Goal: Task Accomplishment & Management: Use online tool/utility

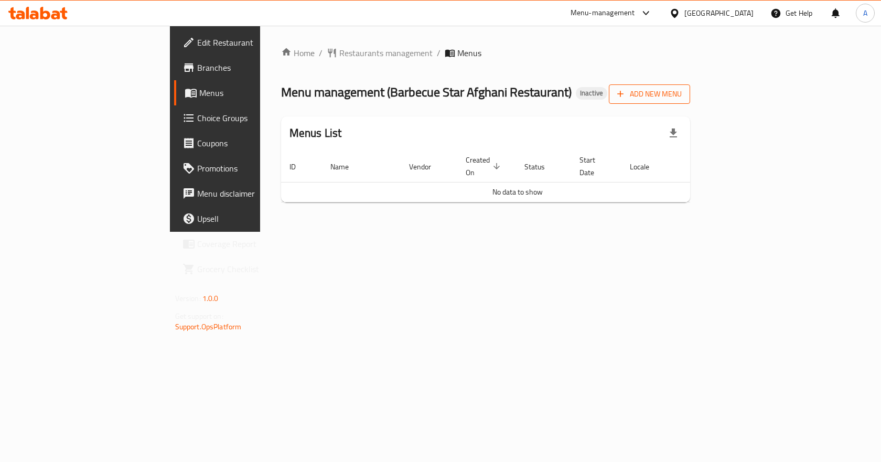
click at [682, 90] on span "Add New Menu" at bounding box center [649, 94] width 64 height 13
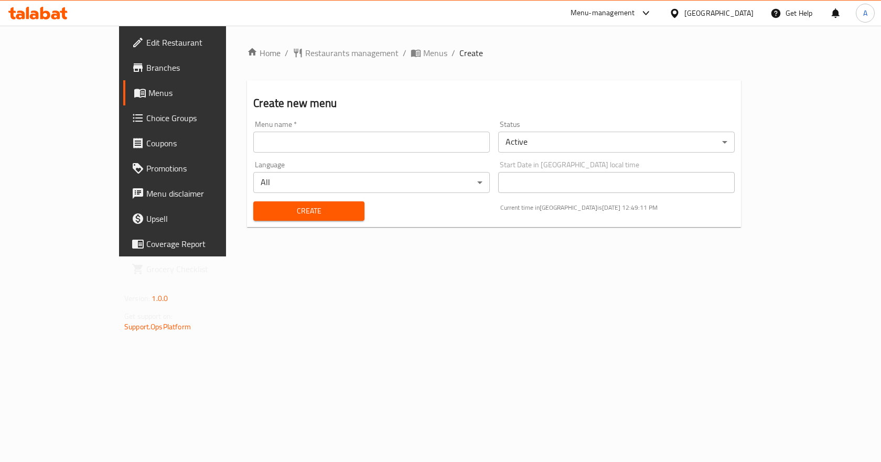
click at [303, 137] on input "text" at bounding box center [371, 142] width 236 height 21
click at [298, 138] on input "Menu" at bounding box center [371, 142] width 236 height 21
type input "M"
type input "New Menu"
click at [440, 231] on div "Home / Restaurants management / Menus / Create Create new menu Menu name   * Ne…" at bounding box center [494, 141] width 494 height 189
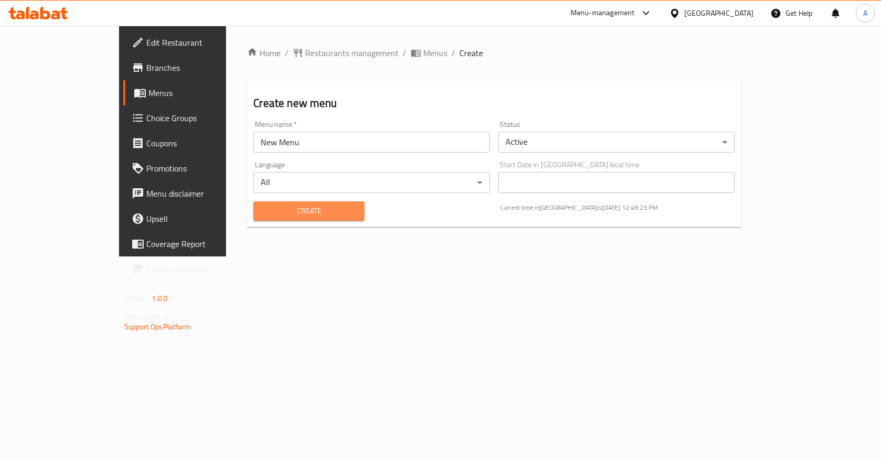
click at [318, 214] on span "Create" at bounding box center [309, 210] width 94 height 13
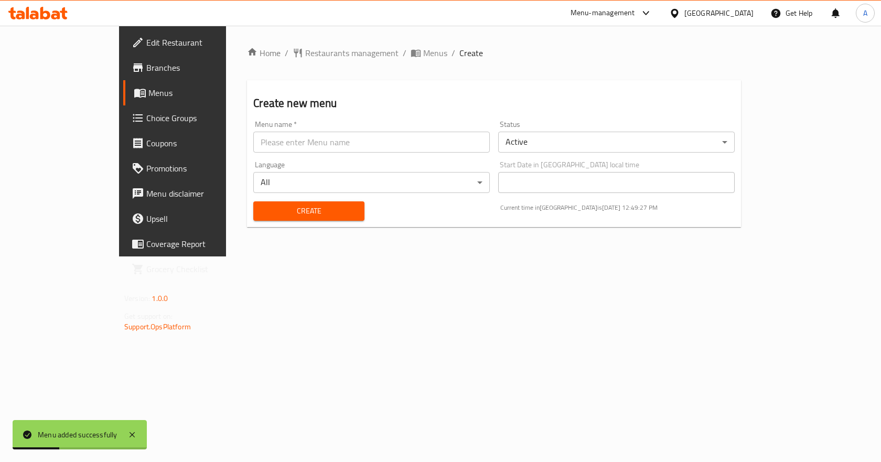
click at [148, 87] on span "Menus" at bounding box center [203, 93] width 110 height 13
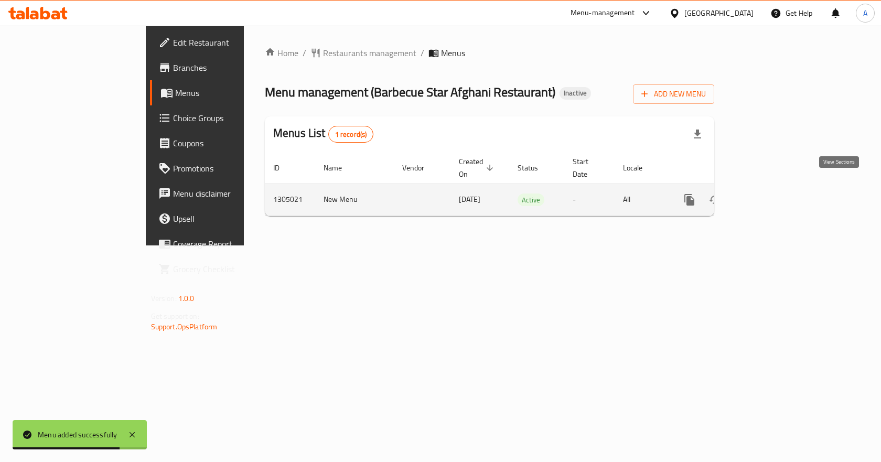
click at [771, 193] on icon "enhanced table" at bounding box center [765, 199] width 13 height 13
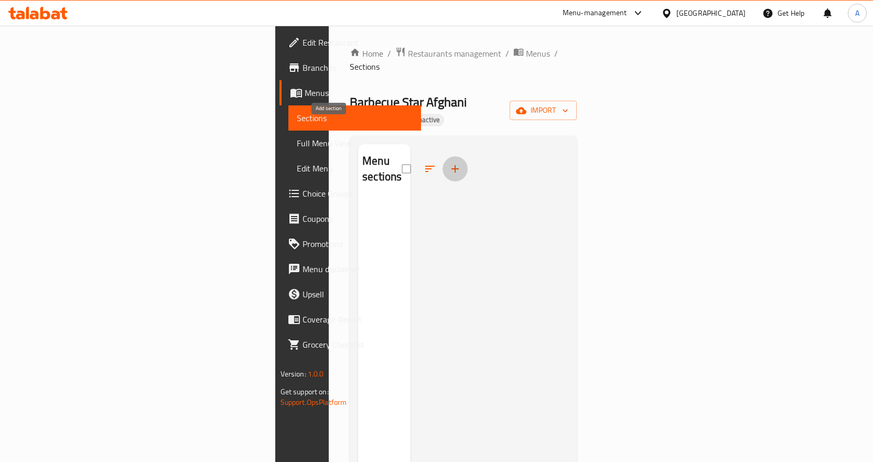
click at [451, 165] on icon "button" at bounding box center [454, 168] width 7 height 7
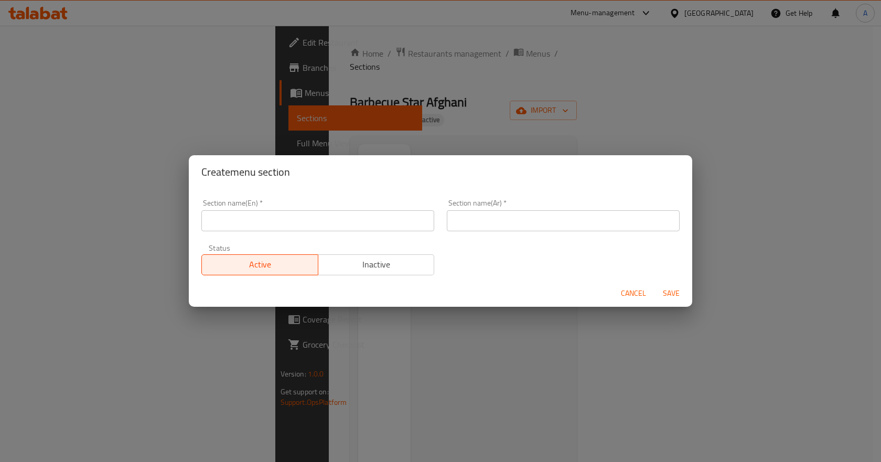
click at [481, 105] on div "Create menu section Section name(En)   * Section name(En) * Section name(Ar)   …" at bounding box center [440, 231] width 881 height 462
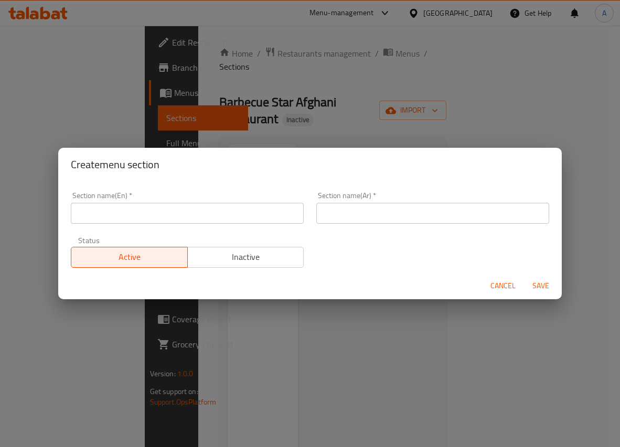
click at [394, 117] on div "Create menu section Section name(En)   * Section name(En) * Section name(Ar)   …" at bounding box center [310, 223] width 620 height 447
click at [508, 284] on span "Cancel" at bounding box center [502, 285] width 25 height 13
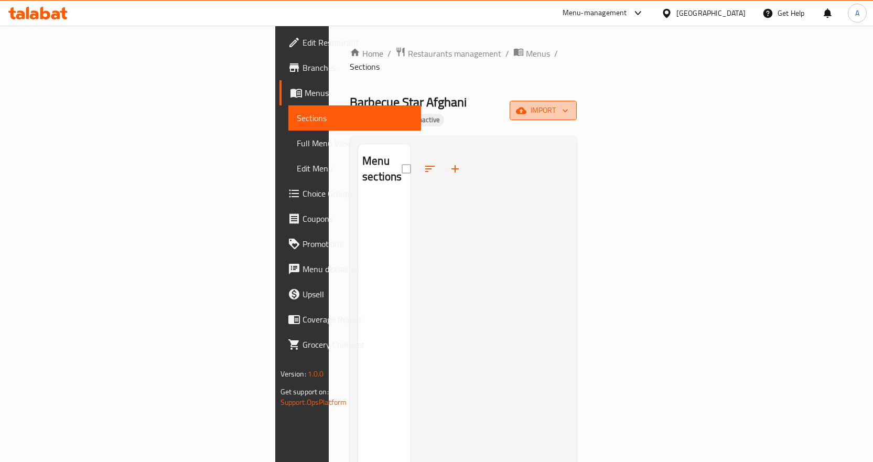
click at [570, 105] on icon "button" at bounding box center [565, 110] width 10 height 10
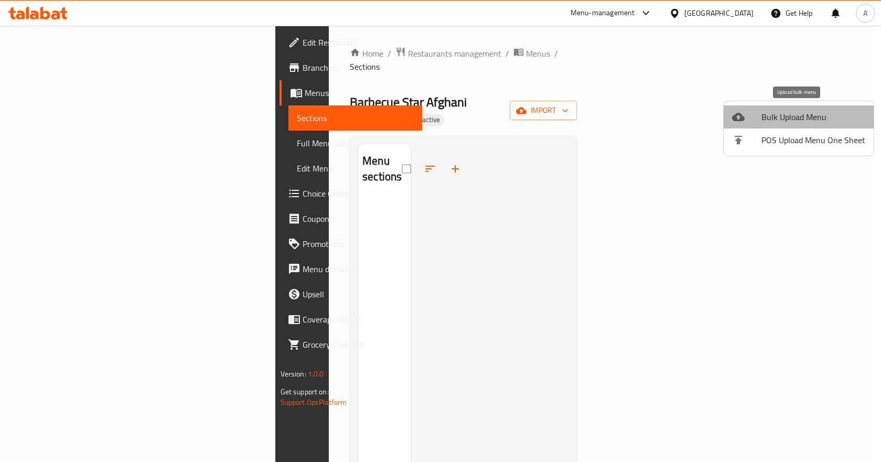
click at [805, 111] on span "Bulk Upload Menu" at bounding box center [813, 117] width 104 height 13
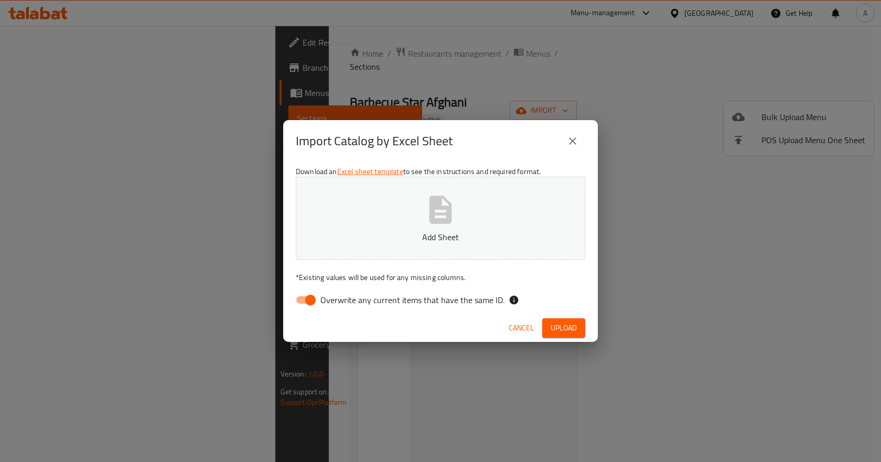
drag, startPoint x: 311, startPoint y: 297, endPoint x: 472, endPoint y: 256, distance: 165.6
click at [314, 297] on input "Overwrite any current items that have the same ID." at bounding box center [311, 300] width 60 height 20
checkbox input "false"
click at [576, 324] on span "Upload" at bounding box center [564, 327] width 26 height 13
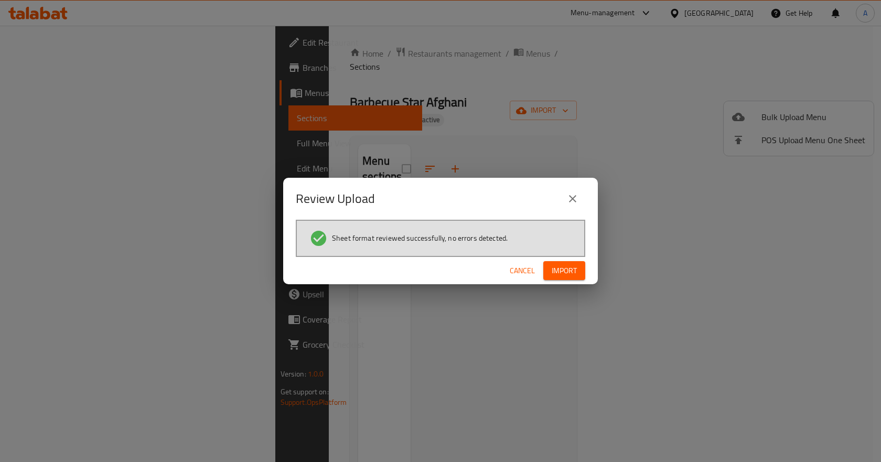
click at [568, 267] on span "Import" at bounding box center [564, 270] width 25 height 13
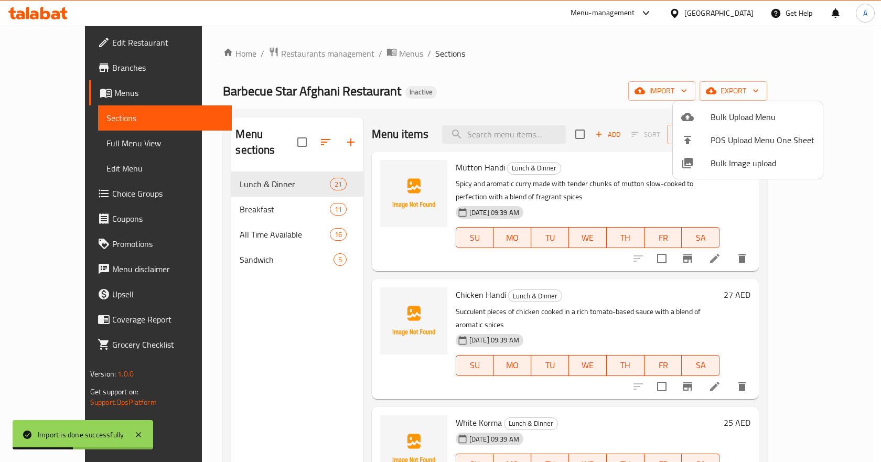
click at [85, 147] on div at bounding box center [440, 231] width 881 height 462
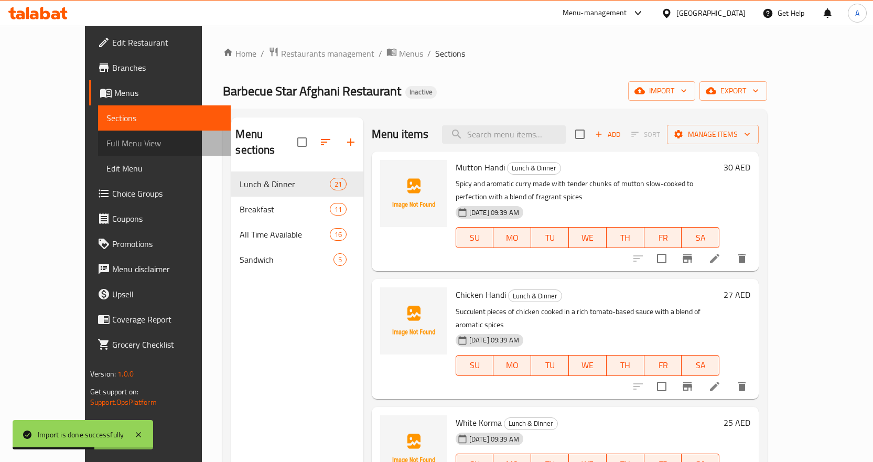
click at [106, 147] on span "Full Menu View" at bounding box center [164, 143] width 116 height 13
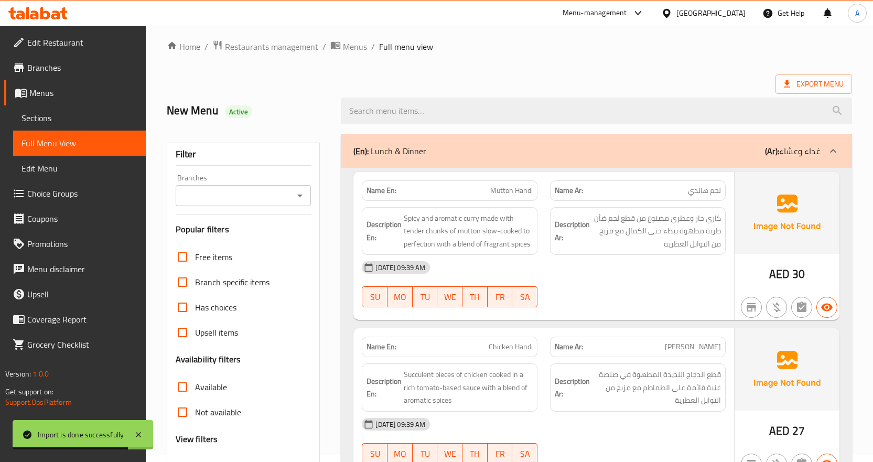
scroll to position [210, 0]
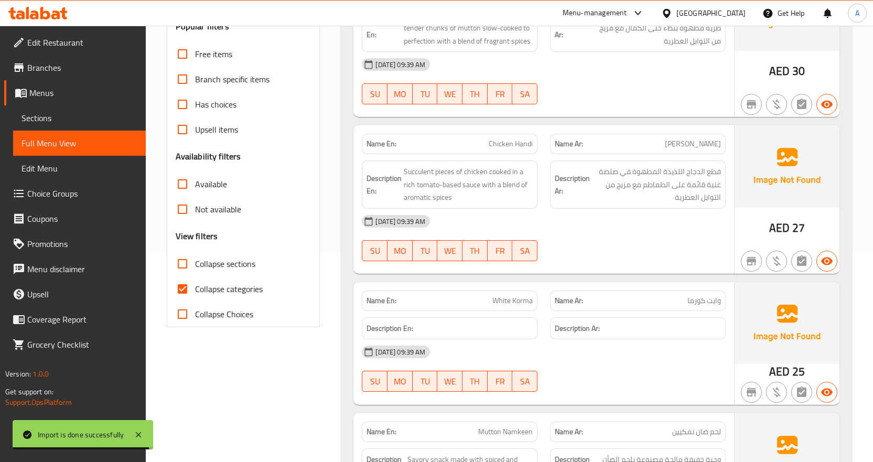
click at [186, 289] on input "Collapse categories" at bounding box center [182, 288] width 25 height 25
checkbox input "false"
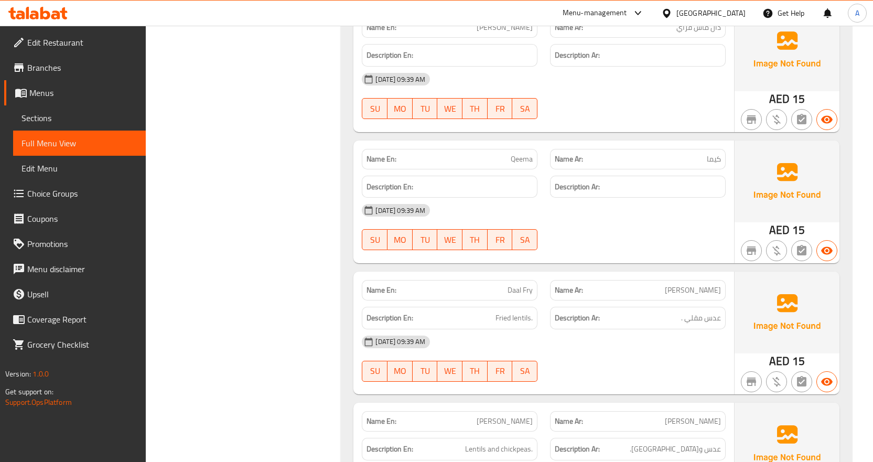
scroll to position [0, 0]
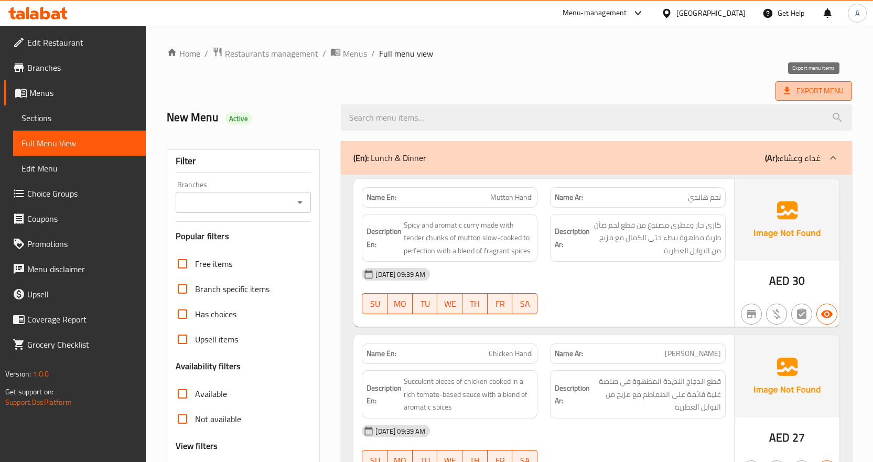
click at [819, 87] on span "Export Menu" at bounding box center [814, 90] width 60 height 13
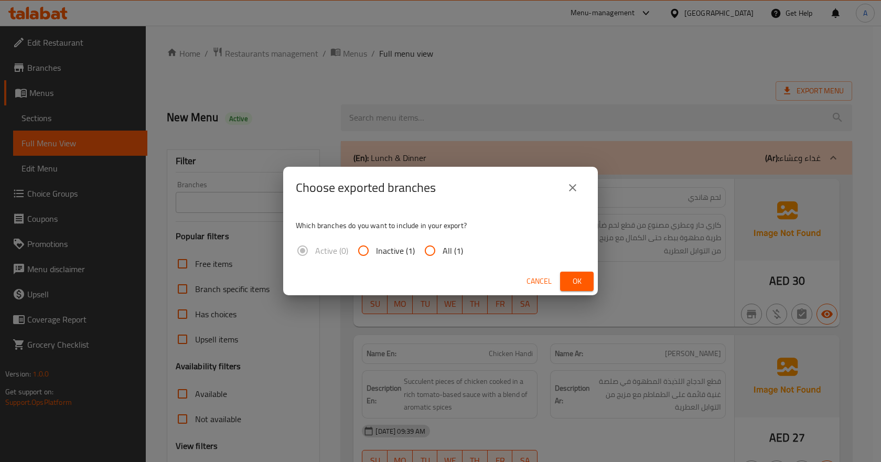
click at [438, 245] on input "All (1)" at bounding box center [429, 250] width 25 height 25
radio input "true"
click at [569, 284] on span "Ok" at bounding box center [576, 281] width 17 height 13
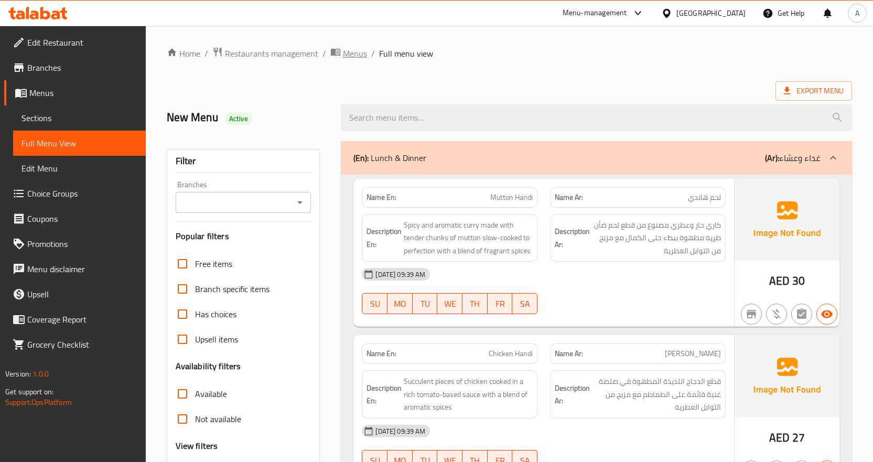
click at [349, 56] on span "Menus" at bounding box center [355, 53] width 24 height 13
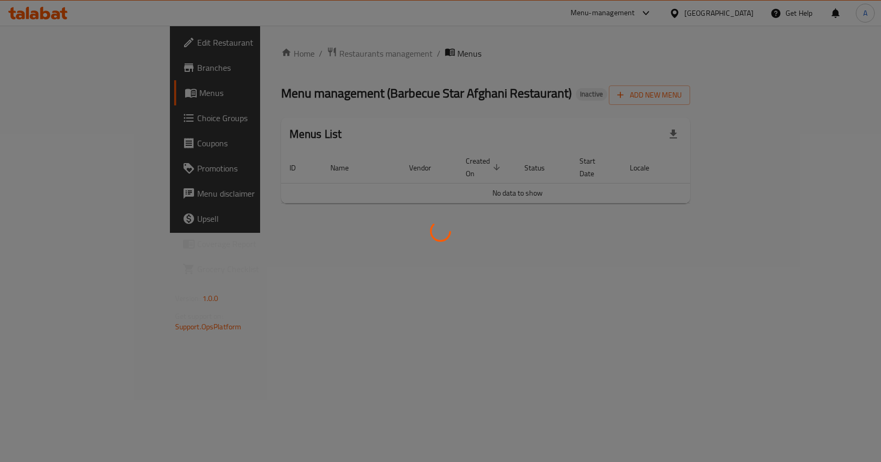
click at [42, 67] on div at bounding box center [440, 231] width 881 height 462
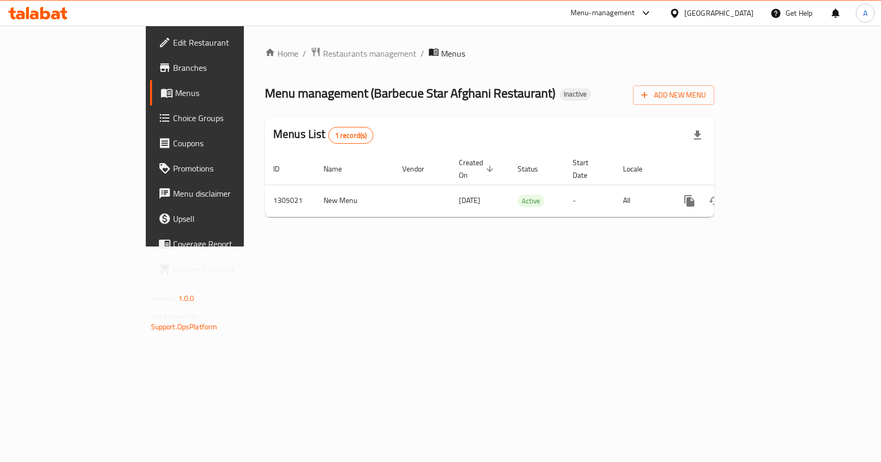
click at [714, 15] on div "[GEOGRAPHIC_DATA]" at bounding box center [718, 13] width 69 height 12
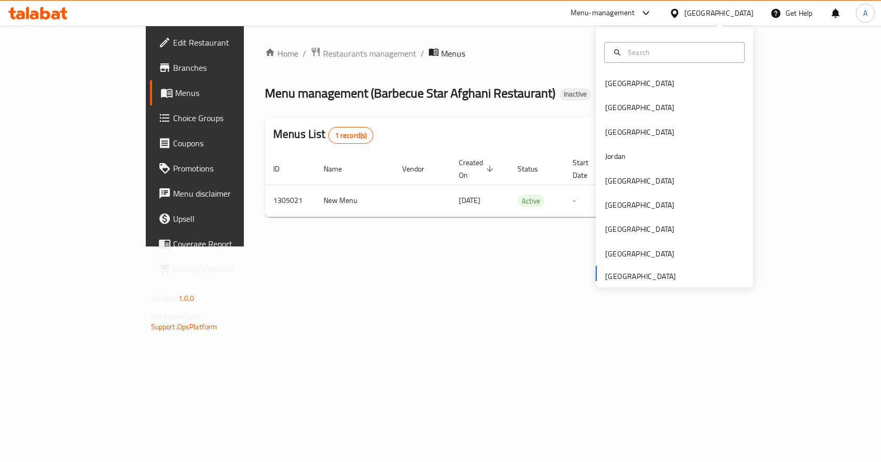
click at [479, 30] on div "Home / Restaurants management / Menus Menu management ( Barbecue Star Afghani R…" at bounding box center [489, 136] width 491 height 221
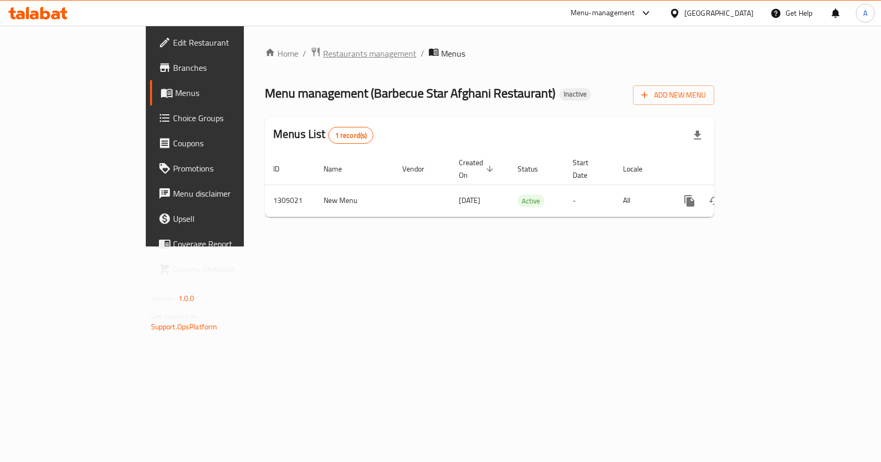
click at [323, 48] on span "Restaurants management" at bounding box center [369, 53] width 93 height 13
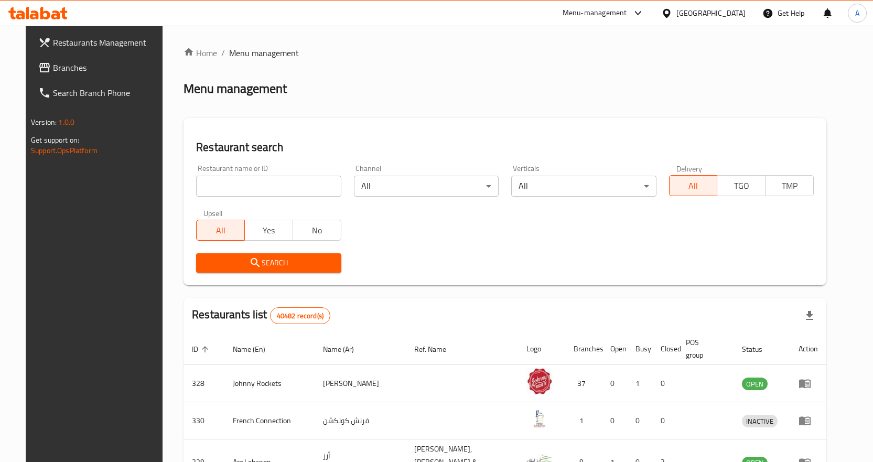
click at [77, 66] on span "Branches" at bounding box center [108, 67] width 110 height 13
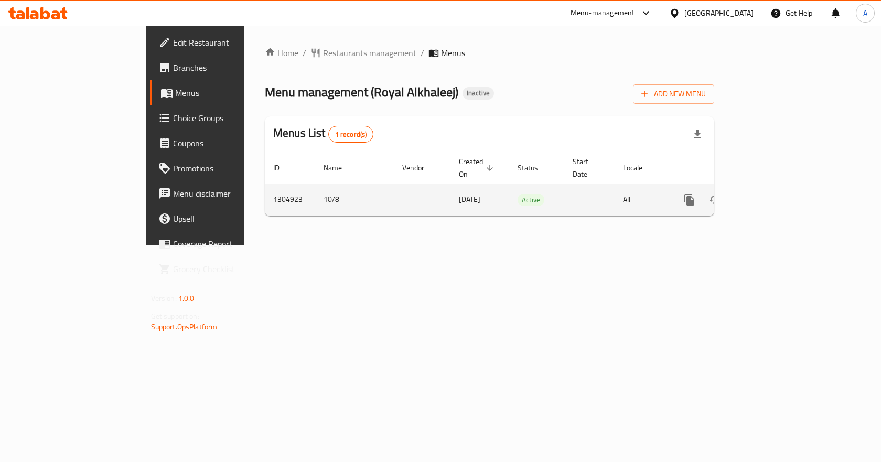
click at [771, 193] on icon "enhanced table" at bounding box center [765, 199] width 13 height 13
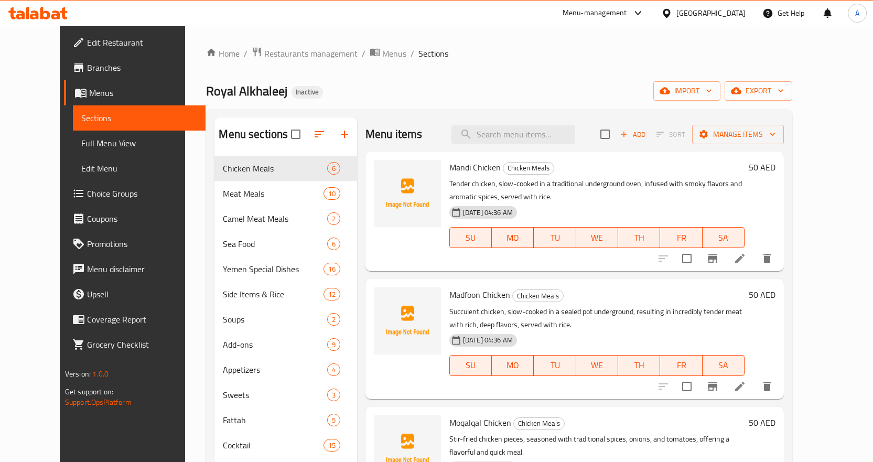
click at [500, 85] on div "Royal Alkhaleej Inactive import export" at bounding box center [499, 90] width 586 height 19
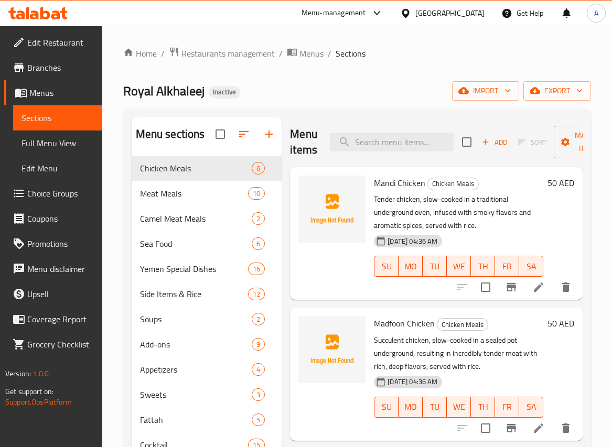
click at [382, 70] on div "Home / Restaurants management / Menus / Sections Royal Alkhaleej Inactive impor…" at bounding box center [357, 310] width 468 height 526
click at [424, 144] on input "search" at bounding box center [392, 142] width 124 height 18
paste input "Arabic Salad"
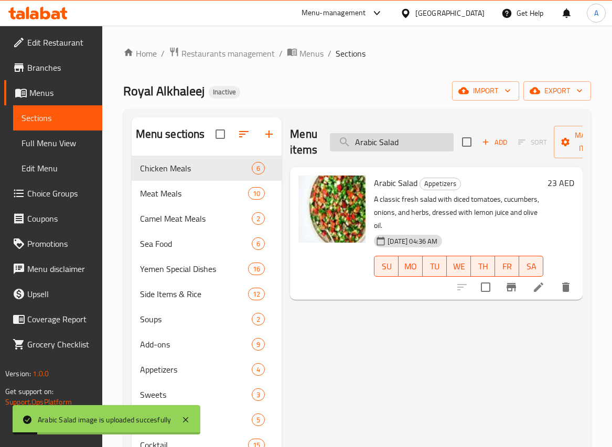
click at [425, 141] on input "Arabic Salad" at bounding box center [392, 142] width 124 height 18
paste input "vocado juice"
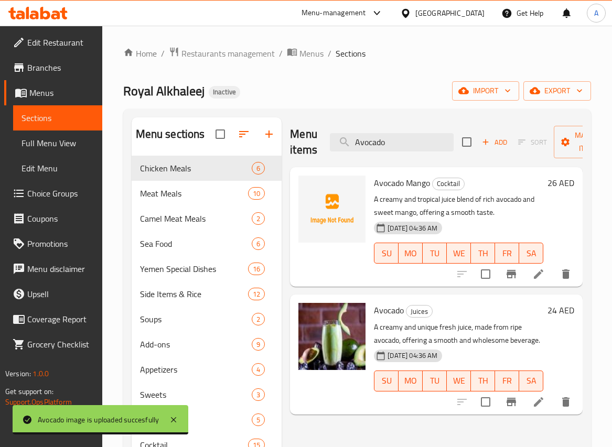
click at [397, 131] on div "Menu items Avocado Add Sort Manage items" at bounding box center [436, 142] width 293 height 50
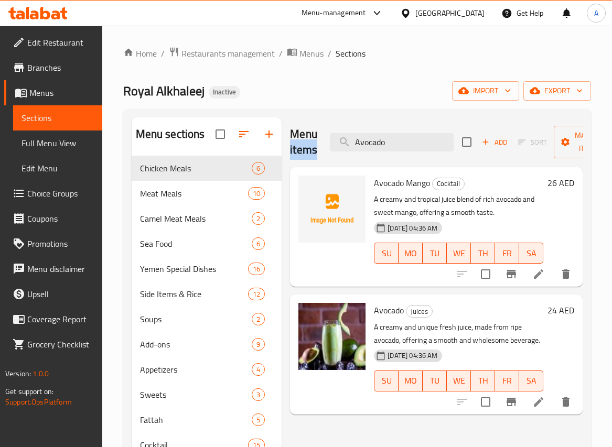
click at [397, 131] on div "Menu items Avocado Add Sort Manage items" at bounding box center [436, 142] width 293 height 50
click at [403, 150] on input "Avocado" at bounding box center [392, 142] width 124 height 18
paste input "Mango"
click at [403, 150] on input "Avocado Mango" at bounding box center [392, 142] width 124 height 18
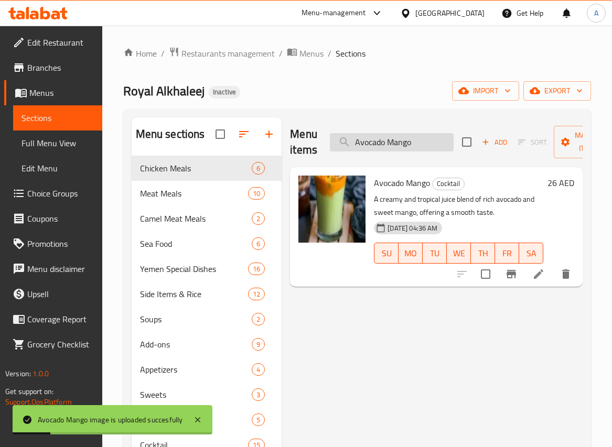
click at [424, 141] on input "Avocado Mango" at bounding box center [392, 142] width 124 height 18
paste input "Banana Fattah"
click at [424, 141] on input "Banana Fattah" at bounding box center [392, 142] width 124 height 18
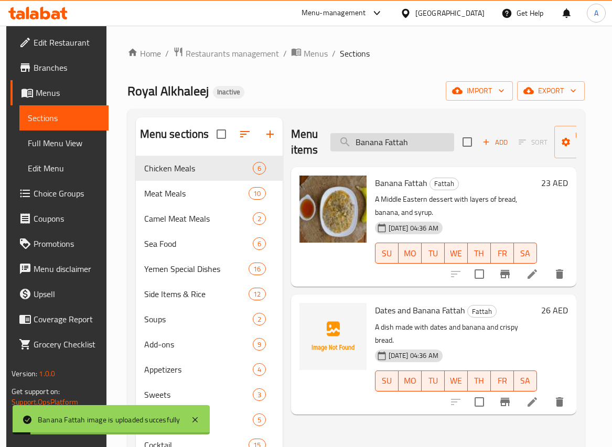
click at [429, 139] on input "Banana Fattah" at bounding box center [392, 142] width 124 height 18
paste input "ean with eggs"
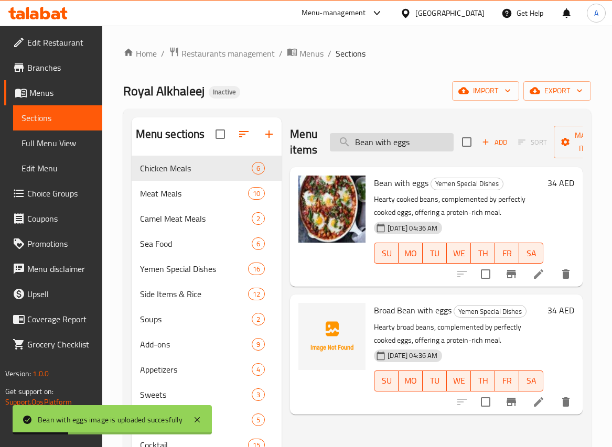
click at [420, 148] on input "Bean with eggs" at bounding box center [392, 142] width 124 height 18
paste input "s with cheese"
click at [420, 148] on input "Bean with eggs" at bounding box center [392, 142] width 124 height 18
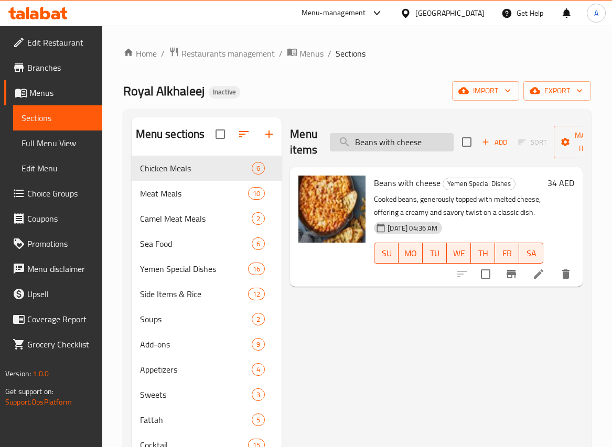
click at [419, 136] on input "Beans with cheese" at bounding box center [392, 142] width 124 height 18
paste input "okhari Ric"
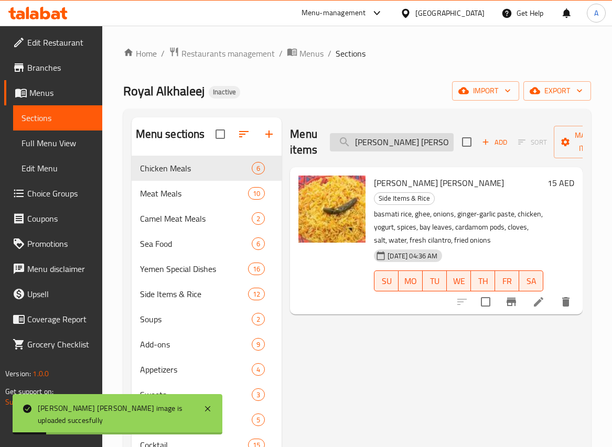
click at [405, 139] on input "Bokhari Rice" at bounding box center [392, 142] width 124 height 18
paste input "road Bean with chees"
click at [405, 139] on input "Broad Bean with cheese" at bounding box center [392, 142] width 124 height 18
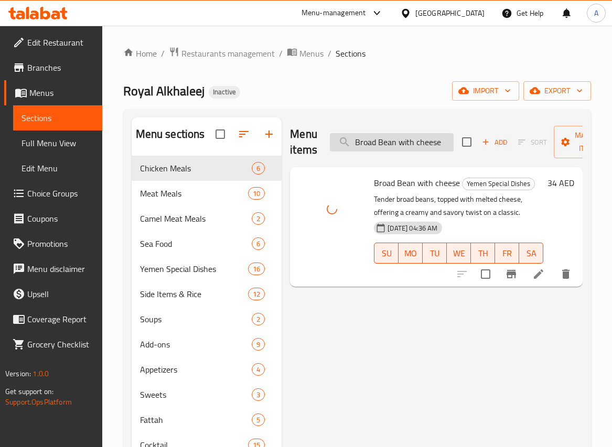
click at [396, 142] on input "Broad Bean with cheese" at bounding box center [392, 142] width 124 height 18
paste input "eggs"
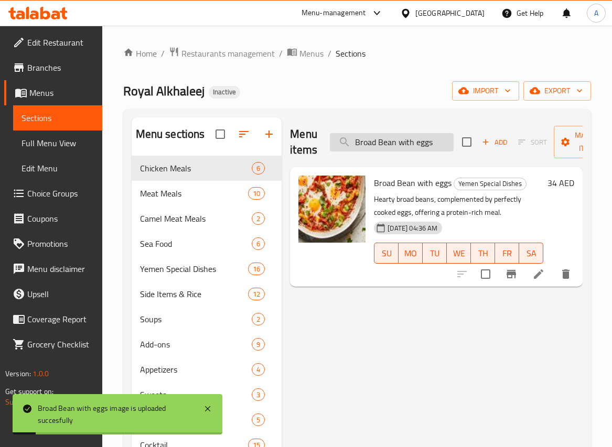
click at [395, 148] on input "Broad Bean with eggs" at bounding box center [392, 142] width 124 height 18
paste input "search"
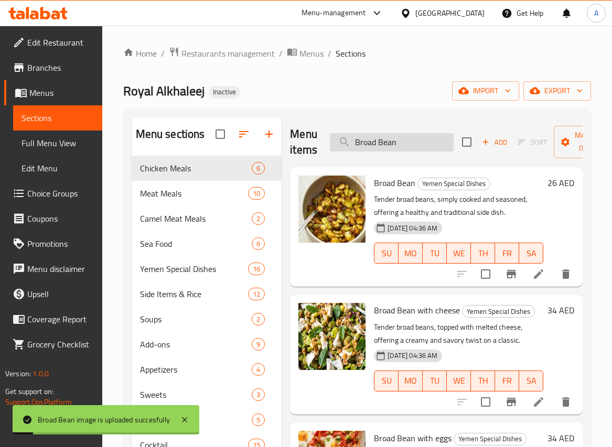
click at [423, 135] on input "Broad Bean" at bounding box center [392, 142] width 124 height 18
paste input "Chicken soup"
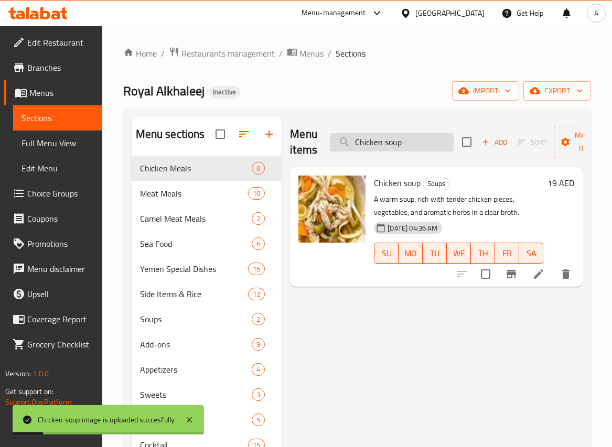
click at [431, 145] on input "Chicken soup" at bounding box center [392, 142] width 124 height 18
paste input "ocktail Juice"
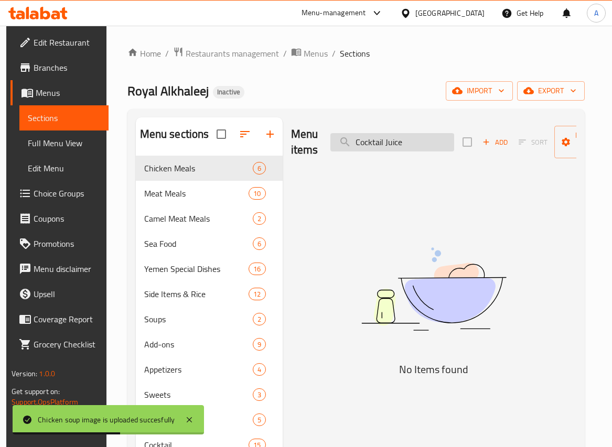
click at [411, 142] on input "Cocktail Juice" at bounding box center [392, 142] width 124 height 18
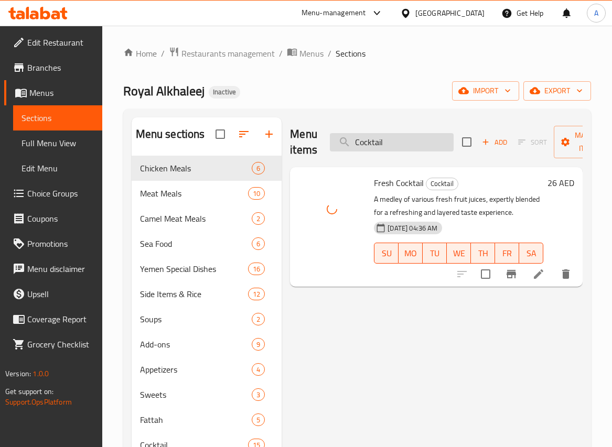
click at [400, 135] on input "Cocktail" at bounding box center [392, 142] width 124 height 18
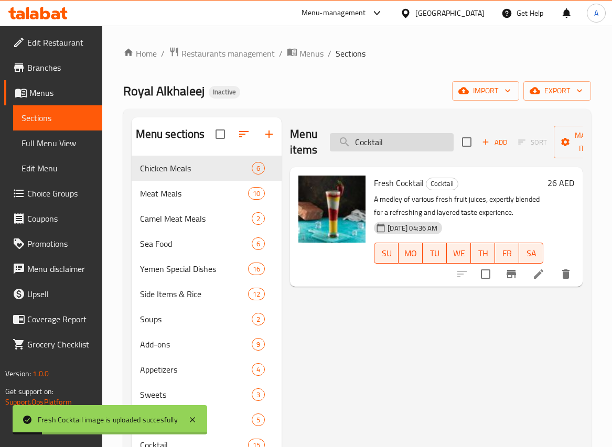
paste input "Dates and Banana Fattah"
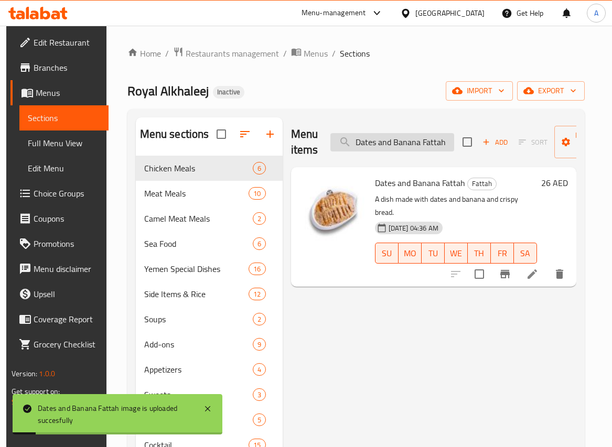
click at [367, 142] on input "Dates and Banana Fattah" at bounding box center [392, 142] width 124 height 18
paste input "Beshawar Rice"
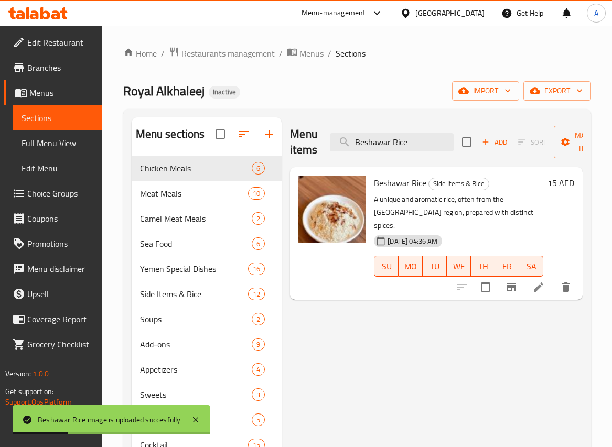
click at [380, 152] on div "Menu items Beshawar Rice Add Sort Manage items" at bounding box center [436, 142] width 293 height 50
click at [398, 144] on input "Beshawar Rice" at bounding box center [392, 142] width 124 height 18
paste input "Dates and Honey Fattah"
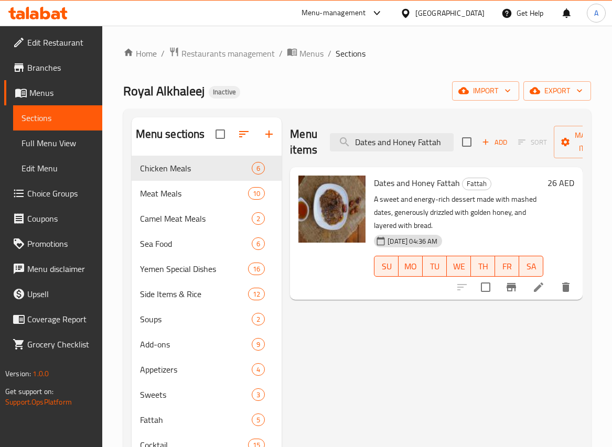
click at [504, 29] on div "Home / Restaurants management / Menus / Sections Royal Alkhaleej Inactive impor…" at bounding box center [357, 310] width 510 height 568
click at [493, 447] on div "Menu items Dates and Honey Fattah Add Sort Manage items Dates and Honey Fattah …" at bounding box center [432, 340] width 301 height 447
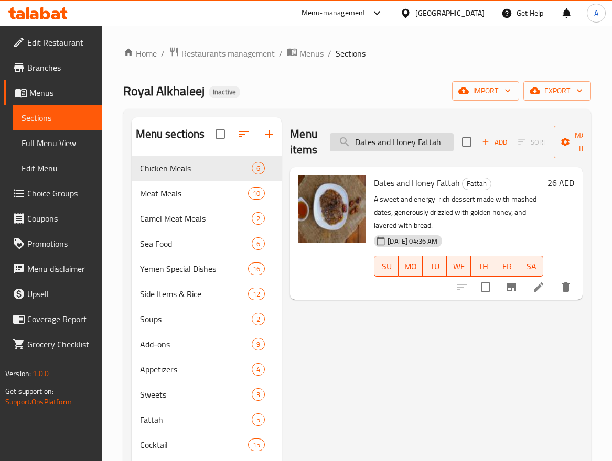
click at [409, 139] on input "Dates and Honey Fattah" at bounding box center [392, 142] width 124 height 18
paste input "search"
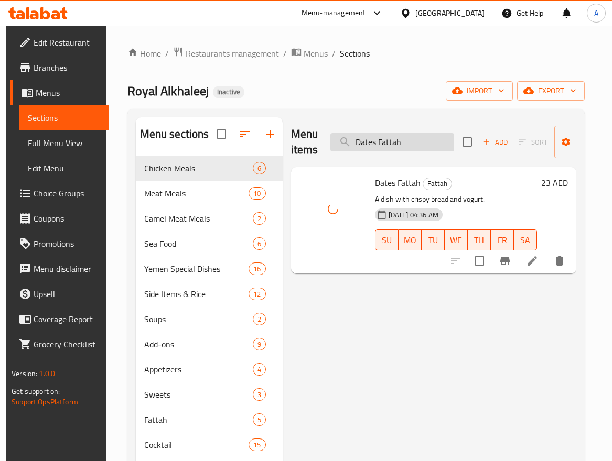
click at [423, 142] on input "Dates Fattah" at bounding box center [392, 142] width 124 height 18
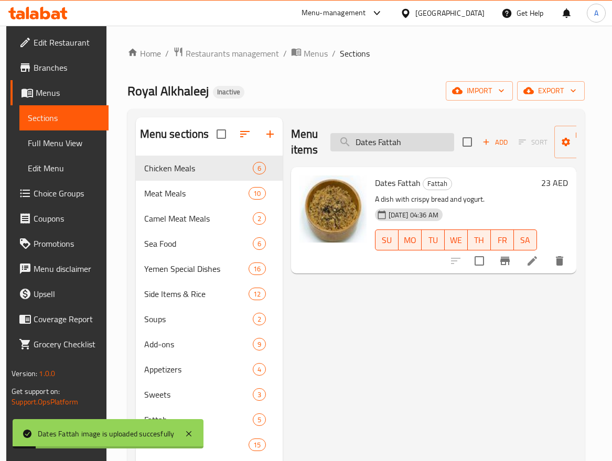
click at [423, 143] on input "Dates Fattah" at bounding box center [392, 142] width 124 height 18
paste input "Eggs Half fried"
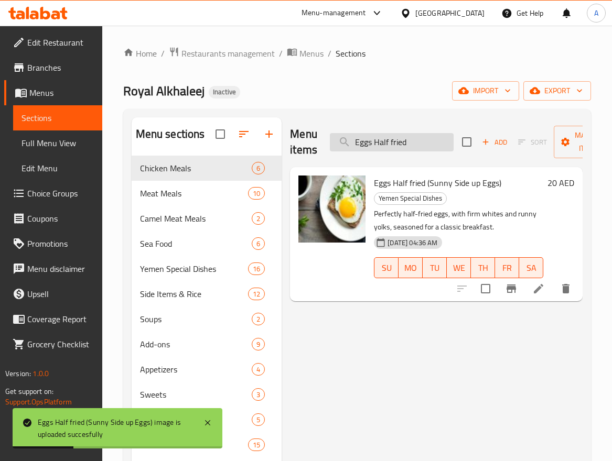
click at [423, 133] on input "Eggs Half fried" at bounding box center [392, 142] width 124 height 18
paste input "with cheese"
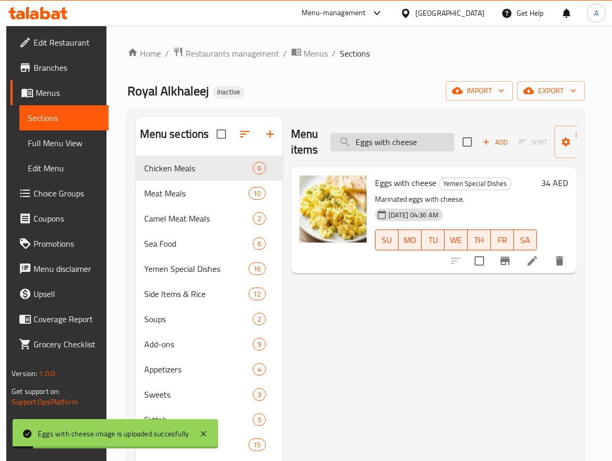
click at [433, 137] on input "Eggs with cheese" at bounding box center [392, 142] width 124 height 18
paste input "tomato"
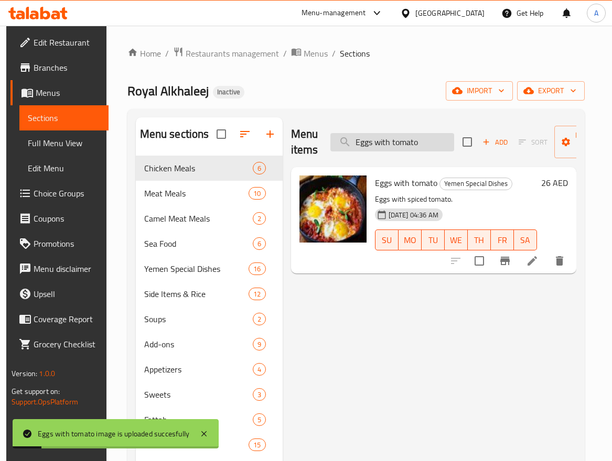
click at [437, 145] on input "Eggs with tomato" at bounding box center [392, 142] width 124 height 18
paste input "Fahsa Meat"
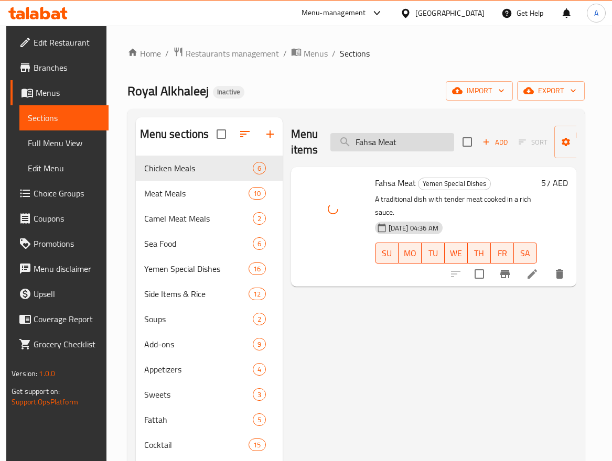
click at [425, 142] on input "Fahsa Meat" at bounding box center [392, 142] width 124 height 18
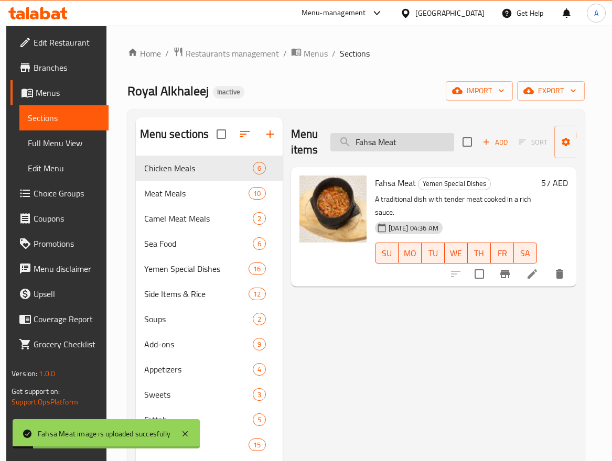
paste input "fattoush salad"
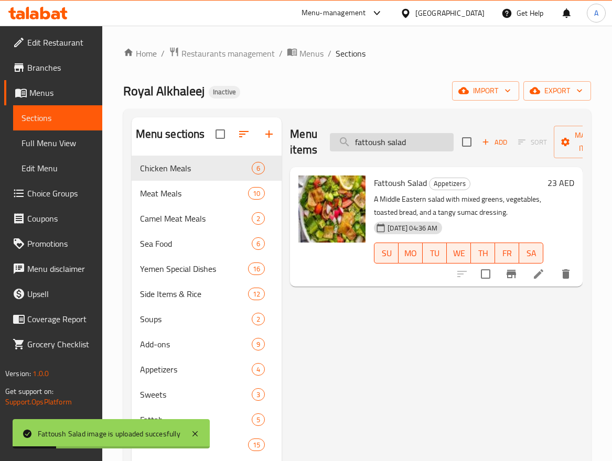
click at [424, 146] on input "fattoush salad" at bounding box center [392, 142] width 124 height 18
paste input "French fries"
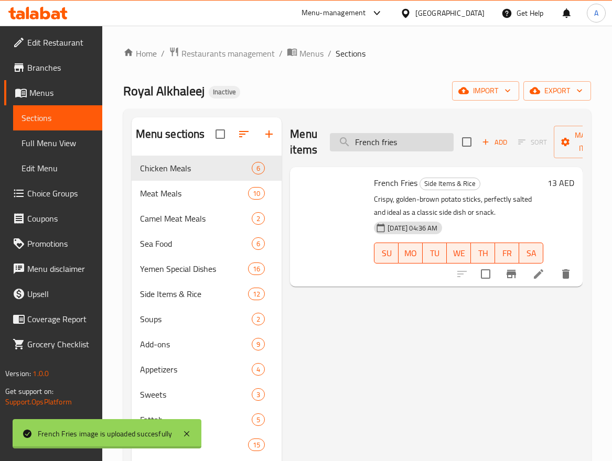
click at [428, 139] on input "French fries" at bounding box center [392, 142] width 124 height 18
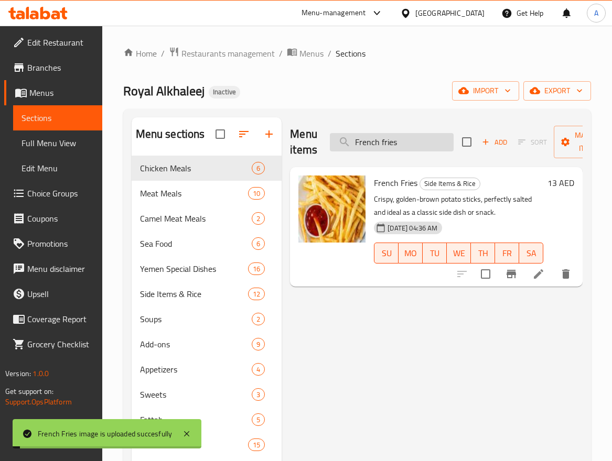
click at [428, 139] on input "French fries" at bounding box center [392, 142] width 124 height 18
paste input "ied onion"
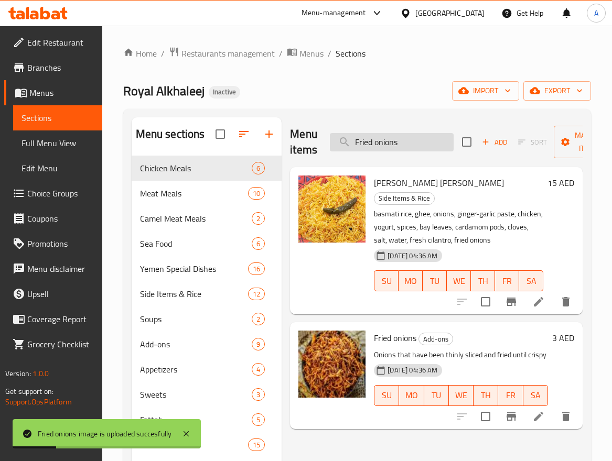
click at [412, 134] on input "Fried onions" at bounding box center [392, 142] width 124 height 18
paste input "Ginger with lemon"
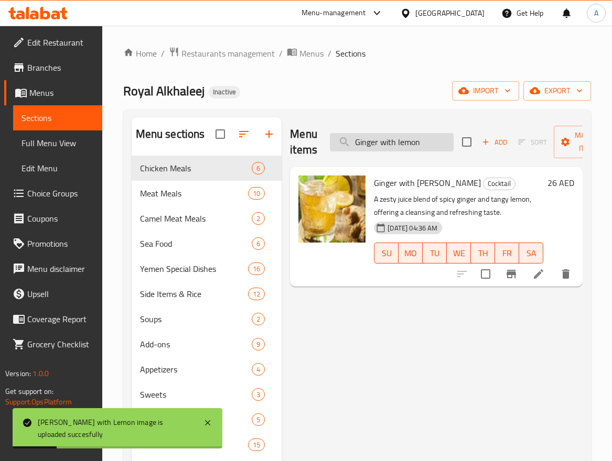
click at [431, 142] on input "Ginger with lemon" at bounding box center [392, 142] width 124 height 18
paste input "Orange"
click at [431, 142] on input "Ginger with lemon" at bounding box center [392, 142] width 124 height 18
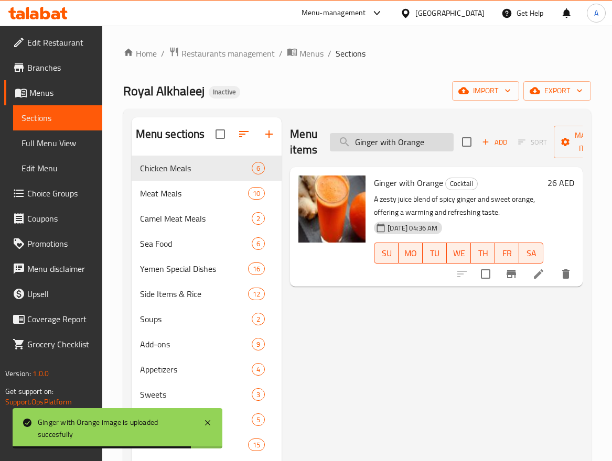
click at [437, 145] on input "Ginger with Orange" at bounding box center [392, 142] width 124 height 18
paste input "rilled Fish Farsh"
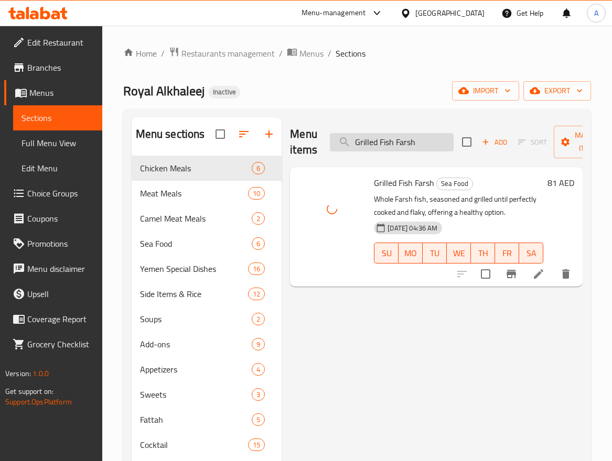
click at [424, 142] on input "Grilled Fish Farsh" at bounding box center [392, 142] width 124 height 18
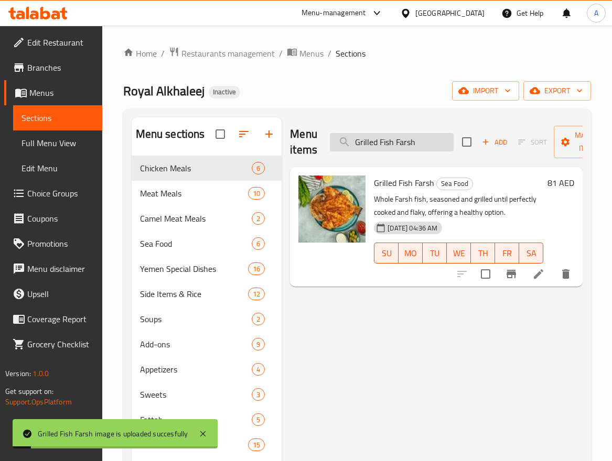
paste input "Shaari"
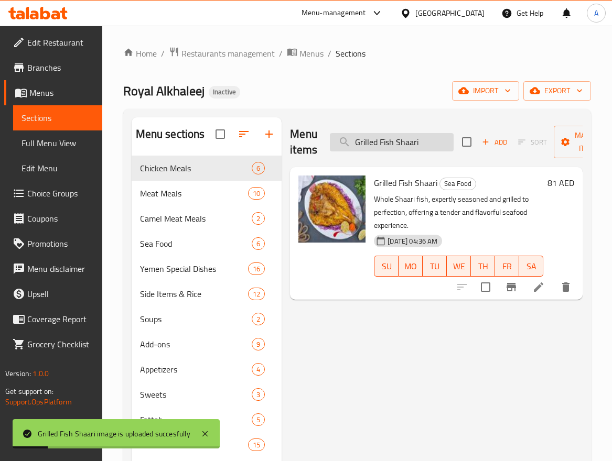
click at [441, 147] on input "Grilled Fish Shaari" at bounding box center [392, 142] width 124 height 18
paste input "uava juice"
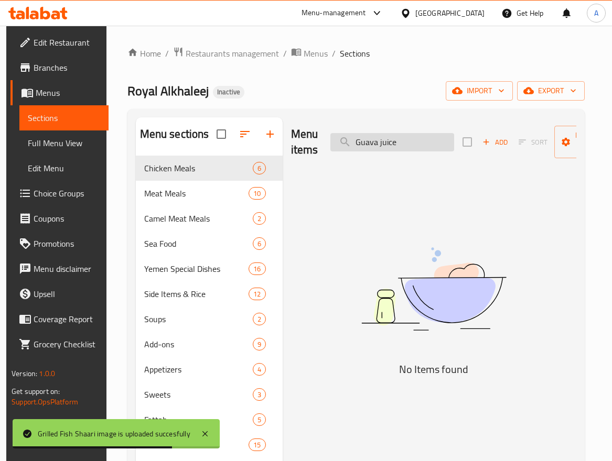
click at [390, 147] on input "Guava juice" at bounding box center [392, 142] width 124 height 18
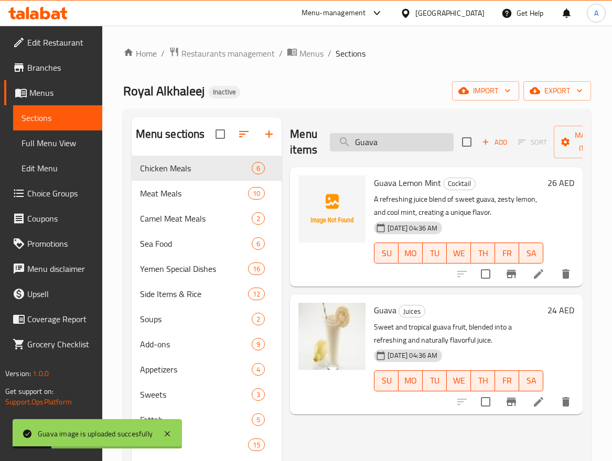
click at [420, 140] on input "Guava" at bounding box center [392, 142] width 124 height 18
paste input "Lemon Mint"
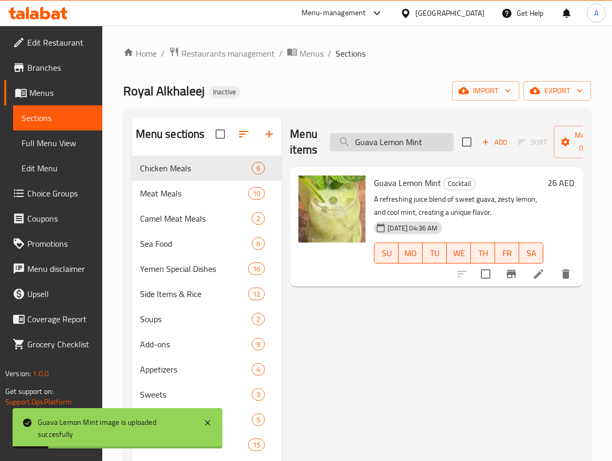
click at [417, 147] on input "Guava Lemon Mint" at bounding box center [392, 142] width 124 height 18
paste input "Haneez Ribs Mea"
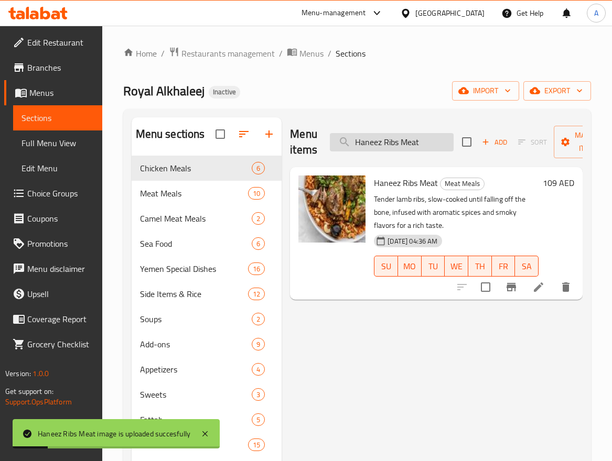
click at [441, 142] on input "Haneez Ribs Meat" at bounding box center [392, 142] width 124 height 18
paste input "Shoulder"
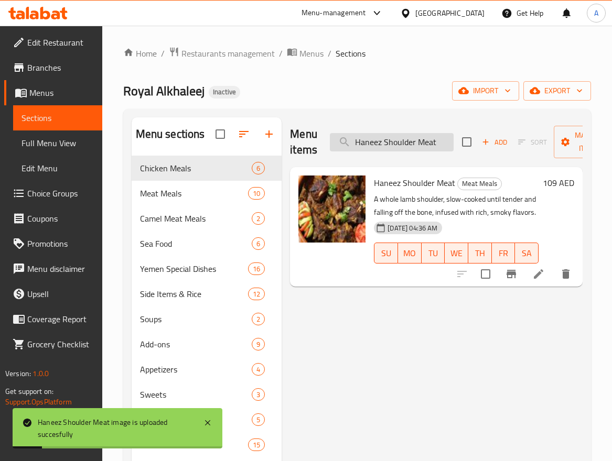
click at [396, 148] on input "Haneez Shoulder Meat" at bounding box center [392, 142] width 124 height 18
paste input "Jareesh"
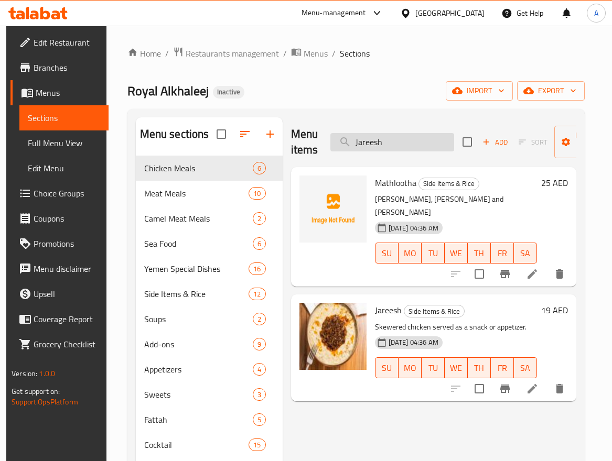
click at [413, 143] on input "Jareesh" at bounding box center [392, 142] width 124 height 18
paste input "Kabsa Rice"
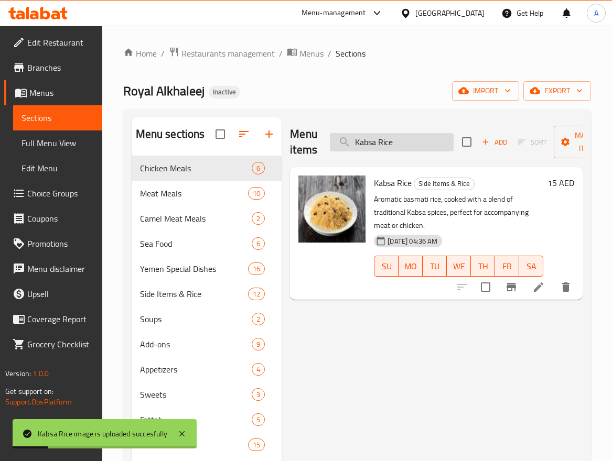
click at [439, 143] on input "Kabsa Rice" at bounding box center [392, 142] width 124 height 18
paste input "sa Chicken"
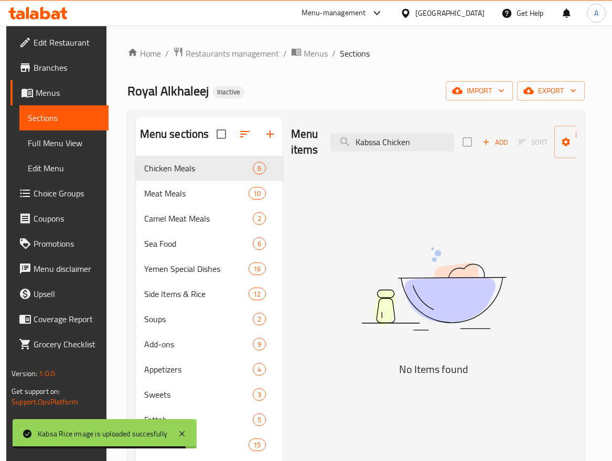
drag, startPoint x: 384, startPoint y: 141, endPoint x: 319, endPoint y: 146, distance: 65.2
click at [319, 146] on div "Menu items Kabssa Chicken Add Sort Manage items" at bounding box center [433, 142] width 285 height 50
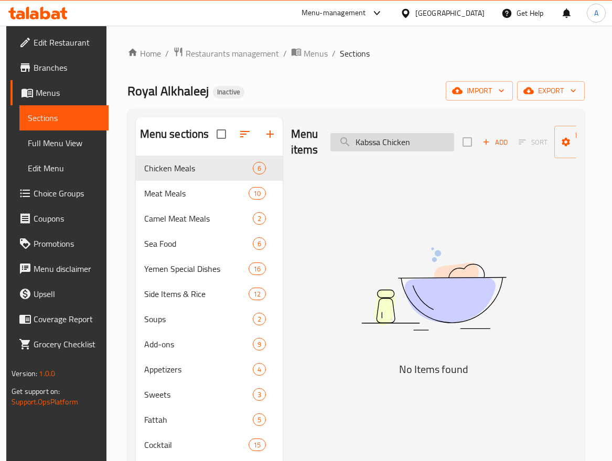
click at [390, 140] on input "Kabssa Chicken" at bounding box center [392, 142] width 124 height 18
click at [400, 146] on input "Kabssa" at bounding box center [392, 142] width 124 height 18
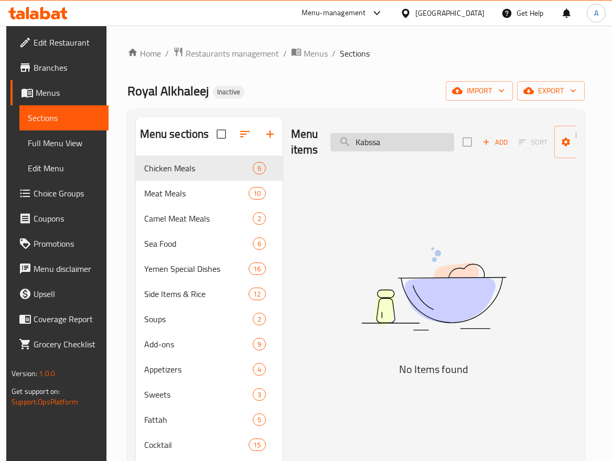
paste input "Chicken"
drag, startPoint x: 384, startPoint y: 143, endPoint x: 363, endPoint y: 145, distance: 21.6
click at [357, 146] on input "Kabssa Chicken" at bounding box center [392, 142] width 124 height 18
click at [394, 140] on input "Kabssa Chicken" at bounding box center [392, 142] width 124 height 18
drag, startPoint x: 383, startPoint y: 142, endPoint x: 314, endPoint y: 148, distance: 70.0
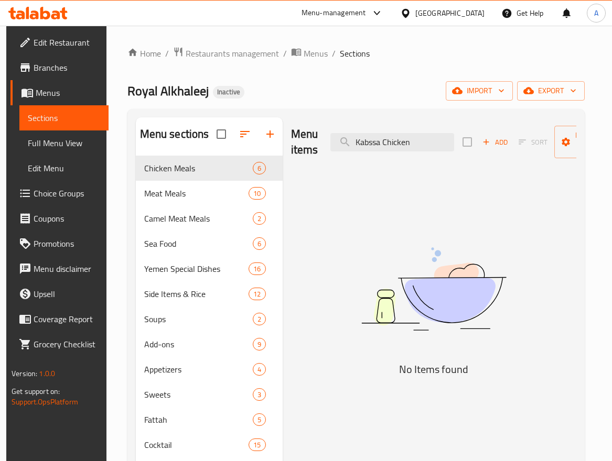
click at [314, 148] on div "Menu items Kabssa Chicken Add Sort Manage items" at bounding box center [433, 142] width 285 height 50
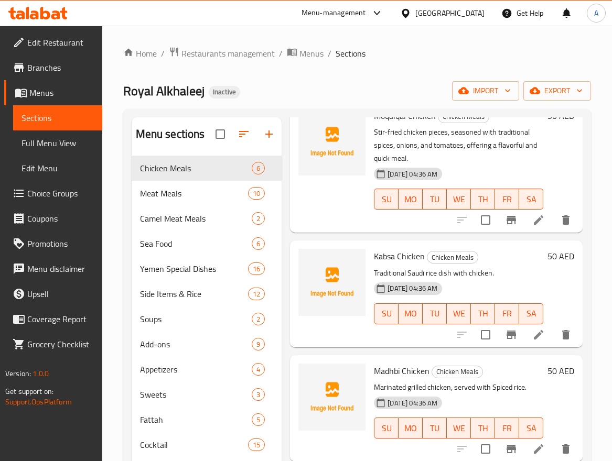
scroll to position [367, 0]
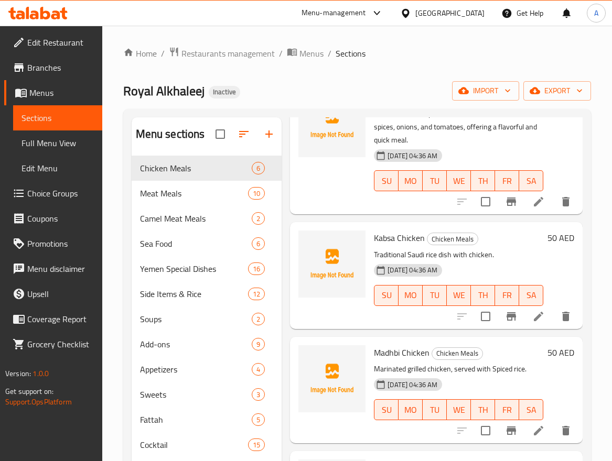
click at [340, 425] on div at bounding box center [332, 390] width 76 height 98
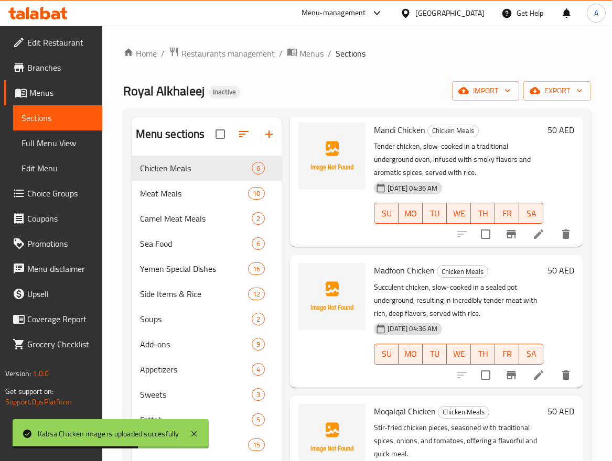
scroll to position [0, 0]
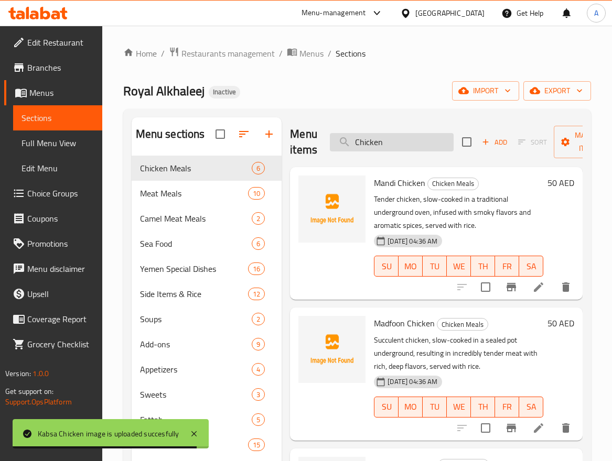
click at [419, 142] on input "Chicken" at bounding box center [392, 142] width 124 height 18
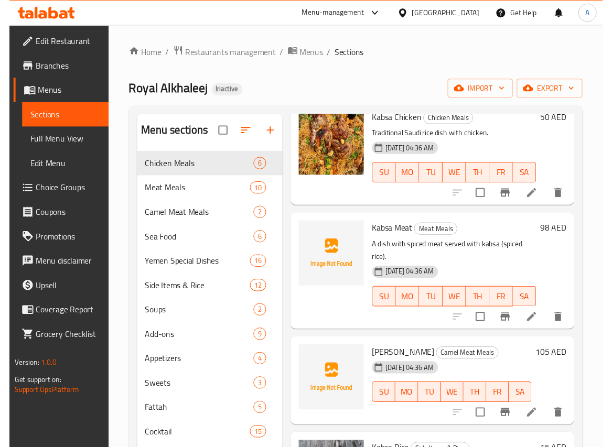
scroll to position [70, 0]
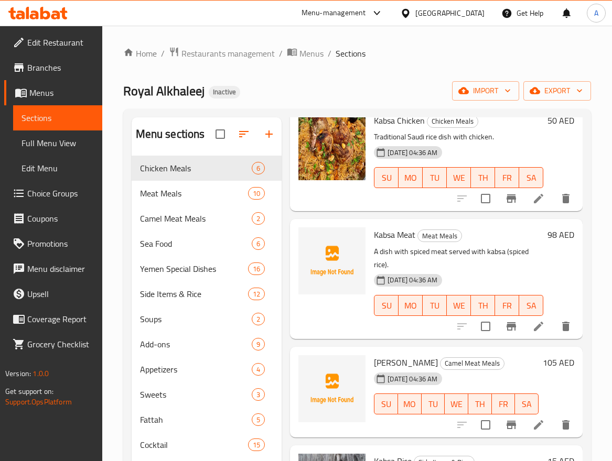
click at [403, 355] on span "Kabsa Hashi" at bounding box center [406, 363] width 64 height 16
drag, startPoint x: 403, startPoint y: 354, endPoint x: 390, endPoint y: 354, distance: 13.1
click at [390, 355] on span "Kabsa Hashi" at bounding box center [406, 363] width 64 height 16
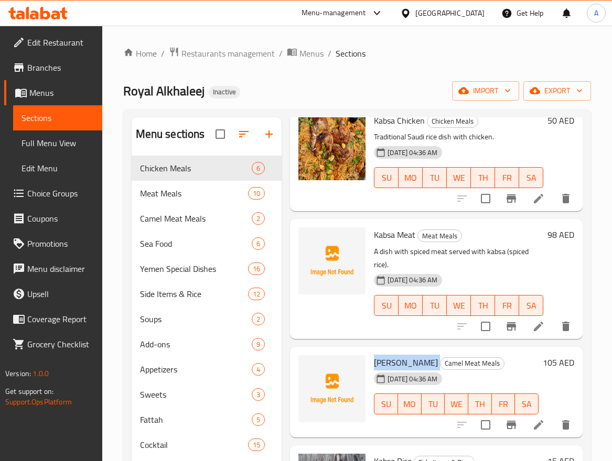
click at [390, 355] on span "Kabsa Hashi" at bounding box center [406, 363] width 64 height 16
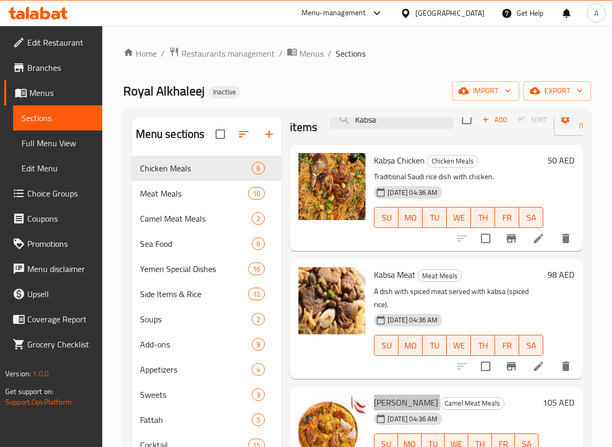
scroll to position [0, 0]
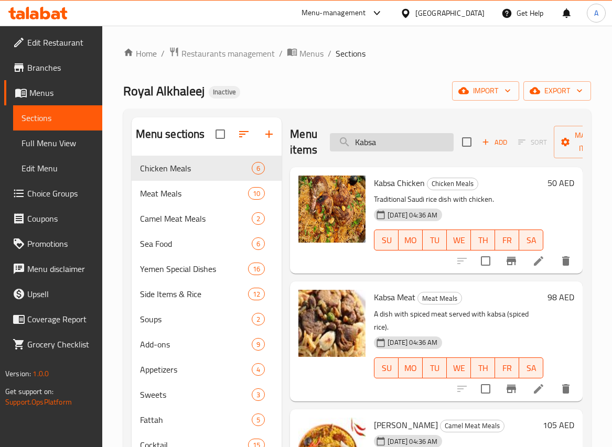
click at [416, 141] on input "Kabsa" at bounding box center [392, 142] width 124 height 18
paste input "iwi juice"
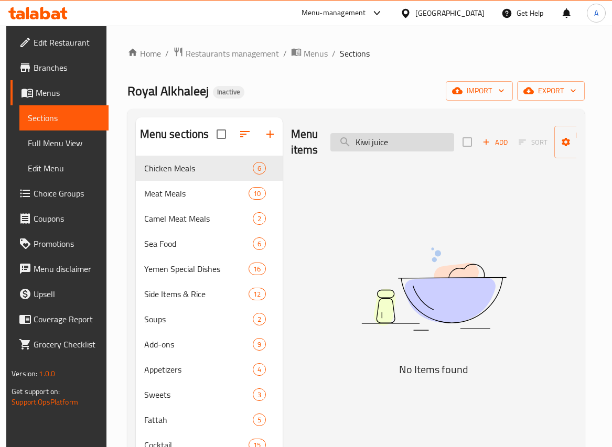
click at [370, 138] on input "Kiwi juice" at bounding box center [392, 142] width 124 height 18
click at [381, 140] on input "Kiwi juice" at bounding box center [392, 142] width 124 height 18
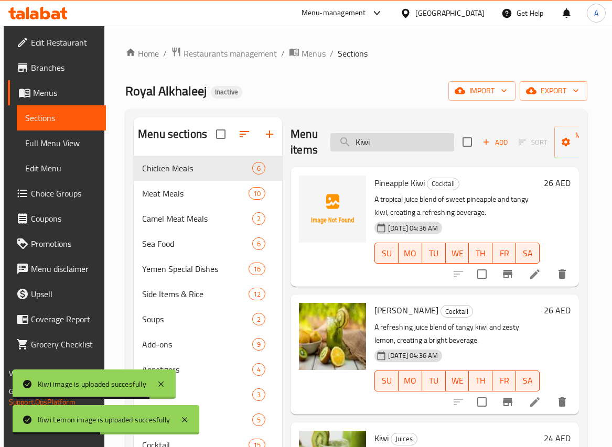
click at [432, 146] on input "Kiwi" at bounding box center [392, 142] width 124 height 18
paste input "onafa Cheese"
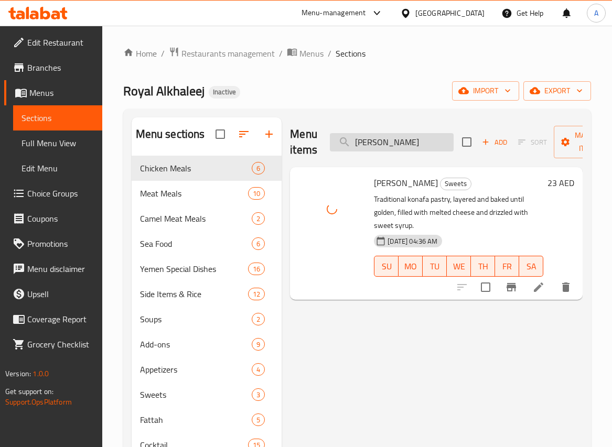
click at [434, 143] on input "Konafa Cheese" at bounding box center [392, 142] width 124 height 18
paste input "cream"
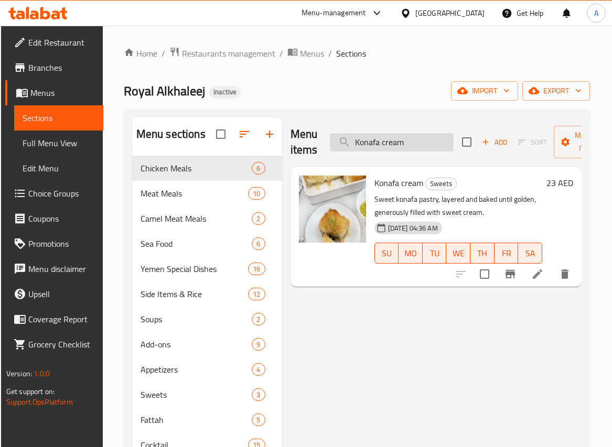
click at [434, 139] on input "Konafa cream" at bounding box center [392, 142] width 124 height 18
paste input "nutella"
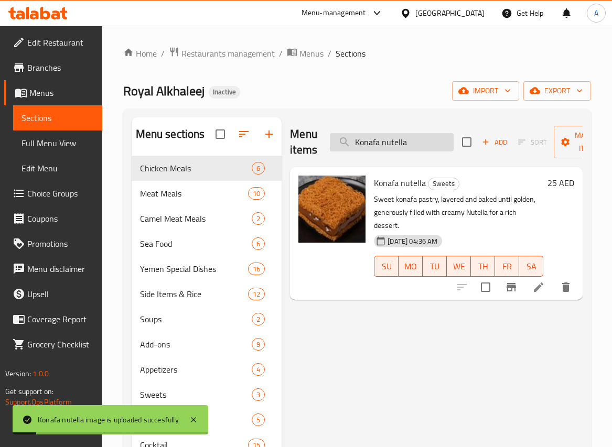
click at [429, 142] on input "Konafa nutella" at bounding box center [392, 142] width 124 height 18
paste input "Laban up"
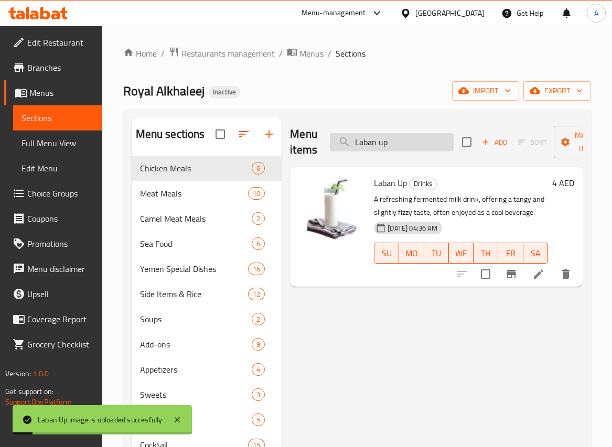
click at [425, 144] on input "Laban up" at bounding box center [392, 142] width 124 height 18
paste input "emon Grapefruit"
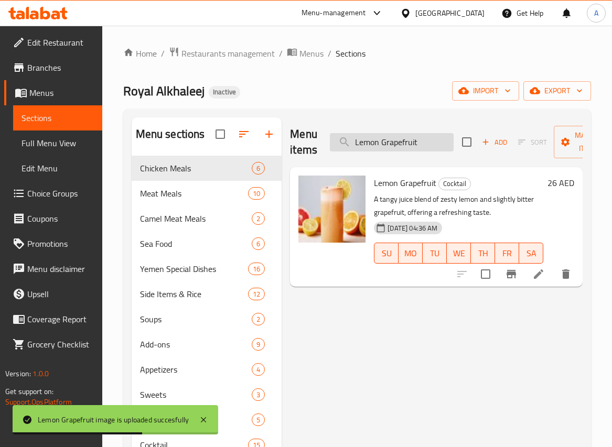
click at [436, 141] on input "Lemon Grapefruit" at bounding box center [392, 142] width 124 height 18
paste input "-1"
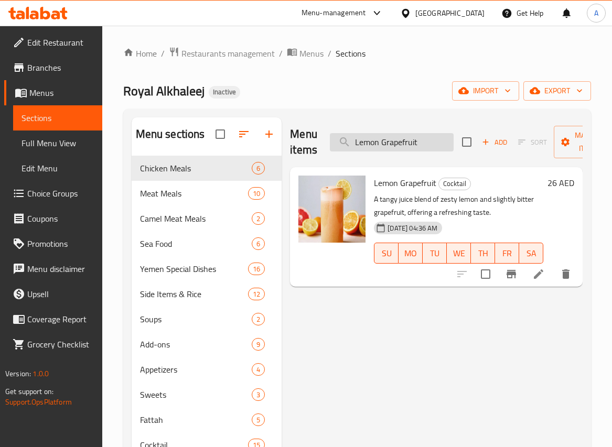
click at [435, 142] on input "Lemon Grapefruit" at bounding box center [392, 142] width 124 height 18
paste input "juice"
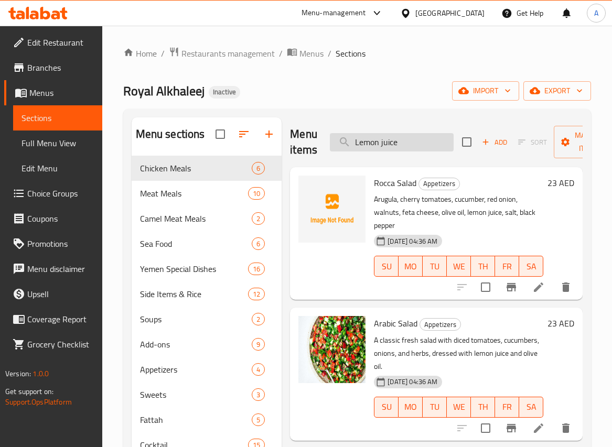
click at [391, 141] on input "Lemon juice" at bounding box center [392, 142] width 124 height 18
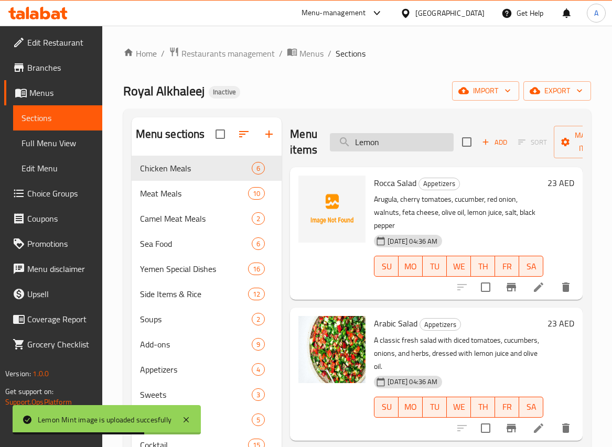
click at [407, 140] on input "Lemon" at bounding box center [392, 142] width 124 height 18
paste input "ntil soup"
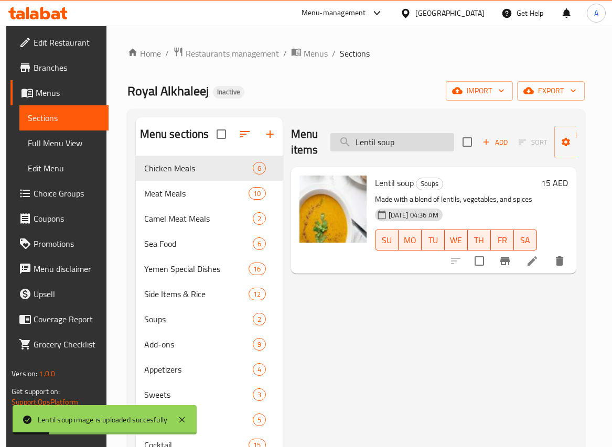
click at [407, 147] on input "Lentil soup" at bounding box center [392, 142] width 124 height 18
paste input "iver"
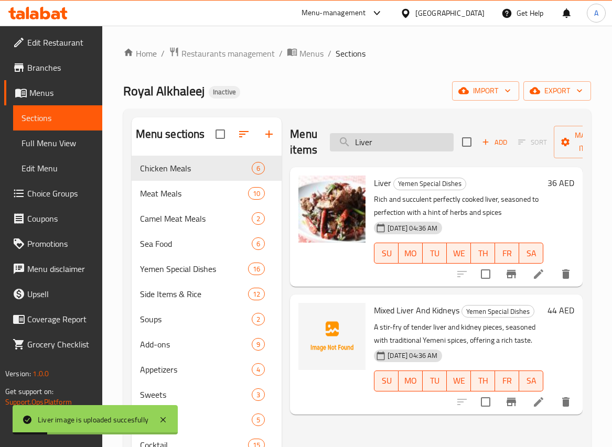
click at [429, 144] on input "Liver" at bounding box center [392, 142] width 124 height 18
paste input "Maasoob"
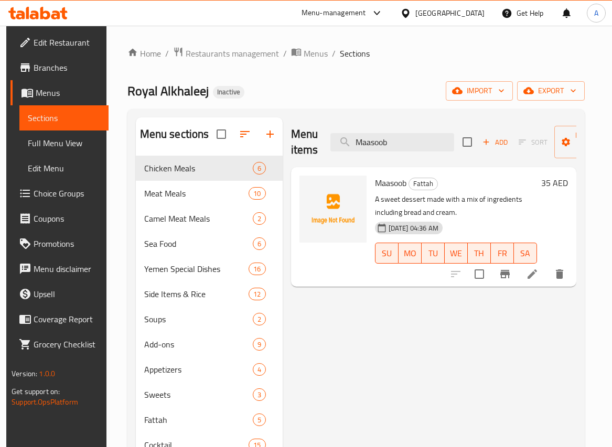
click at [388, 177] on span "Maasoob" at bounding box center [390, 183] width 31 height 16
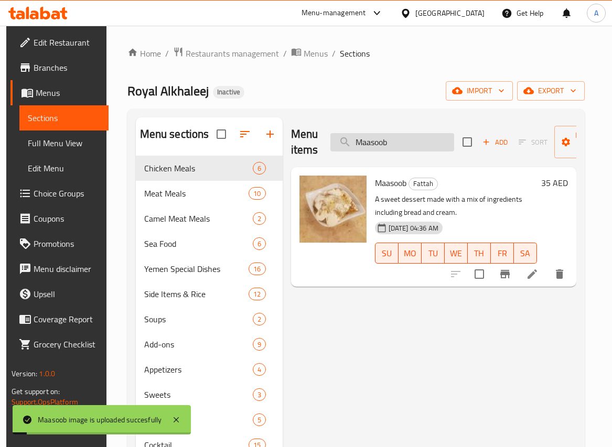
click at [414, 144] on input "Maasoob" at bounding box center [392, 142] width 124 height 18
paste input "dfoon Chicken"
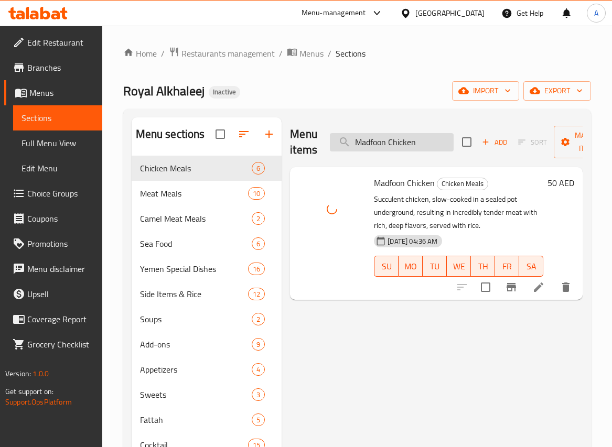
click at [428, 148] on input "Madfoon Chicken" at bounding box center [392, 142] width 124 height 18
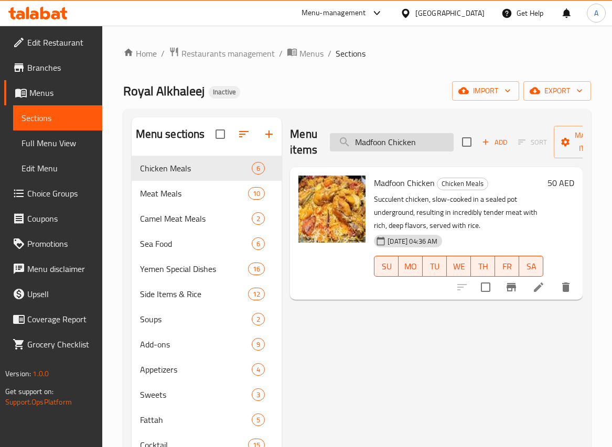
click at [439, 137] on input "Madfoon Chicken" at bounding box center [392, 142] width 124 height 18
paste input "Lamb"
click at [439, 137] on input "Madfoon Chicken" at bounding box center [392, 142] width 124 height 18
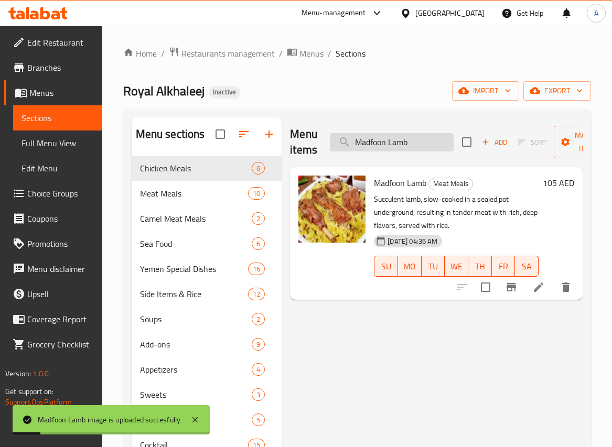
click at [433, 142] on input "Madfoon Lamb" at bounding box center [392, 142] width 124 height 18
paste input "Meat"
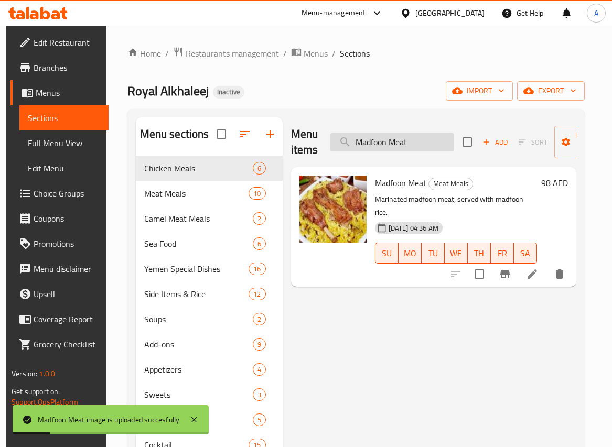
click at [415, 142] on input "Madfoon Meat" at bounding box center [392, 142] width 124 height 18
paste input "ghoot Hashi"
click at [415, 142] on input "Madfoon Meat" at bounding box center [392, 142] width 124 height 18
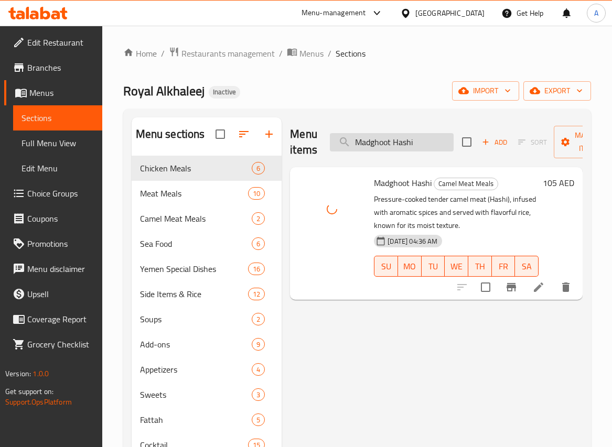
click at [423, 145] on input "Madghoot Hashi" at bounding box center [392, 142] width 124 height 18
paste input "Meat"
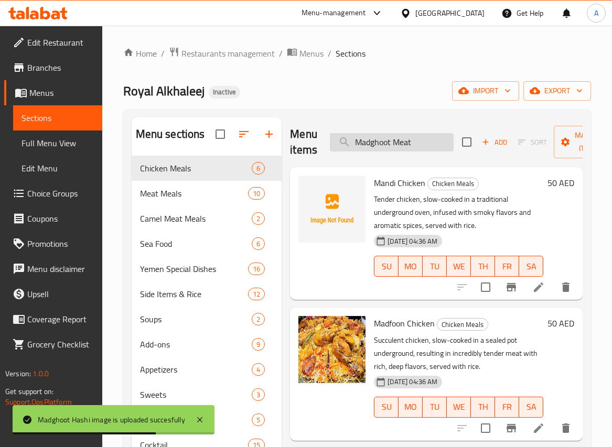
click at [423, 142] on input "Madghoot Meat" at bounding box center [392, 142] width 124 height 18
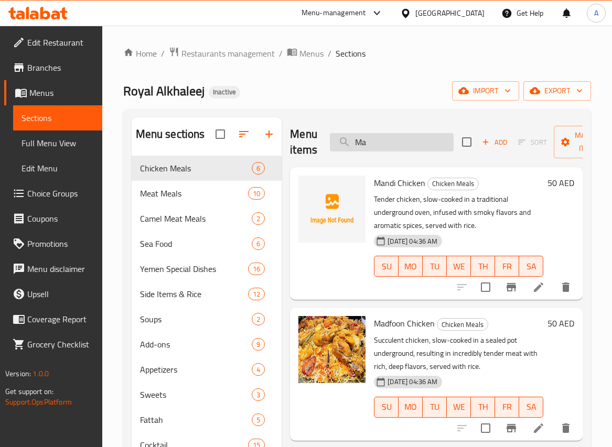
type input "M"
paste input "Madghoot Meat"
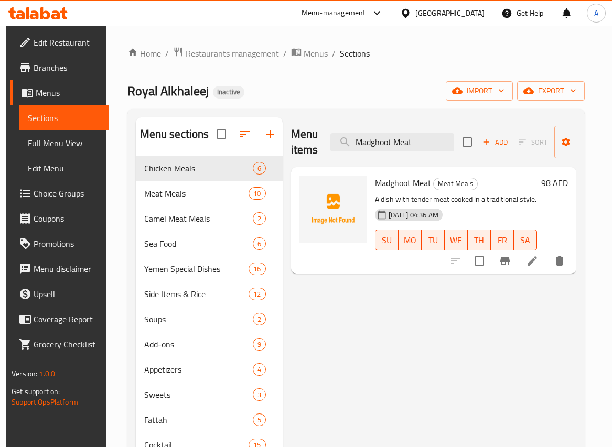
click at [406, 56] on ol "Home / Restaurants management / Menus / Sections" at bounding box center [355, 54] width 457 height 14
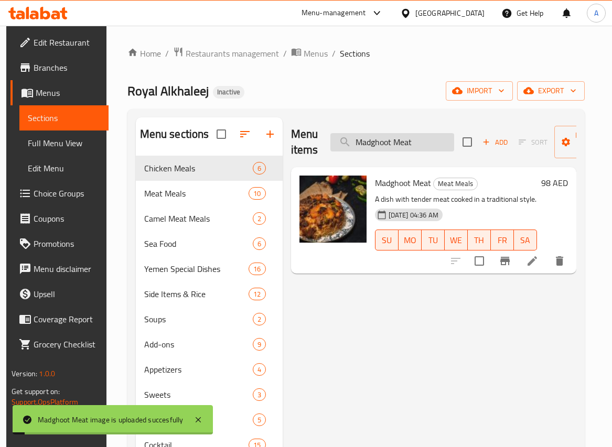
click at [441, 141] on input "Madghoot Meat" at bounding box center [392, 142] width 124 height 18
paste input "hbi Chicken"
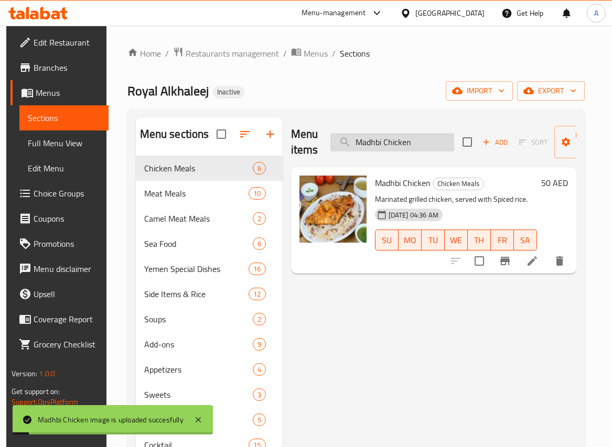
click at [432, 136] on input "Madhbi Chicken" at bounding box center [392, 142] width 124 height 18
paste input "nd"
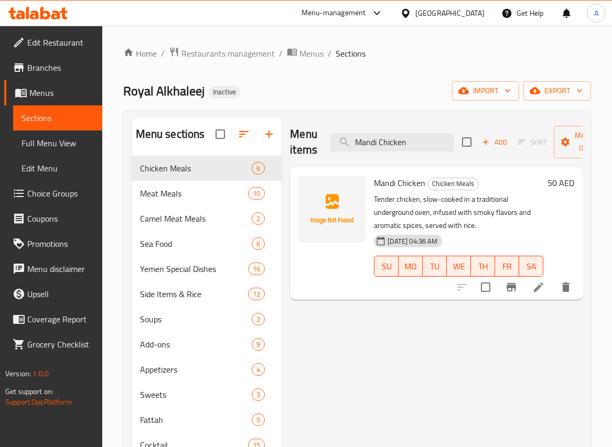
click at [408, 185] on span "Mandi Chicken" at bounding box center [399, 183] width 51 height 16
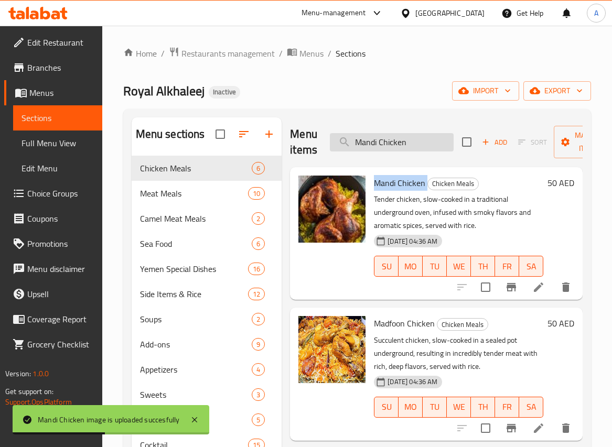
click at [419, 137] on input "Mandi Chicken" at bounding box center [392, 142] width 124 height 18
paste input "Lamb"
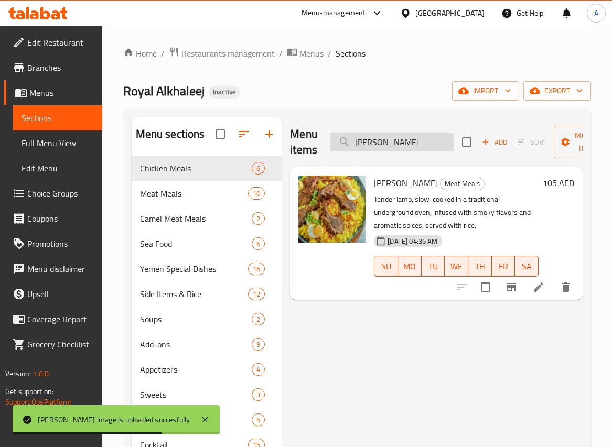
click at [420, 138] on input "Mandi Lamb" at bounding box center [392, 142] width 124 height 18
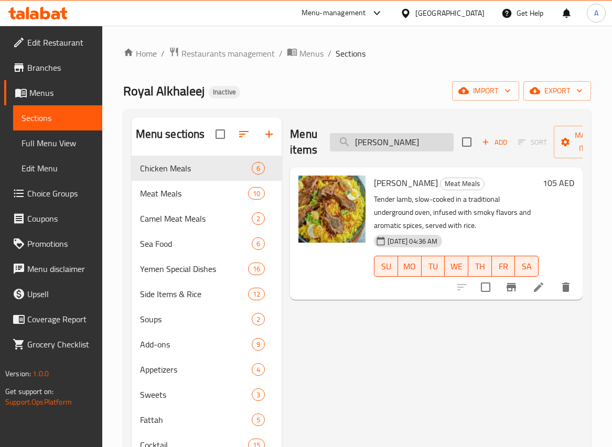
click at [414, 137] on input "Mandi Lamb" at bounding box center [392, 142] width 124 height 18
paste input "Meat"
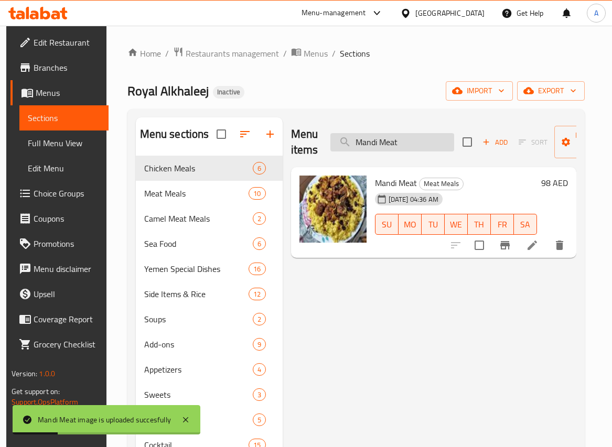
click at [424, 141] on input "Mandi Meat" at bounding box center [392, 142] width 124 height 18
paste input "Rice"
click at [424, 141] on input "Mandi Rice" at bounding box center [392, 142] width 124 height 18
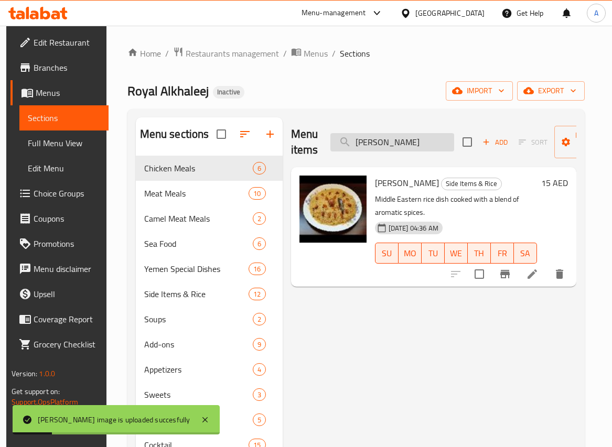
click at [424, 136] on input "Mandi Rice" at bounding box center [392, 142] width 124 height 18
paste input "go ju"
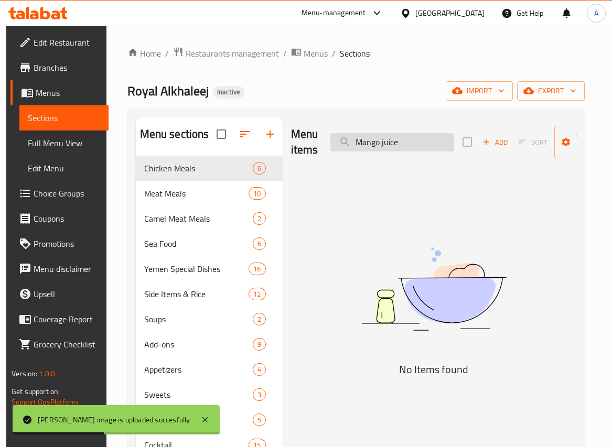
click at [421, 138] on input "Mango juice" at bounding box center [392, 142] width 124 height 18
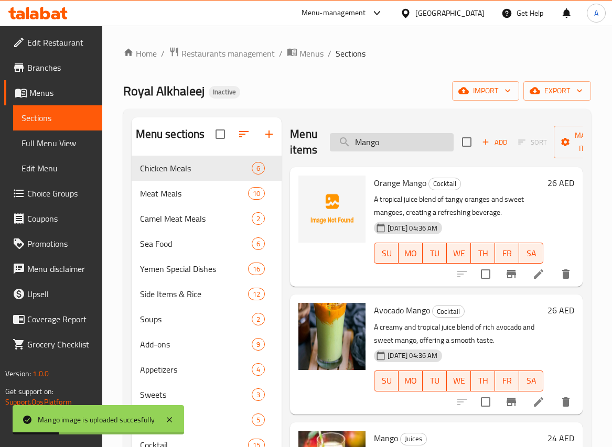
click at [435, 136] on input "Mango" at bounding box center [392, 142] width 124 height 18
paste input "raq"
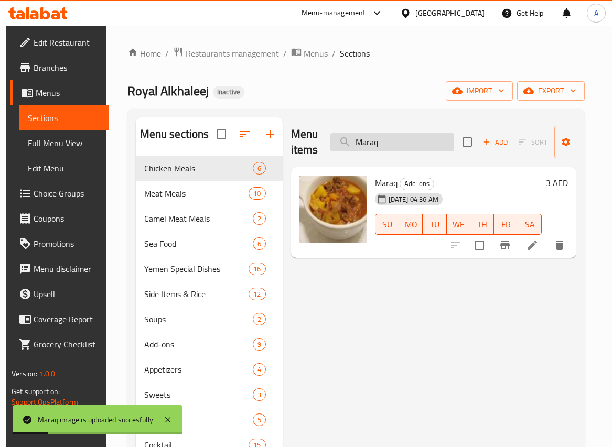
click at [435, 142] on input "Maraq" at bounding box center [392, 142] width 124 height 18
paste input "thlootha with the meal"
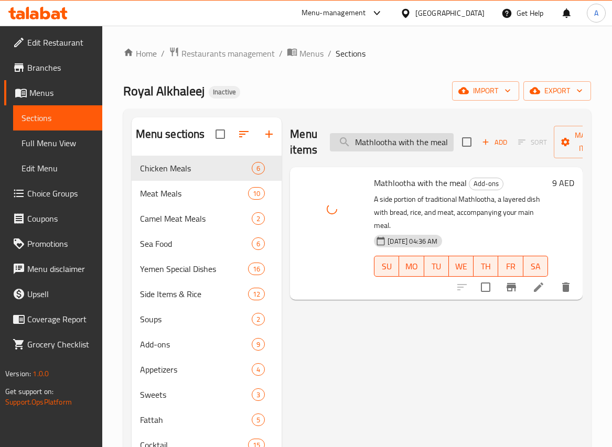
click at [428, 143] on input "Mathlootha with the meal" at bounding box center [392, 142] width 124 height 18
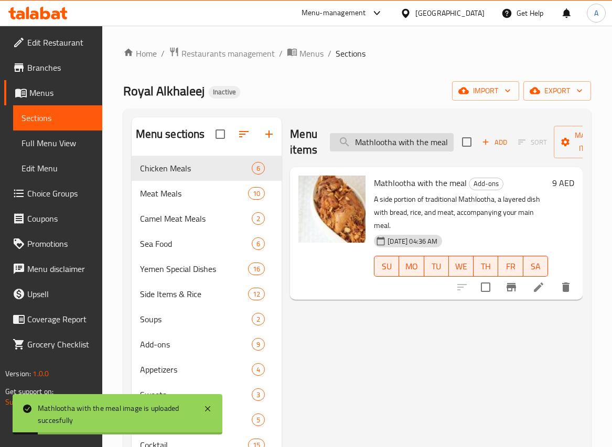
paste input "search"
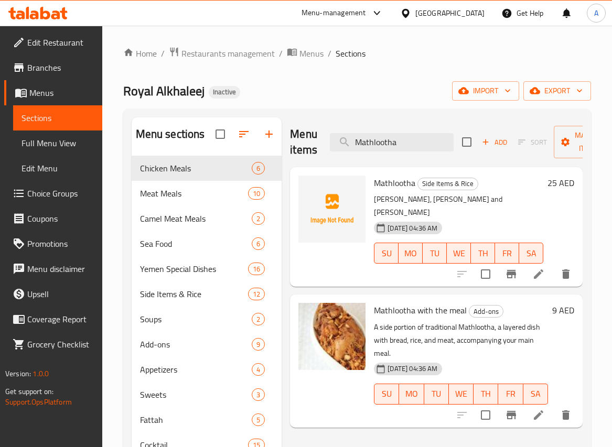
click at [318, 262] on div at bounding box center [332, 226] width 76 height 111
click at [401, 181] on span "Mathlootha" at bounding box center [394, 183] width 41 height 16
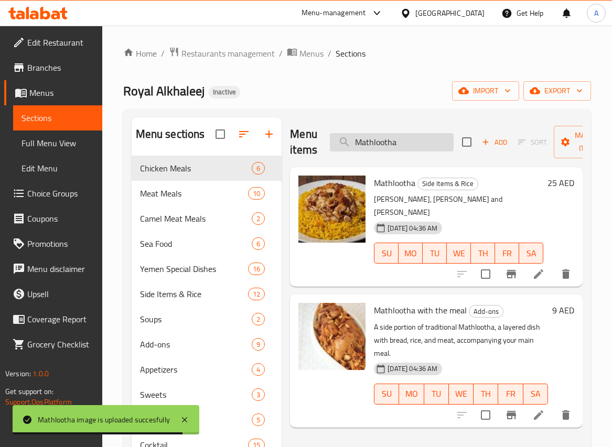
click at [425, 143] on input "Mathlootha" at bounding box center [392, 142] width 124 height 18
paste input "ixed Liver & Kidney"
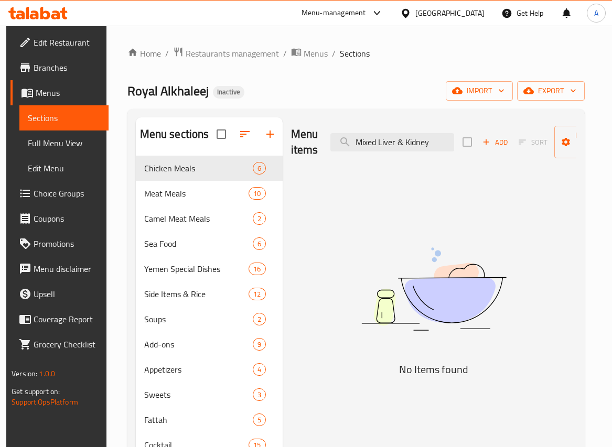
drag, startPoint x: 394, startPoint y: 142, endPoint x: 466, endPoint y: 143, distance: 71.8
click at [466, 143] on div "Menu items Mixed Liver & Kidney Add Sort Manage items" at bounding box center [433, 142] width 285 height 50
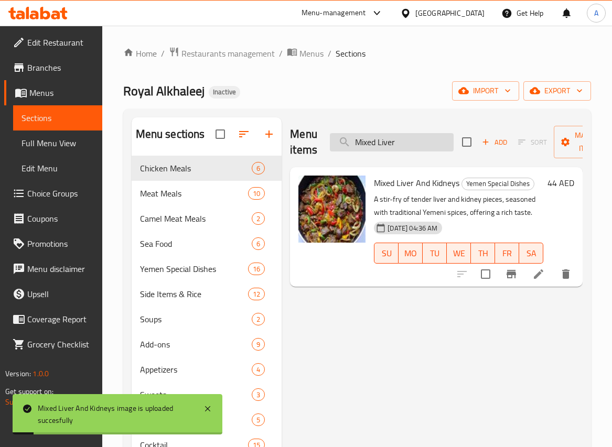
click at [417, 141] on input "Mixed Liver" at bounding box center [392, 142] width 124 height 18
paste input "ulawah bread"
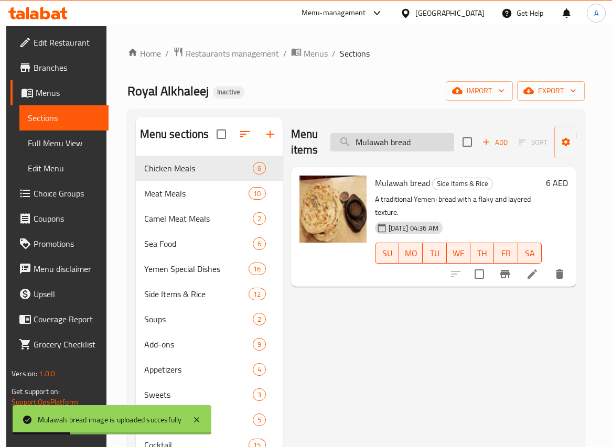
click at [429, 145] on input "Mulawah bread" at bounding box center [392, 142] width 124 height 18
paste input "qalqal Chicken"
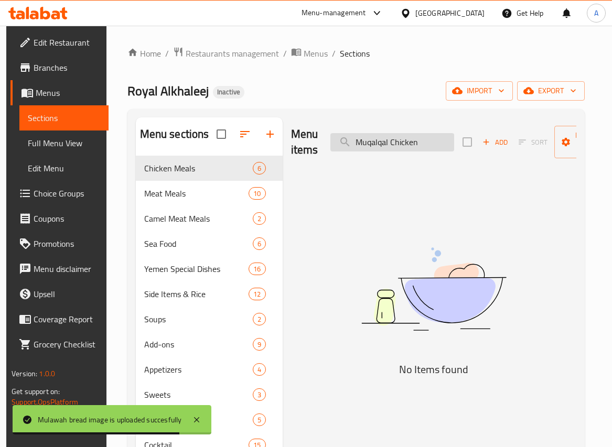
click at [403, 144] on input "Muqalqal Chicken" at bounding box center [392, 142] width 124 height 18
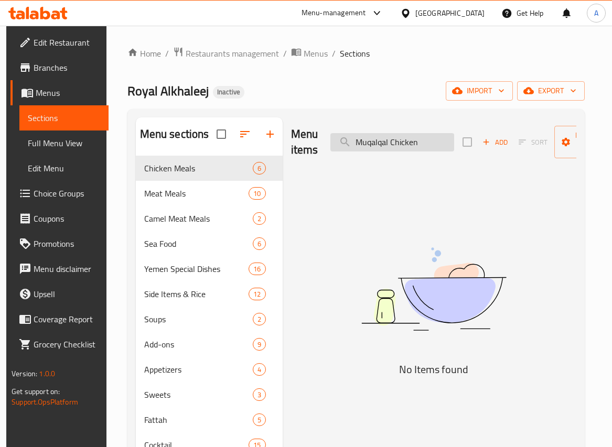
click at [393, 139] on input "Muqalqal Chicken" at bounding box center [392, 142] width 124 height 18
drag, startPoint x: 390, startPoint y: 140, endPoint x: 328, endPoint y: 148, distance: 62.4
click at [328, 148] on div "Menu items Muqalqal Chicken Add Sort Manage items" at bounding box center [433, 142] width 285 height 50
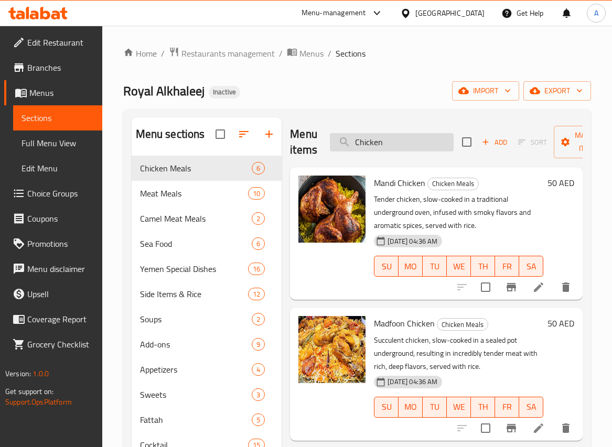
click at [415, 143] on input "Chicken" at bounding box center [392, 142] width 124 height 18
paste input "Muqalqal Meat"
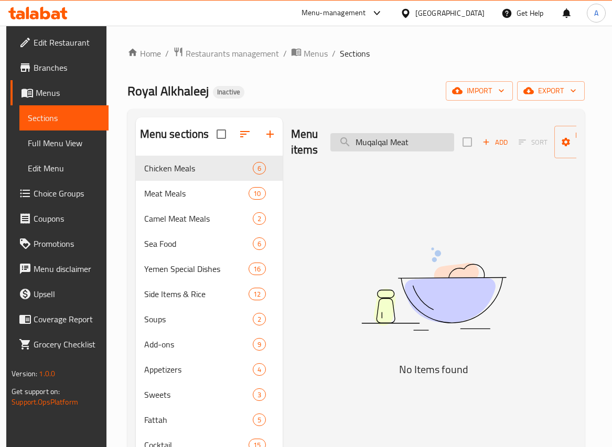
click at [387, 141] on input "Muqalqal Meat" at bounding box center [392, 142] width 124 height 18
drag, startPoint x: 390, startPoint y: 141, endPoint x: 322, endPoint y: 146, distance: 67.3
click at [322, 146] on div "Menu items Muqalqal Meat Add Sort Manage items" at bounding box center [433, 142] width 285 height 50
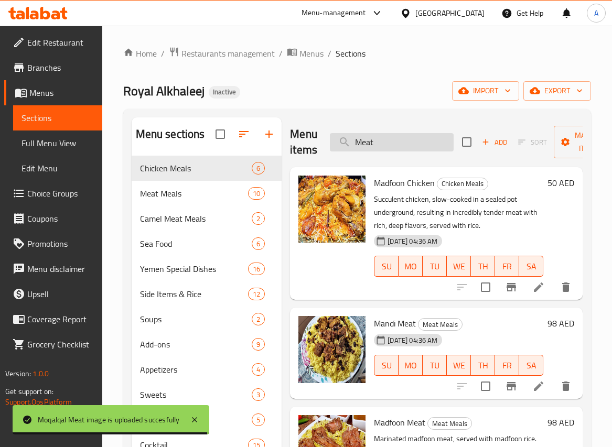
click at [439, 139] on input "Meat" at bounding box center [392, 142] width 124 height 18
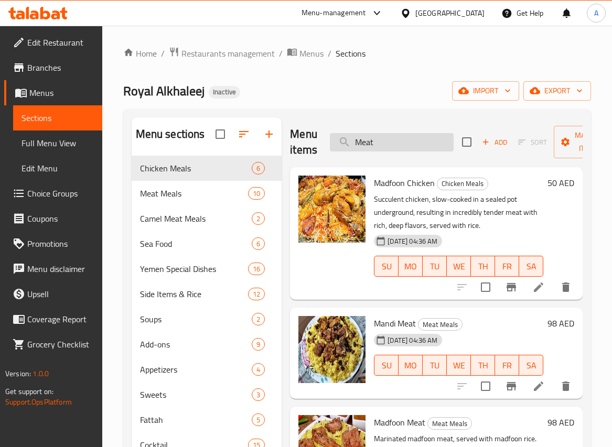
click at [439, 139] on input "Meat" at bounding box center [392, 142] width 124 height 18
paste input "Normal Beans"
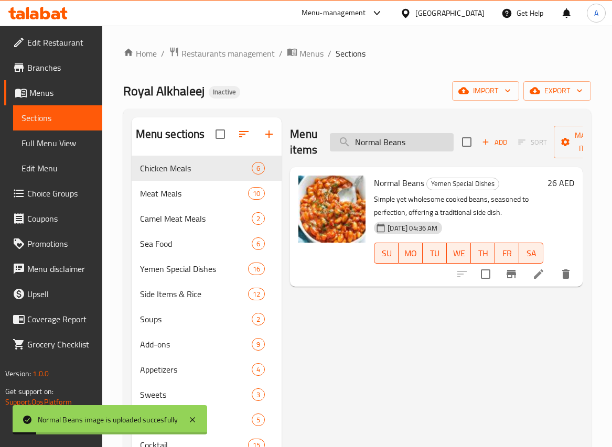
click at [447, 144] on input "Normal Beans" at bounding box center [392, 142] width 124 height 18
paste input "Orange Banana"
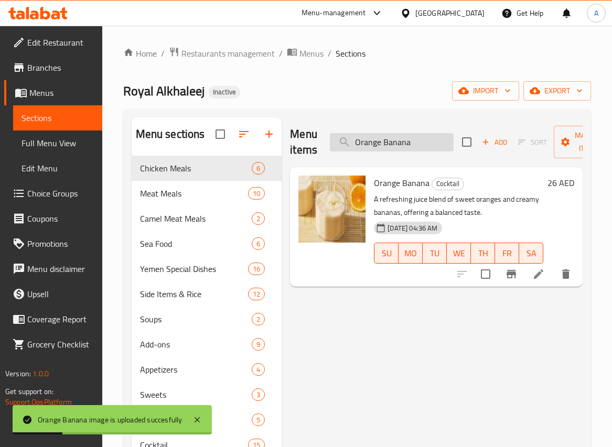
click at [416, 144] on input "Orange Banana" at bounding box center [392, 142] width 124 height 18
paste input "Juice"
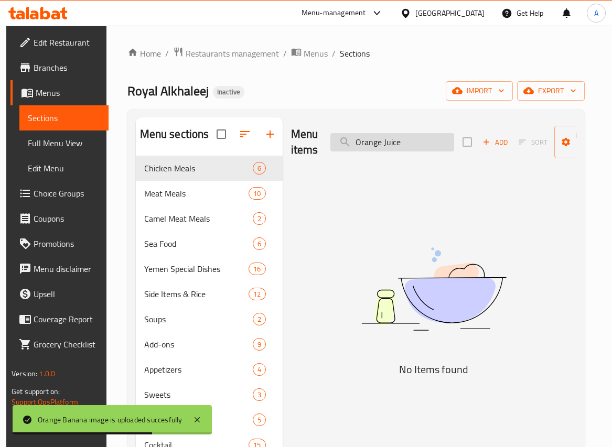
click at [394, 144] on input "Orange Juice" at bounding box center [392, 142] width 124 height 18
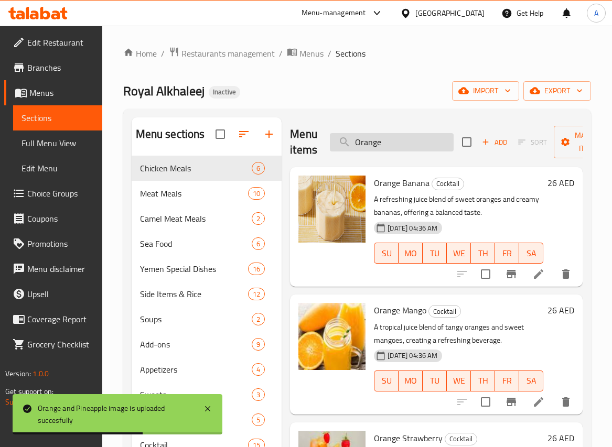
click at [427, 144] on input "Orange" at bounding box center [392, 142] width 124 height 18
paste input "Pineapple Kiwi"
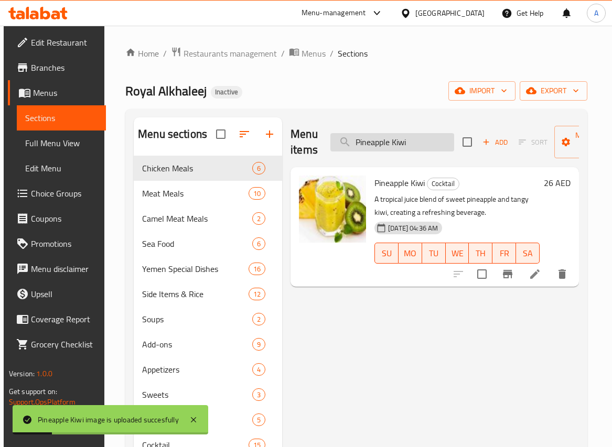
click at [427, 140] on input "Pineapple Kiwi" at bounding box center [392, 142] width 124 height 18
paste input "Strawberry"
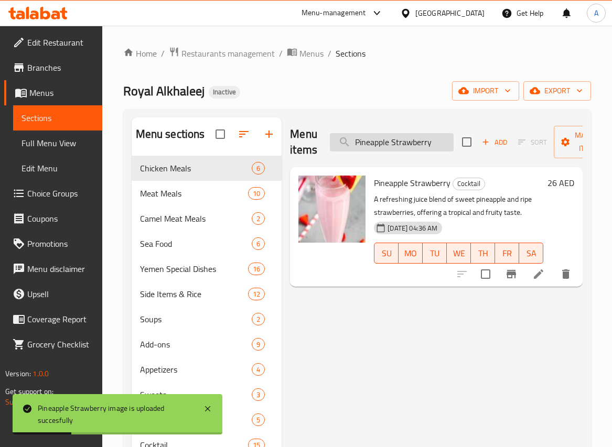
click at [428, 142] on input "Pineapple Strawberry" at bounding box center [392, 142] width 124 height 18
paste input "lain Omelette"
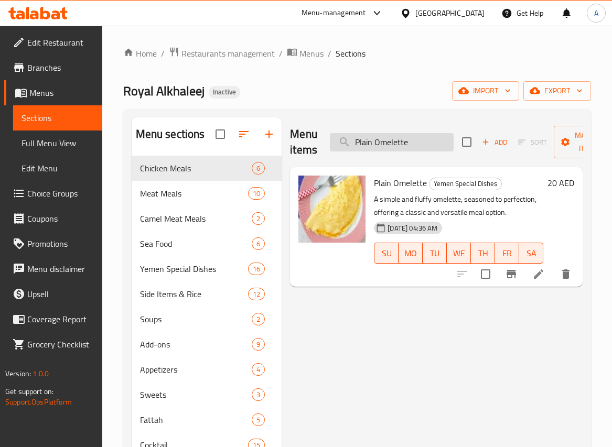
click at [447, 134] on input "Plain Omelette" at bounding box center [392, 142] width 124 height 18
paste input "Qursan"
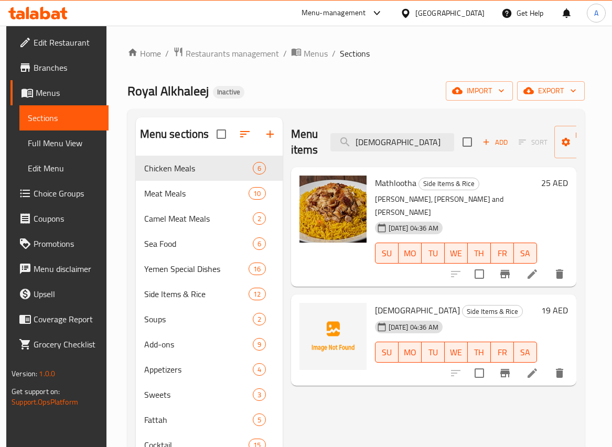
click at [391, 303] on span "Qursan" at bounding box center [417, 311] width 85 height 16
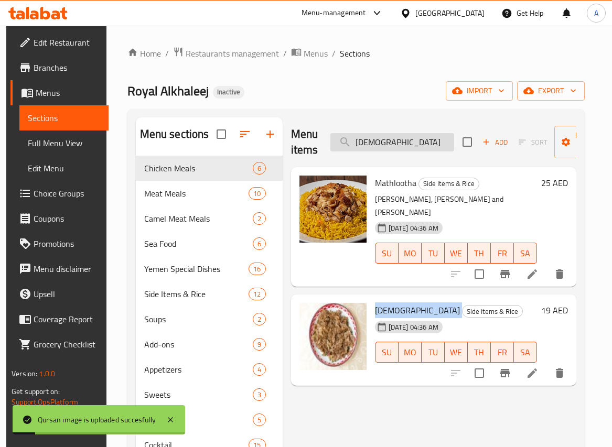
click at [425, 148] on input "Qursan" at bounding box center [392, 142] width 124 height 18
paste input "Rocca Salad"
click at [425, 148] on input "Rocca Salad" at bounding box center [392, 142] width 124 height 18
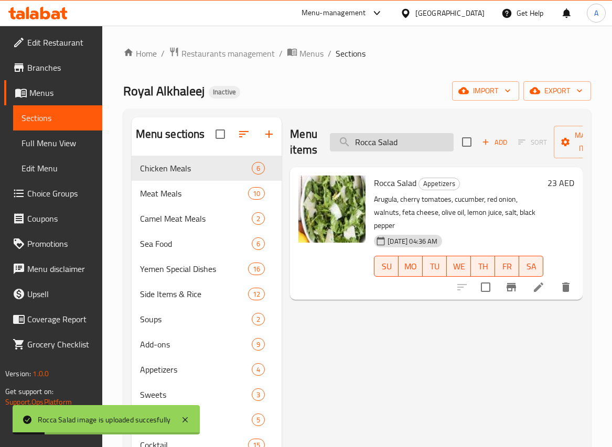
click at [420, 149] on input "Rocca Salad" at bounding box center [392, 142] width 124 height 18
paste input "tib bre"
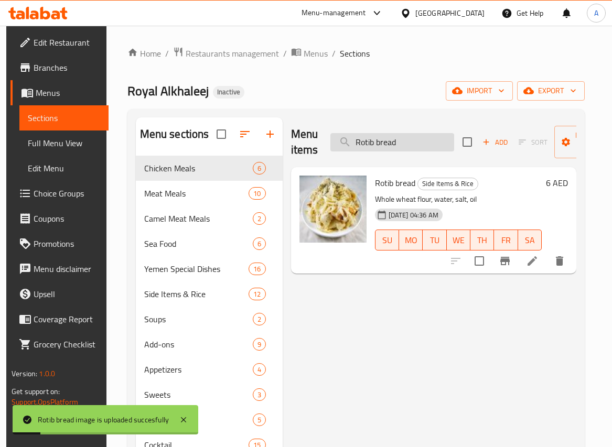
click at [418, 139] on input "Rotib bread" at bounding box center [392, 142] width 124 height 18
paste input "Sahwaq Cheese"
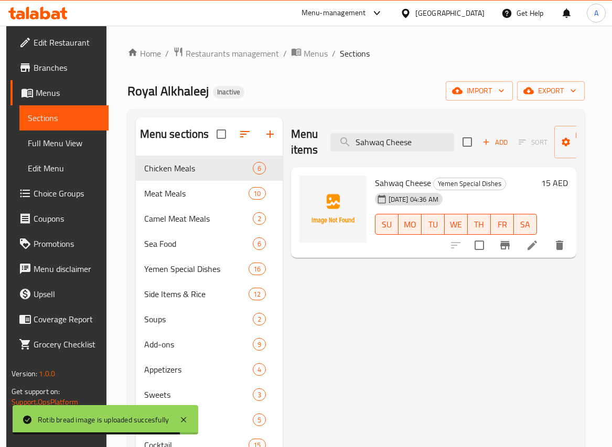
click at [399, 180] on span "Sahwaq Cheese" at bounding box center [403, 183] width 56 height 16
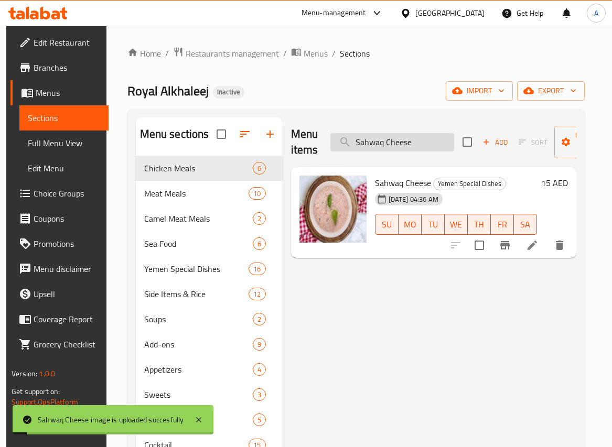
click at [435, 141] on input "Sahwaq Cheese" at bounding box center [392, 142] width 124 height 18
paste input "lmon fish"
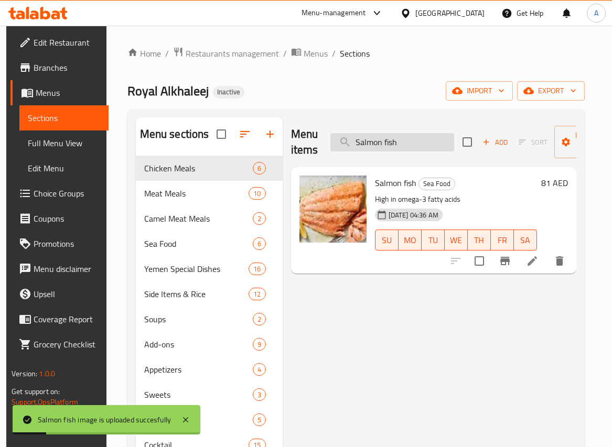
click at [419, 135] on input "Salmon fish" at bounding box center [392, 142] width 124 height 18
paste input "ona Chicken"
click at [419, 135] on input "Salmon fish" at bounding box center [392, 142] width 124 height 18
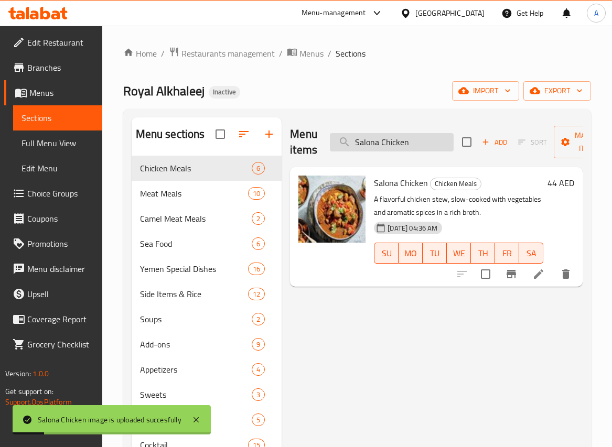
click at [413, 137] on input "Salona Chicken" at bounding box center [392, 142] width 124 height 18
paste input "fish"
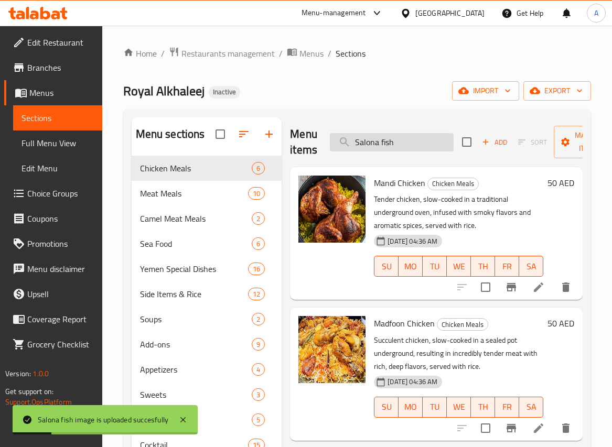
click at [428, 141] on input "Salona fish" at bounding box center [392, 142] width 124 height 18
paste input "Meat"
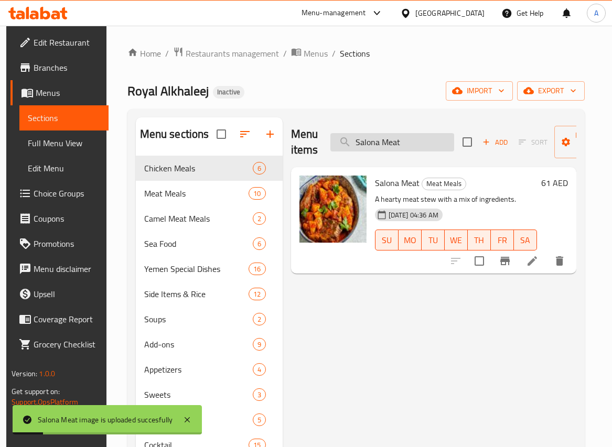
click at [410, 144] on input "Salona Meat" at bounding box center [392, 142] width 124 height 18
paste input "t"
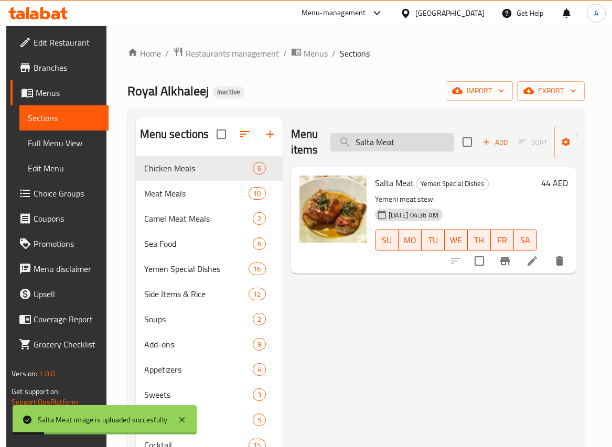
click at [415, 138] on input "Salta Meat" at bounding box center [392, 142] width 124 height 18
paste input "mbosa (Meat, Veg, Cheese)"
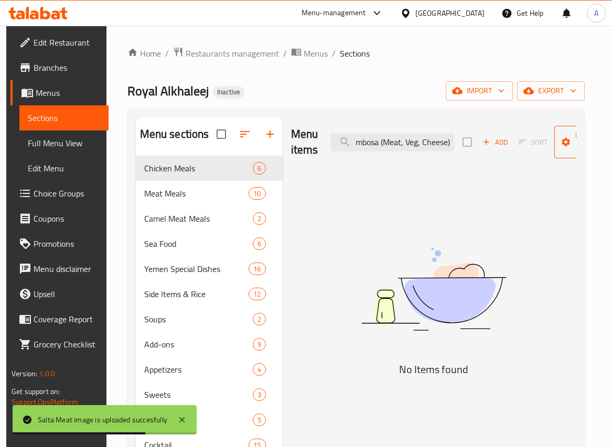
scroll to position [0, 10]
drag, startPoint x: 380, startPoint y: 142, endPoint x: 569, endPoint y: 152, distance: 189.0
click at [569, 152] on div "Menu items Sambosa (Meat, Veg, Cheese) Add Sort Manage items" at bounding box center [433, 142] width 285 height 50
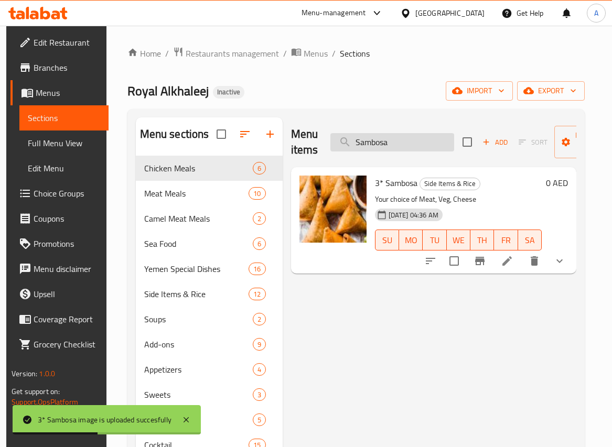
click at [426, 142] on input "Sambosa" at bounding box center [392, 142] width 124 height 18
paste input "hitiny Big"
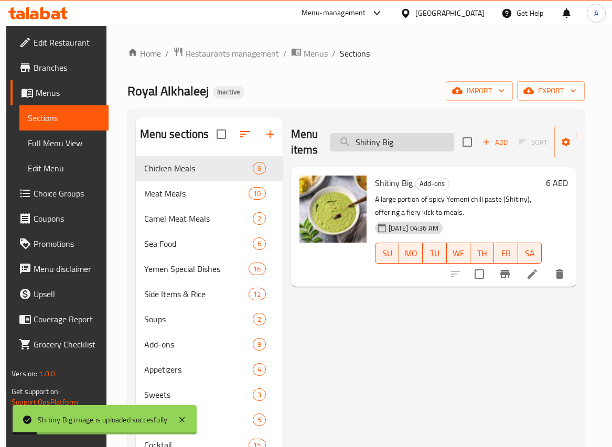
click at [441, 142] on input "Shitiny Big" at bounding box center [392, 142] width 124 height 18
paste input "small"
click at [395, 139] on input "Shitiny small" at bounding box center [392, 142] width 124 height 18
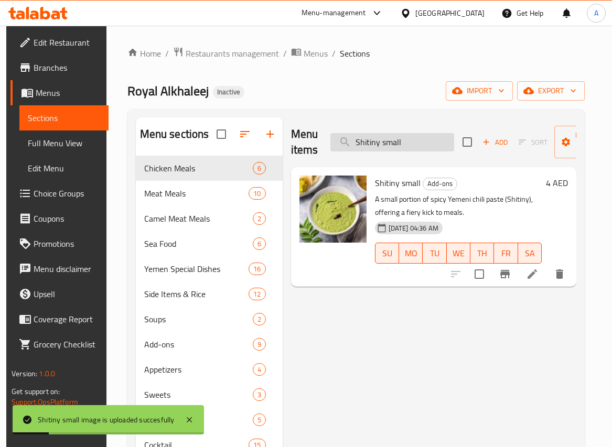
click at [395, 139] on input "Shitiny small" at bounding box center [392, 142] width 124 height 18
paste input "rimps"
click at [395, 139] on input "Shitiny small" at bounding box center [392, 142] width 124 height 18
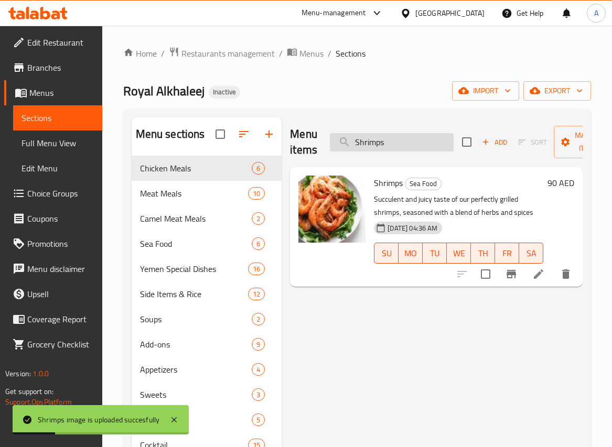
click at [402, 142] on input "Shrimps" at bounding box center [392, 142] width 124 height 18
paste input "oft Drink"
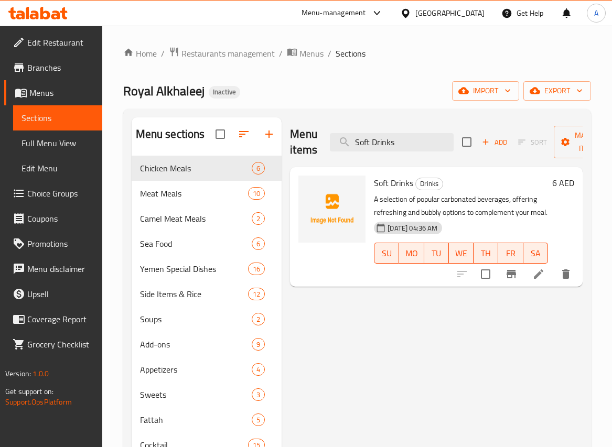
click at [438, 206] on p "A selection of popular carbonated beverages, offering refreshing and bubbly opt…" at bounding box center [461, 206] width 174 height 26
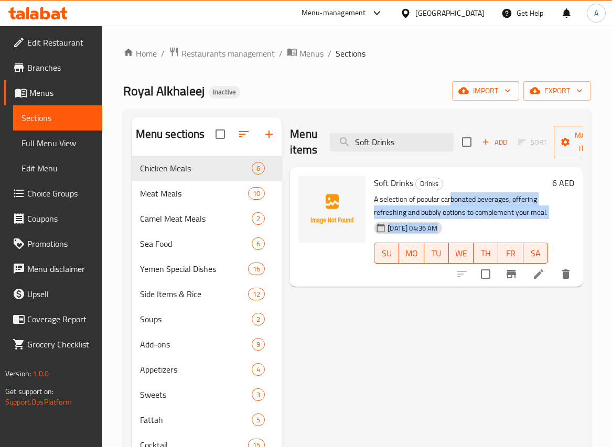
drag, startPoint x: 450, startPoint y: 198, endPoint x: 548, endPoint y: 214, distance: 99.4
click at [548, 214] on div "Soft Drinks Drinks A selection of popular carbonated beverages, offering refres…" at bounding box center [474, 226] width 209 height 111
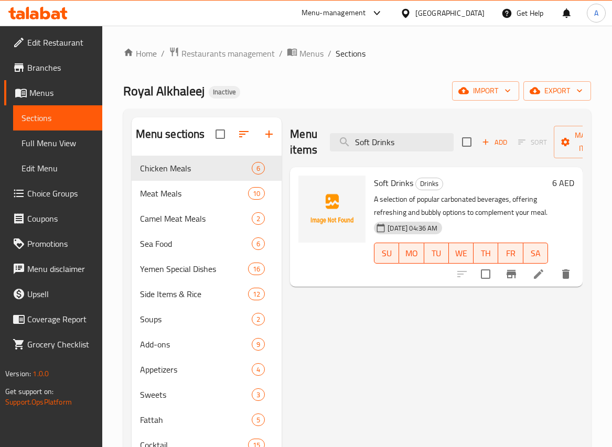
click at [560, 210] on div "6 AED" at bounding box center [561, 227] width 26 height 103
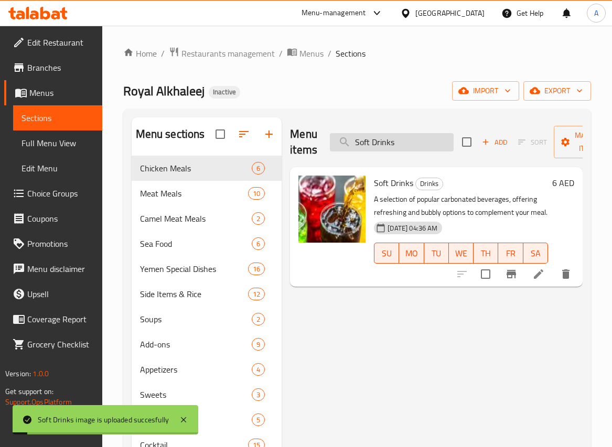
click at [415, 142] on input "Soft Drinks" at bounding box center [392, 142] width 124 height 18
paste input "trawberry Banana"
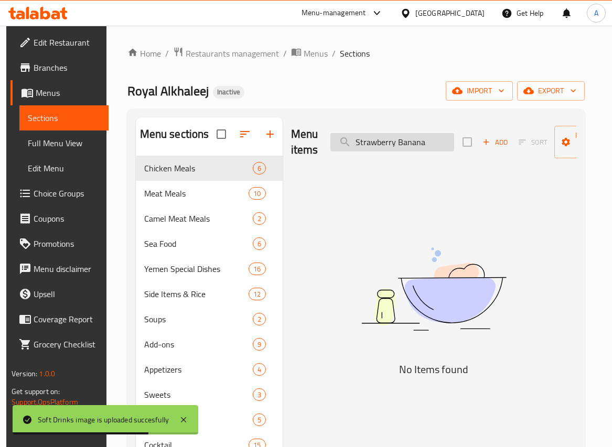
click at [415, 143] on input "Strawberry Banana" at bounding box center [392, 142] width 124 height 18
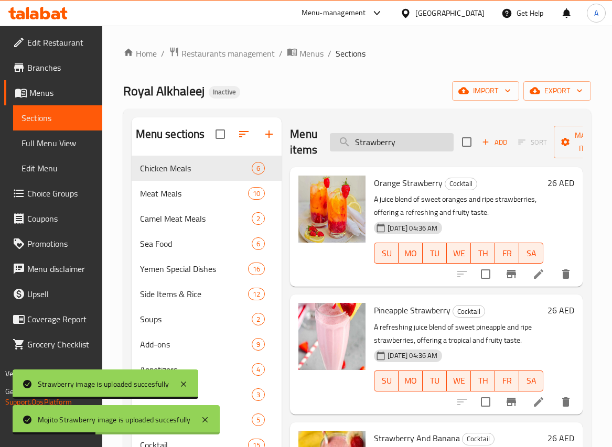
click at [422, 144] on input "Strawberry" at bounding box center [392, 142] width 124 height 18
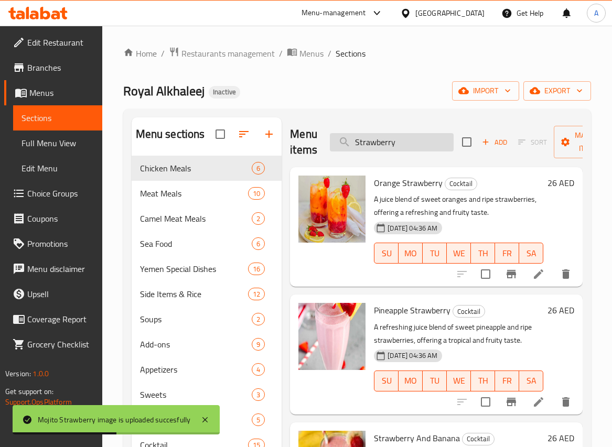
click at [422, 144] on input "Strawberry" at bounding box center [392, 142] width 124 height 18
paste input "upreme fish"
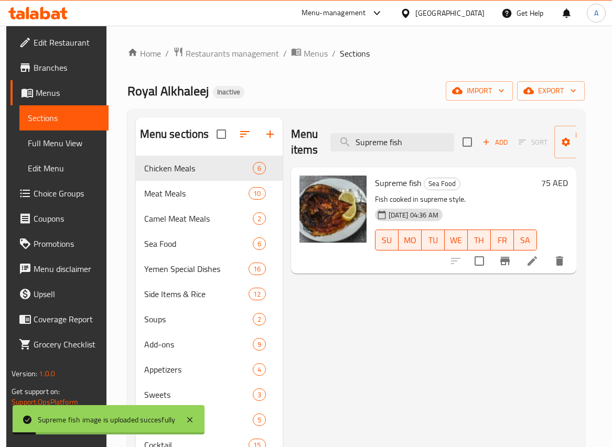
click at [409, 131] on div "Menu items Supreme fish Add Sort Manage items" at bounding box center [433, 142] width 285 height 50
click at [420, 144] on input "Supreme fish" at bounding box center [392, 142] width 124 height 18
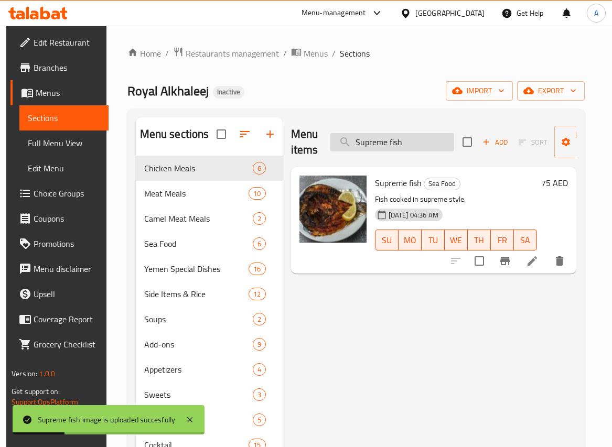
paste input "Taboula"
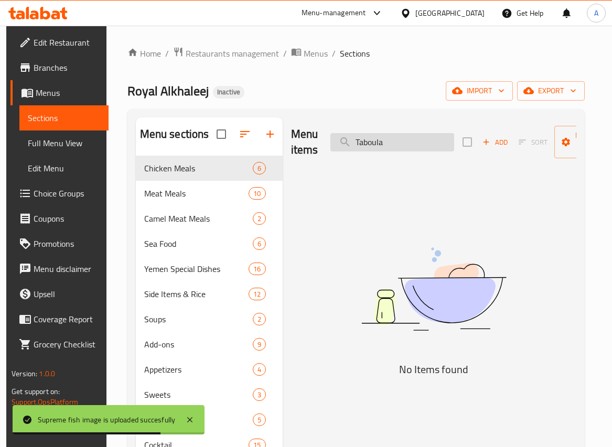
click at [414, 139] on input "Taboula" at bounding box center [392, 142] width 124 height 18
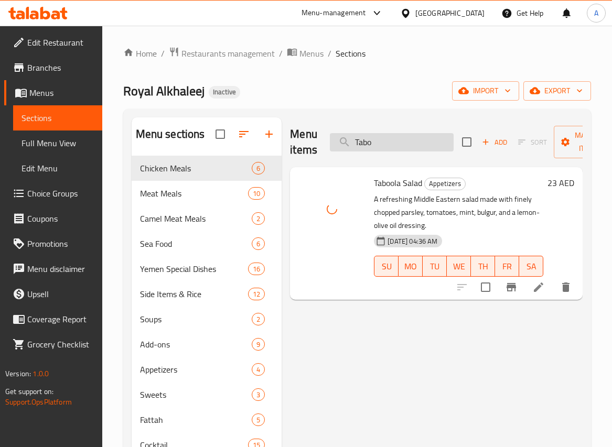
click at [412, 137] on input "Tabo" at bounding box center [392, 142] width 124 height 18
paste input "una"
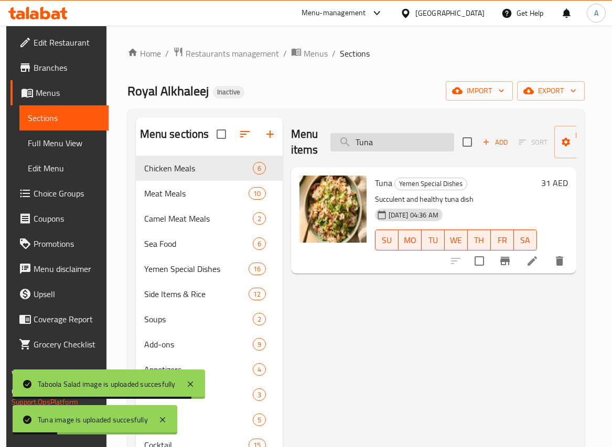
click at [438, 144] on input "Tuna" at bounding box center [392, 142] width 124 height 18
paste input "water"
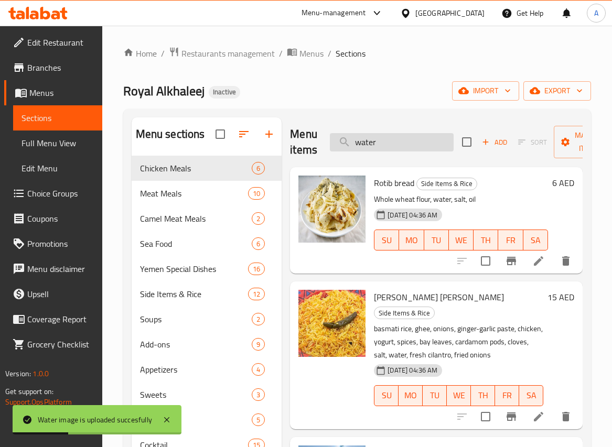
click at [426, 141] on input "water" at bounding box center [392, 142] width 124 height 18
paste input "Yoghurt cucumber & Carrot big"
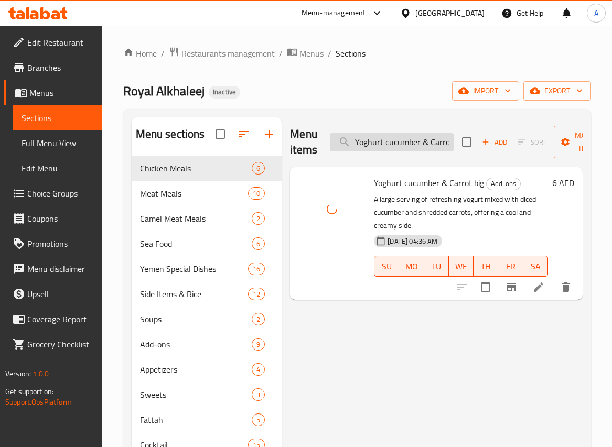
click at [413, 138] on input "Yoghurt cucumber & Carrot big" at bounding box center [392, 142] width 124 height 18
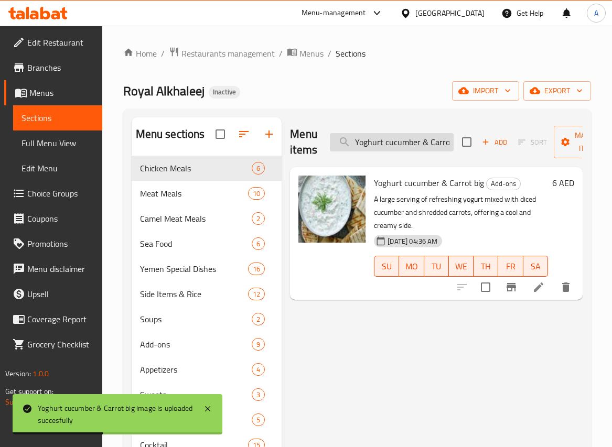
click at [408, 140] on input "Yoghurt cucumber & Carrot big" at bounding box center [392, 142] width 124 height 18
paste input "small"
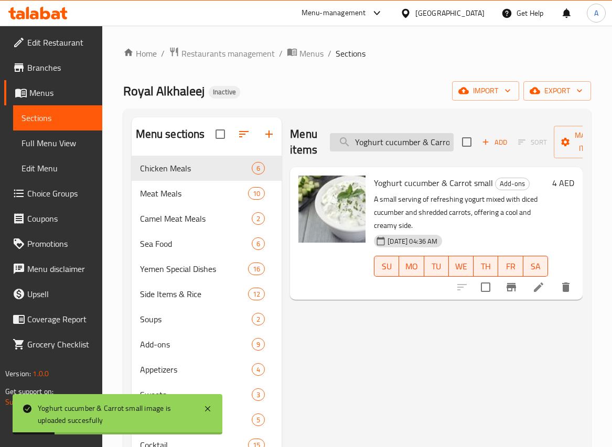
click at [439, 148] on input "Yoghurt cucumber & Carrot small" at bounding box center [392, 142] width 124 height 18
paste input "yoghurt"
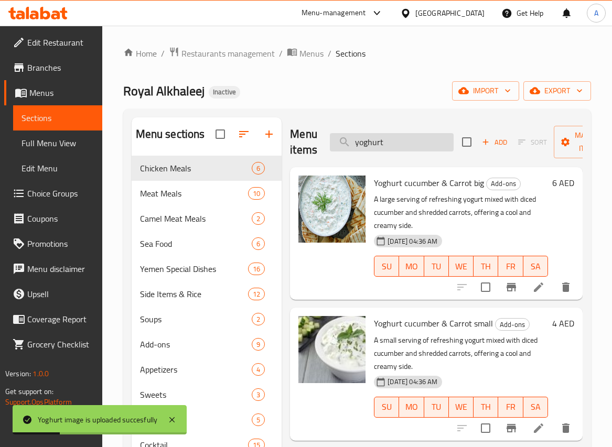
click at [411, 141] on input "yoghurt" at bounding box center [392, 142] width 124 height 18
paste input "Zabeeb"
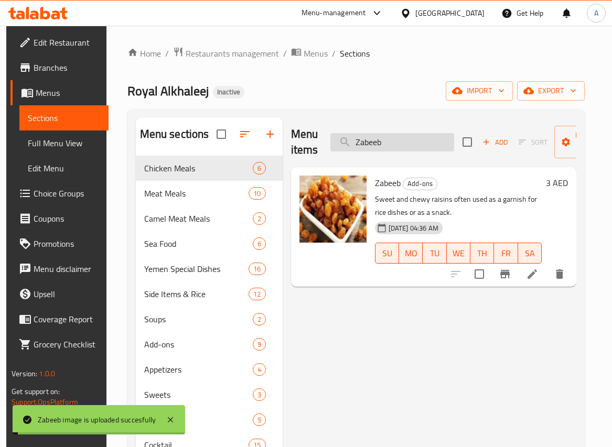
click at [397, 134] on input "Zabeeb" at bounding box center [392, 142] width 124 height 18
paste input "erbian Rice"
click at [397, 134] on input "Zerbian Rice" at bounding box center [392, 142] width 124 height 18
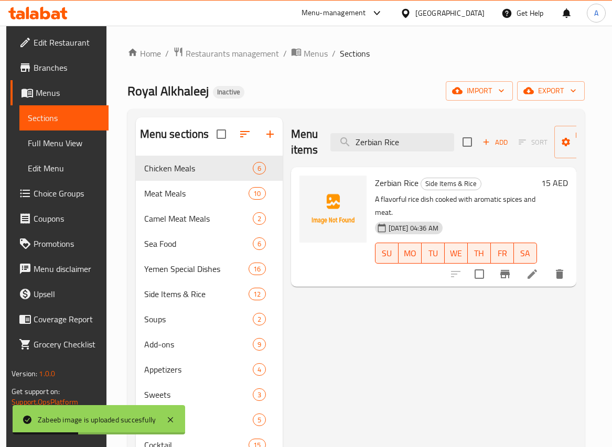
type input "Zerbian Rice"
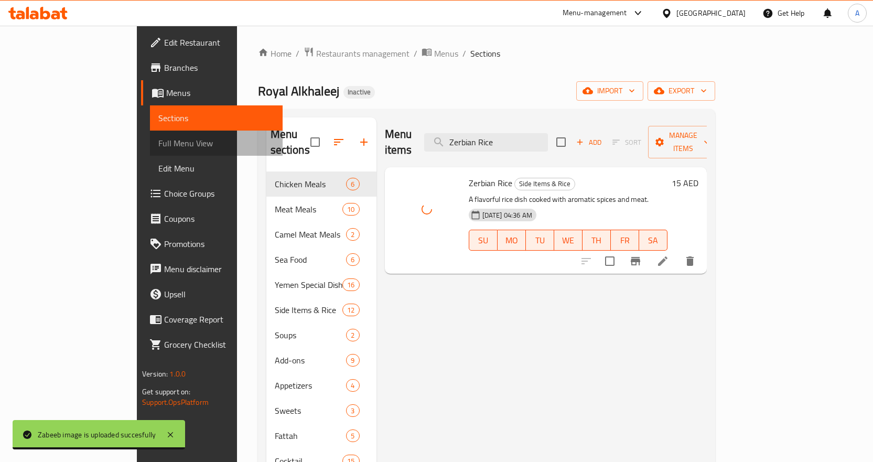
click at [158, 143] on span "Full Menu View" at bounding box center [216, 143] width 116 height 13
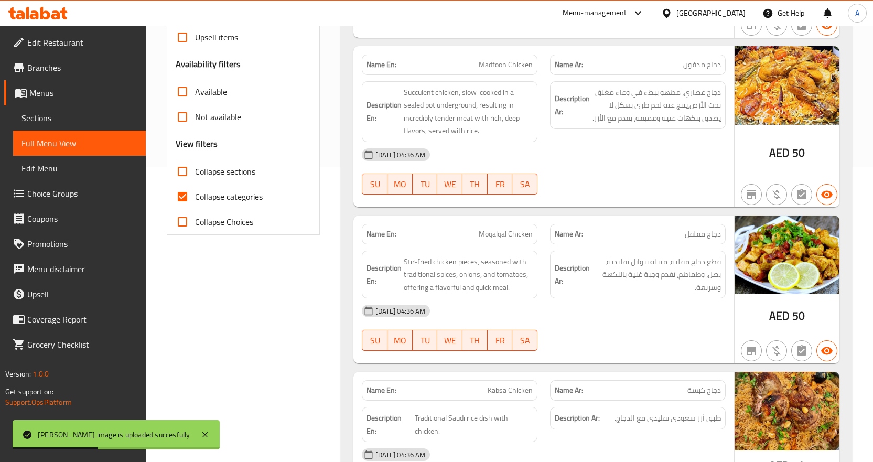
scroll to position [315, 0]
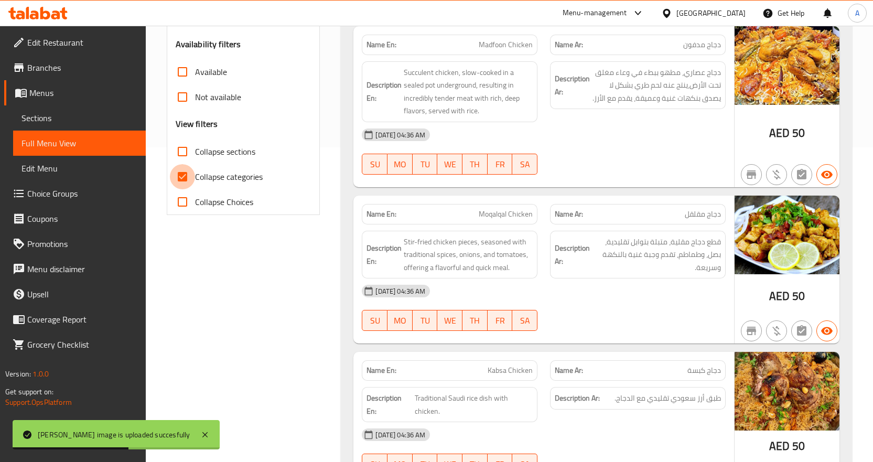
click at [183, 173] on input "Collapse categories" at bounding box center [182, 176] width 25 height 25
checkbox input "false"
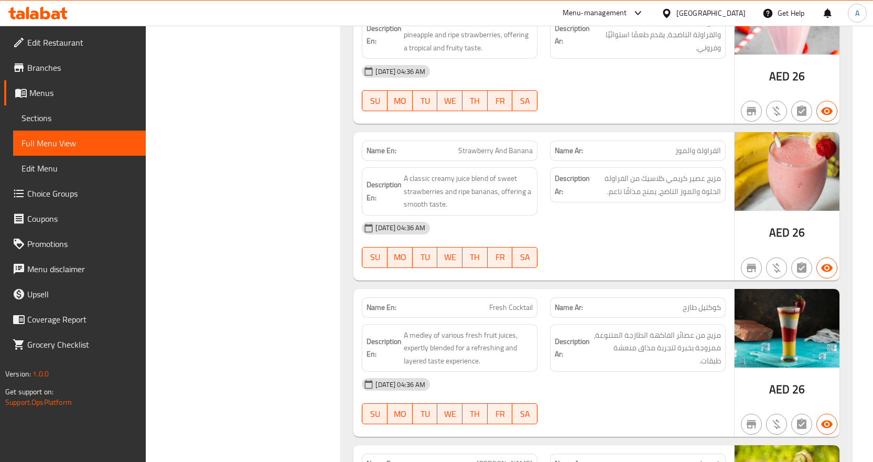
scroll to position [12881, 0]
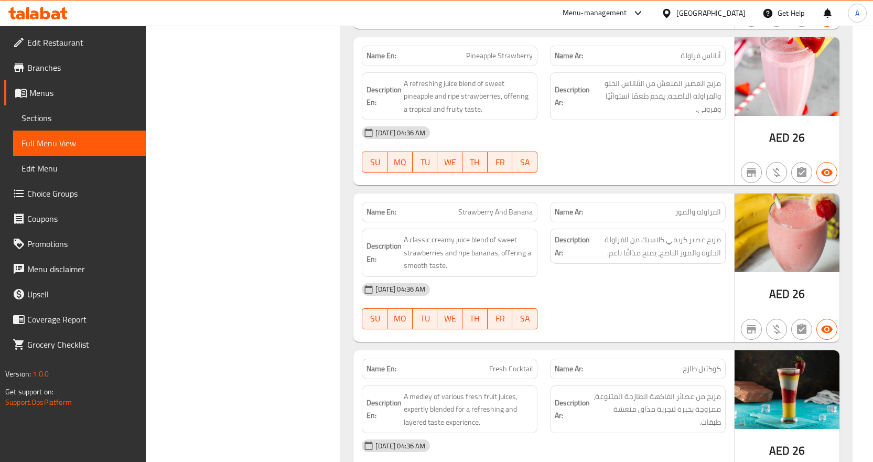
click at [716, 12] on div "[GEOGRAPHIC_DATA]" at bounding box center [710, 13] width 69 height 12
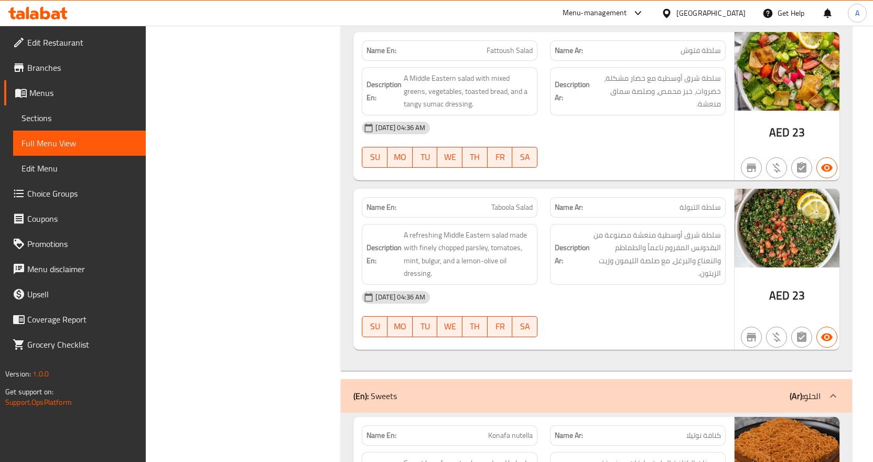
scroll to position [0, 0]
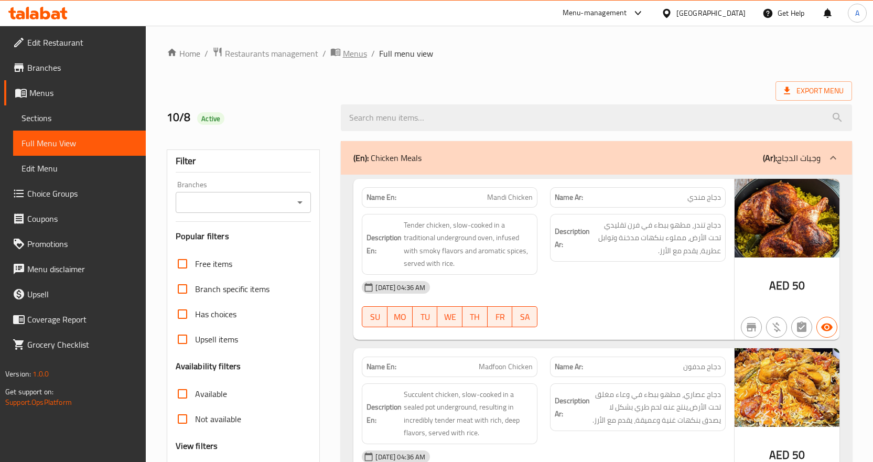
click at [359, 56] on span "Menus" at bounding box center [355, 53] width 24 height 13
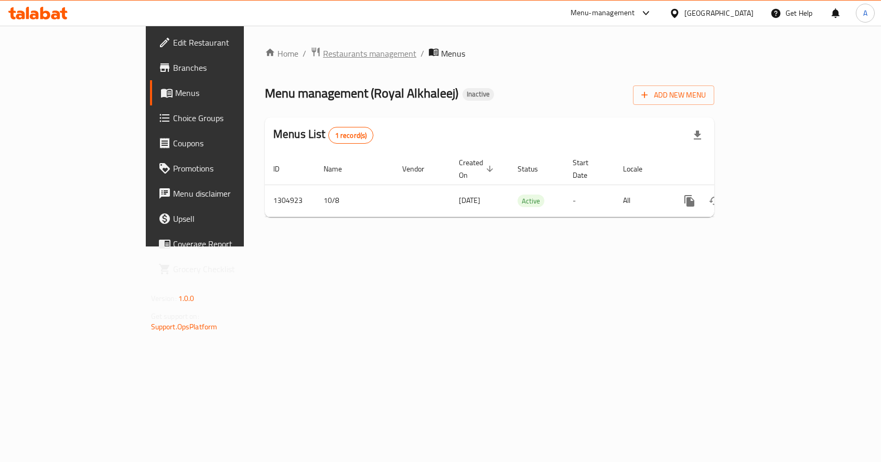
click at [323, 53] on span "Restaurants management" at bounding box center [369, 53] width 93 height 13
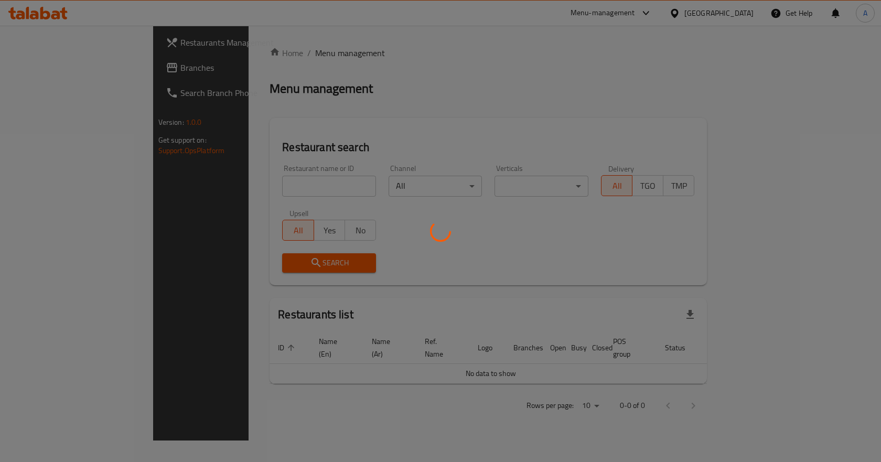
click at [77, 68] on div at bounding box center [440, 231] width 881 height 462
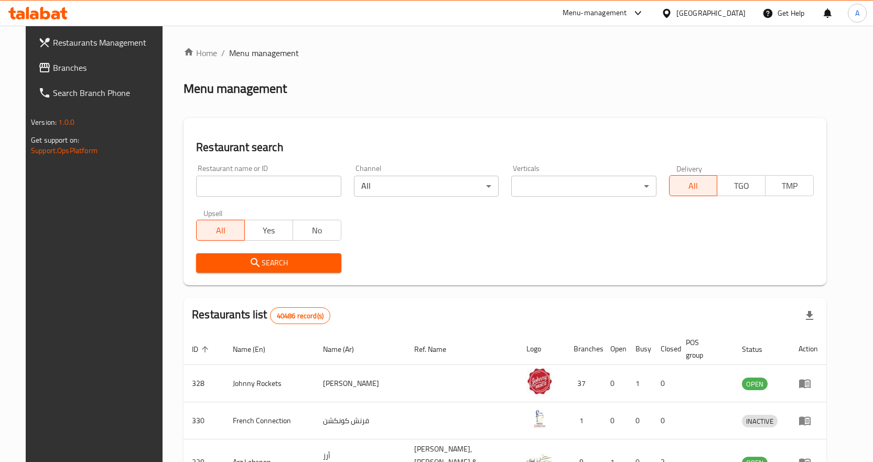
click at [63, 73] on span "Branches" at bounding box center [108, 67] width 110 height 13
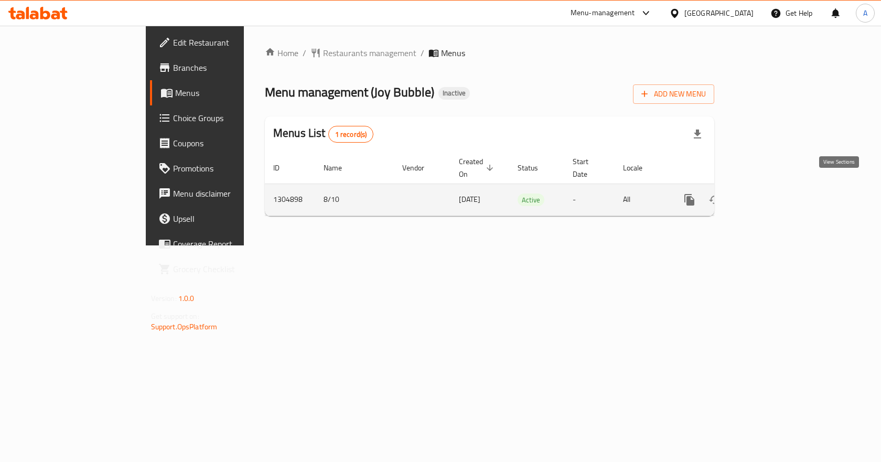
click at [771, 193] on icon "enhanced table" at bounding box center [765, 199] width 13 height 13
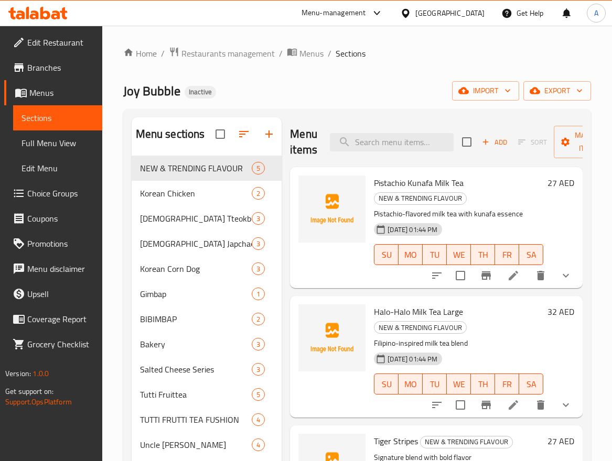
click at [434, 67] on div "Home / Restaurants management / Menus / Sections Joy Bubble Inactive import exp…" at bounding box center [357, 384] width 468 height 675
click at [399, 73] on div "Home / Restaurants management / Menus / Sections Joy Bubble Inactive import exp…" at bounding box center [357, 384] width 468 height 675
click at [416, 145] on input "search" at bounding box center [392, 142] width 124 height 18
paste input "BBQ stick"
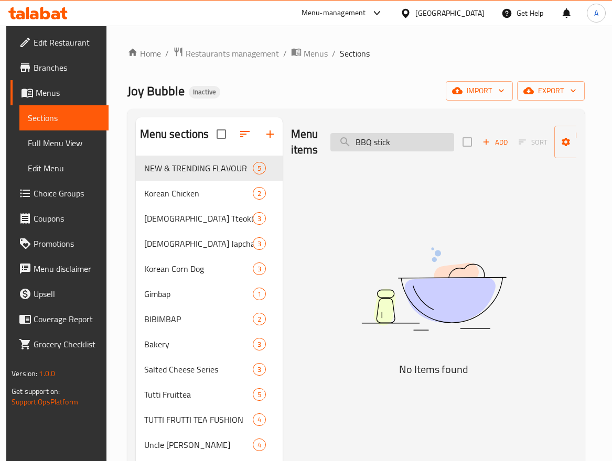
click at [427, 137] on input "BBQ stick" at bounding box center [392, 142] width 124 height 18
paste input "best sellers"
click at [422, 134] on input "best sellers" at bounding box center [392, 142] width 124 height 18
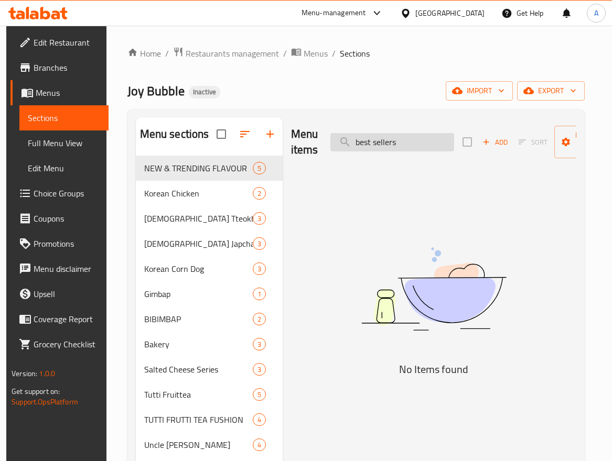
click at [422, 134] on input "best sellers" at bounding box center [392, 142] width 124 height 18
paste input "ibimbap beef"
click at [422, 134] on input "best sellers" at bounding box center [392, 142] width 124 height 18
click at [385, 142] on input "bibimbap beef" at bounding box center [392, 142] width 124 height 18
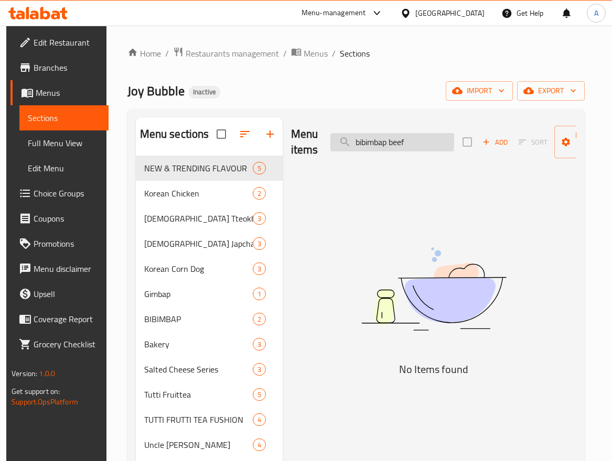
click at [385, 142] on input "bibimbap beef" at bounding box center [392, 142] width 124 height 18
paste input "Chicken"
drag, startPoint x: 390, startPoint y: 139, endPoint x: 306, endPoint y: 145, distance: 84.1
click at [307, 145] on div "Menu items bibimbap Chicken Add Sort Manage items" at bounding box center [433, 142] width 285 height 50
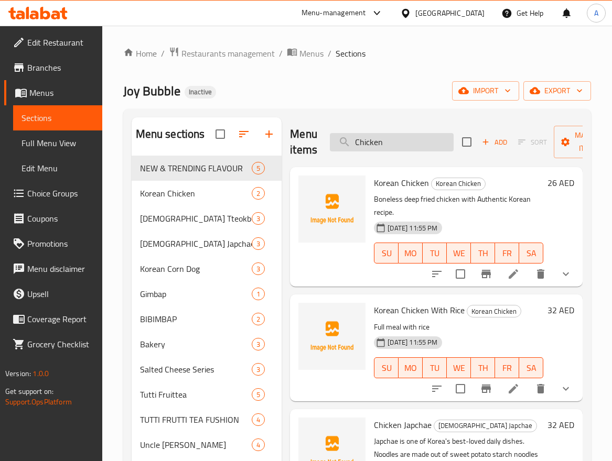
click at [438, 137] on input "Chicken" at bounding box center [392, 142] width 124 height 18
paste input "Blue Lagoo"
click at [438, 137] on input "Blue Lagoon" at bounding box center [392, 142] width 124 height 18
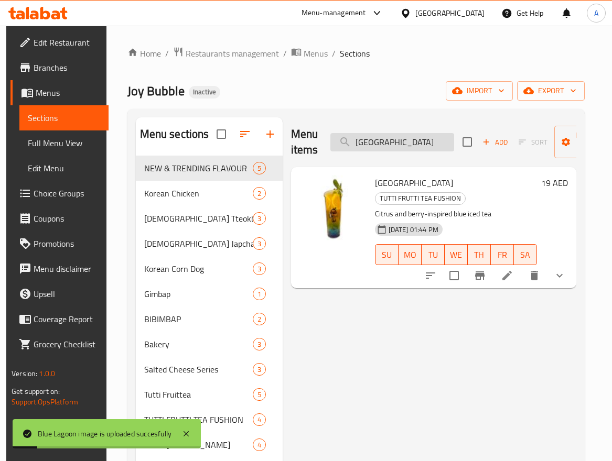
click at [425, 141] on input "Blue Lagoon" at bounding box center [392, 142] width 124 height 18
paste input "tte"
click at [425, 141] on input "Blue Latte" at bounding box center [392, 142] width 124 height 18
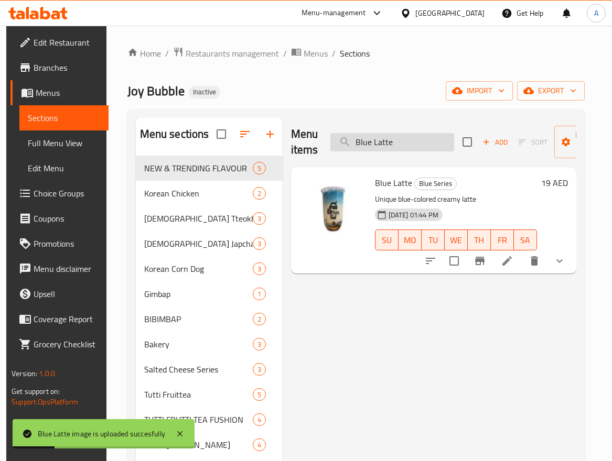
click at [421, 148] on input "Blue Latte" at bounding box center [392, 142] width 124 height 18
paste input "Milk Tea"
click at [421, 148] on input "Blue Milk Tea" at bounding box center [392, 142] width 124 height 18
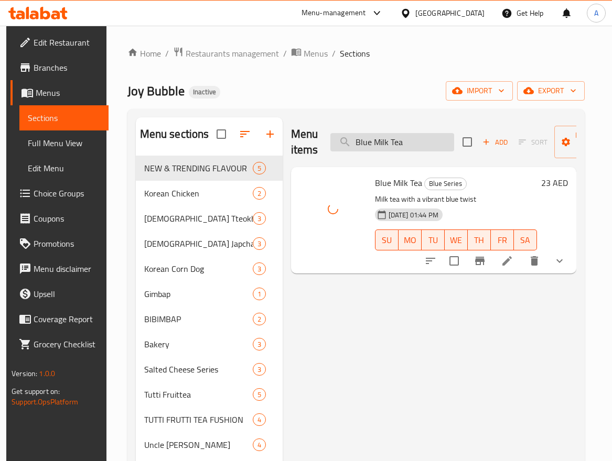
click at [435, 140] on input "Blue Milk Tea" at bounding box center [392, 142] width 124 height 18
paste input "berry Bubble Smoothie"
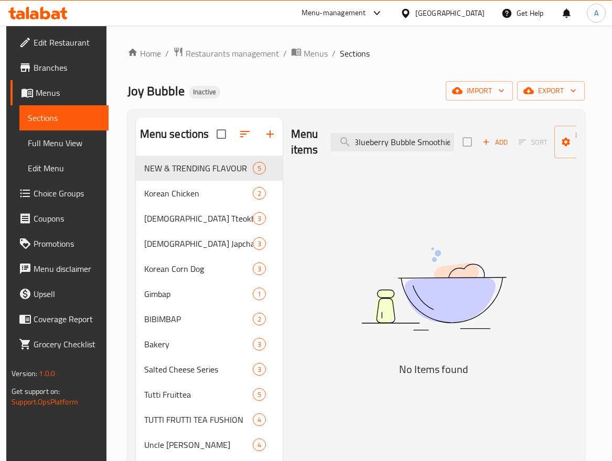
scroll to position [0, 3]
drag, startPoint x: 417, startPoint y: 142, endPoint x: 468, endPoint y: 144, distance: 50.4
click at [468, 144] on div "Menu items Blueberry Bubble Smoothie Add Sort Manage items" at bounding box center [433, 142] width 285 height 50
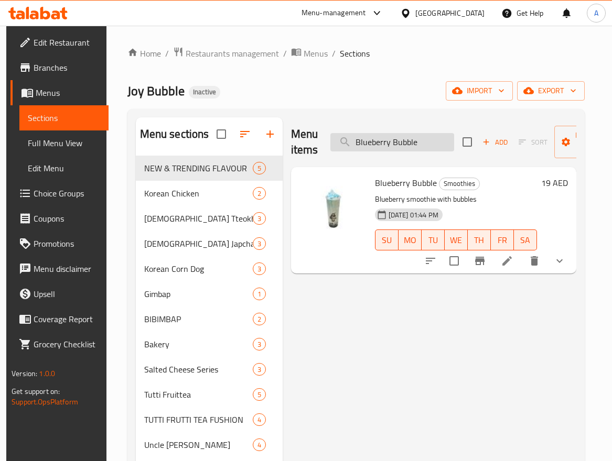
click at [426, 141] on input "Blueberry Bubble" at bounding box center [392, 142] width 124 height 18
paste input "Mega"
click at [426, 141] on input "Blueberry Mega" at bounding box center [392, 142] width 124 height 18
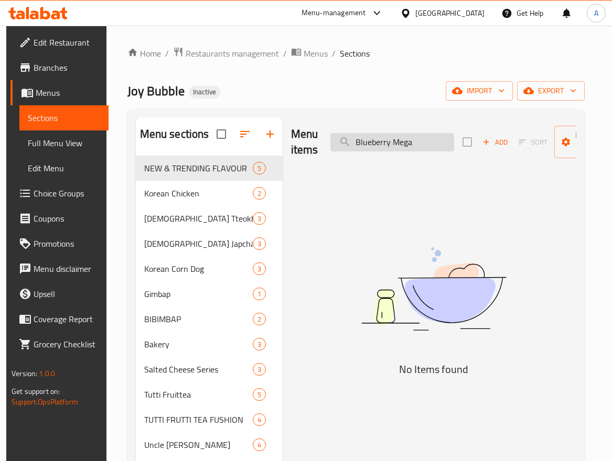
click at [403, 141] on input "Blueberry Mega" at bounding box center [392, 142] width 124 height 18
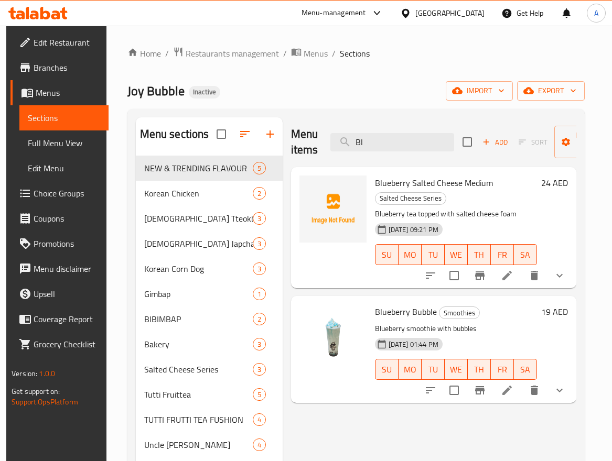
type input "B"
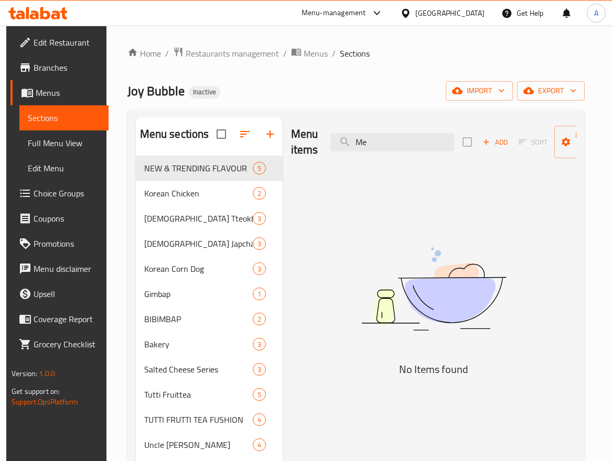
type input "M"
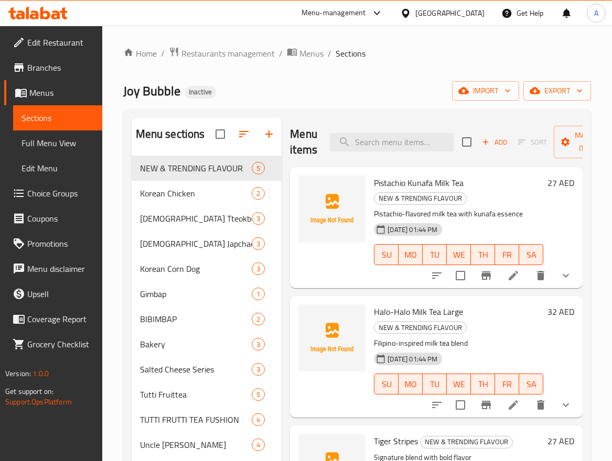
paste input "Blueberry Mega"
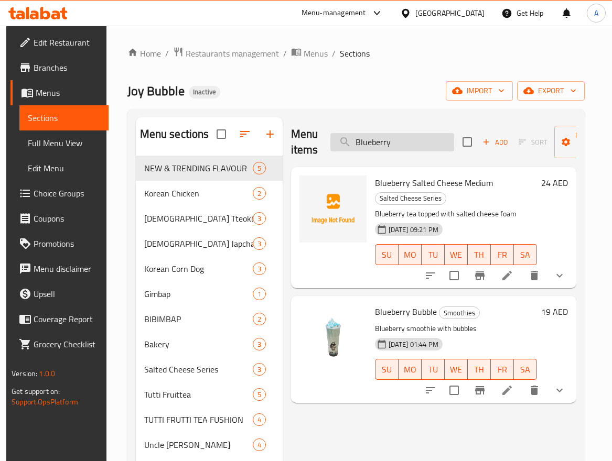
click at [416, 150] on input "Blueberry" at bounding box center [392, 142] width 124 height 18
paste input "Salted Cheese Milk Tea"
click at [416, 150] on input "Blueberry" at bounding box center [392, 142] width 124 height 18
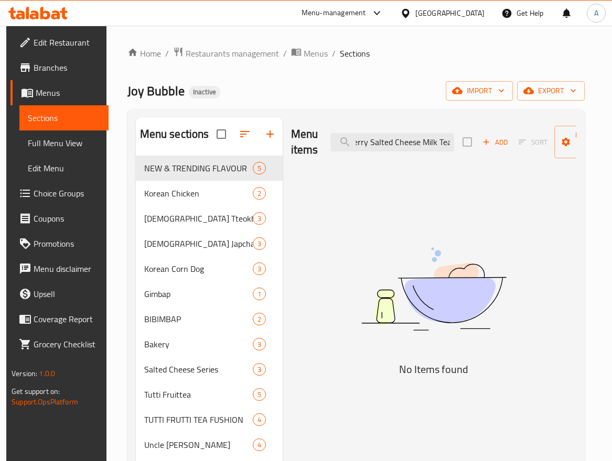
drag, startPoint x: 389, startPoint y: 144, endPoint x: 510, endPoint y: 151, distance: 121.3
click at [510, 151] on div "Menu items Blueberry Salted Cheese Milk Tea Add Sort Manage items" at bounding box center [433, 142] width 285 height 50
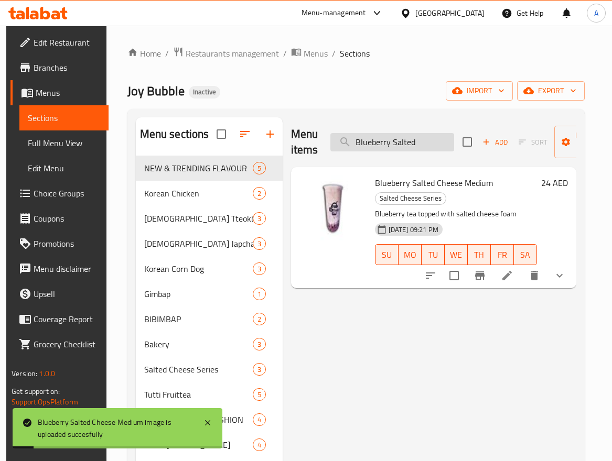
click at [426, 150] on input "Blueberry Salted" at bounding box center [392, 142] width 124 height 18
paste input "oba Bun"
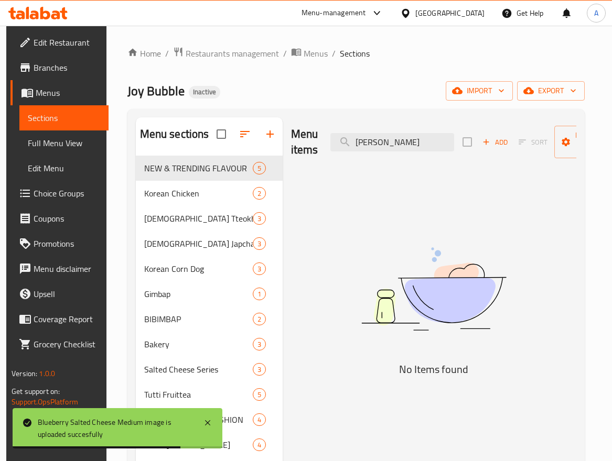
drag, startPoint x: 374, startPoint y: 144, endPoint x: 305, endPoint y: 143, distance: 69.2
click at [309, 143] on div "Menu items Boba Bun Add Sort Manage items" at bounding box center [433, 142] width 285 height 50
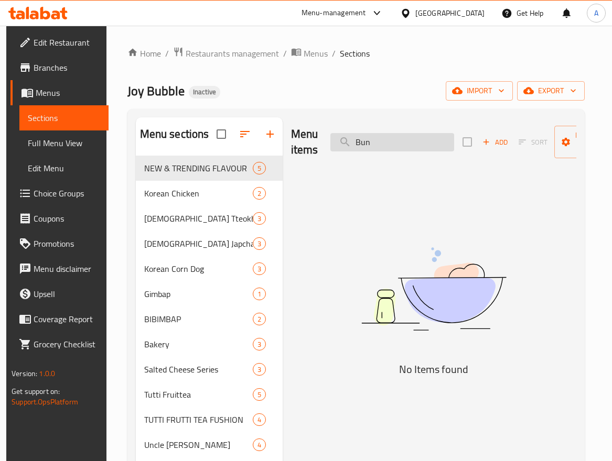
click at [404, 146] on input "Bun" at bounding box center [392, 142] width 124 height 18
drag, startPoint x: 356, startPoint y: 139, endPoint x: 346, endPoint y: 144, distance: 11.0
click at [346, 144] on input "Bun" at bounding box center [392, 142] width 124 height 18
click at [399, 146] on input "Bun" at bounding box center [392, 142] width 124 height 18
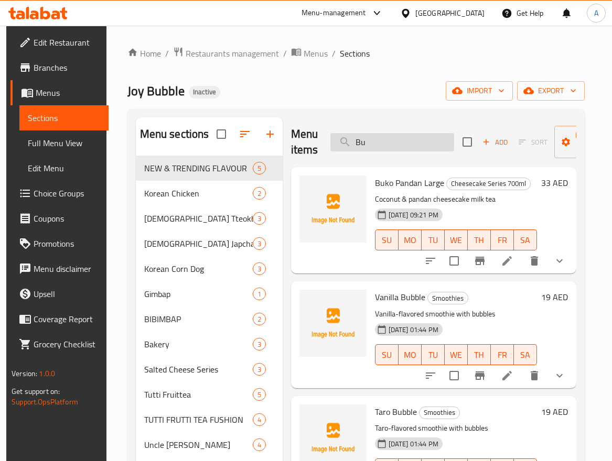
click at [417, 147] on input "Bu" at bounding box center [392, 142] width 124 height 18
type input "B"
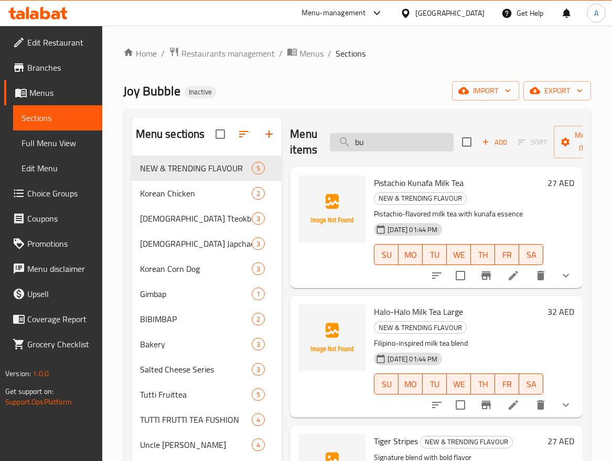
type input "bun"
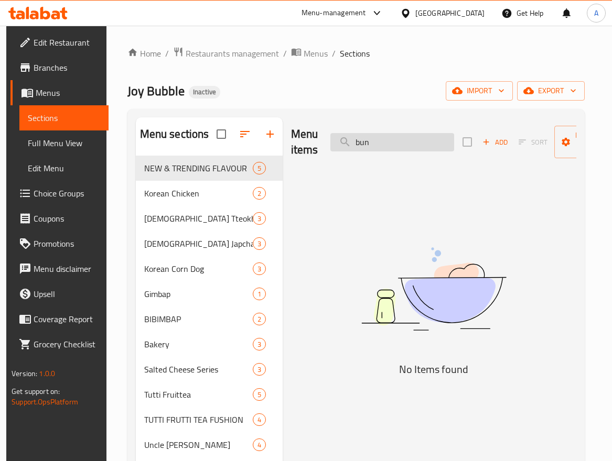
click at [419, 150] on input "bun" at bounding box center [392, 142] width 124 height 18
type input "b"
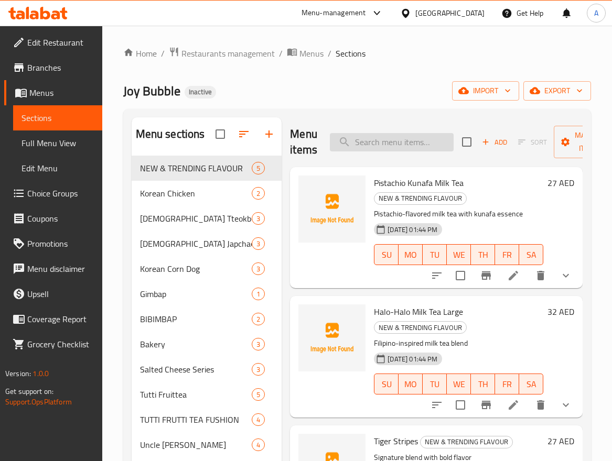
click at [403, 141] on input "search" at bounding box center [392, 142] width 124 height 18
paste input "Bubble Soda Pop"
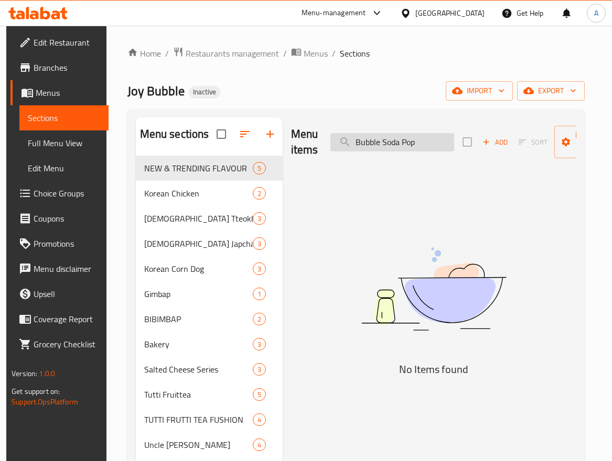
click at [431, 143] on input "Bubble Soda Pop" at bounding box center [392, 142] width 124 height 18
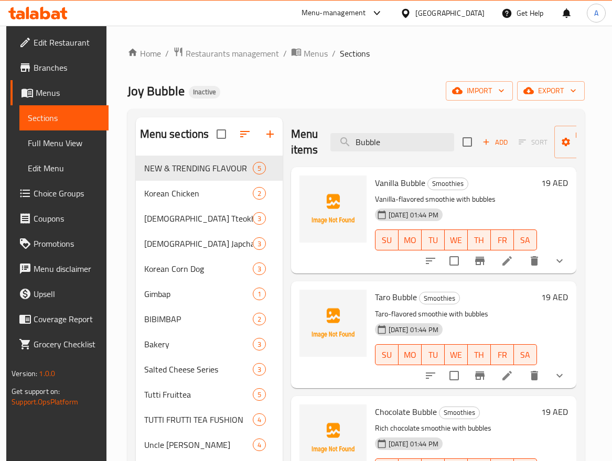
click at [395, 184] on span "Vanilla Bubble" at bounding box center [400, 183] width 50 height 16
copy h6 "Vanilla Bubble"
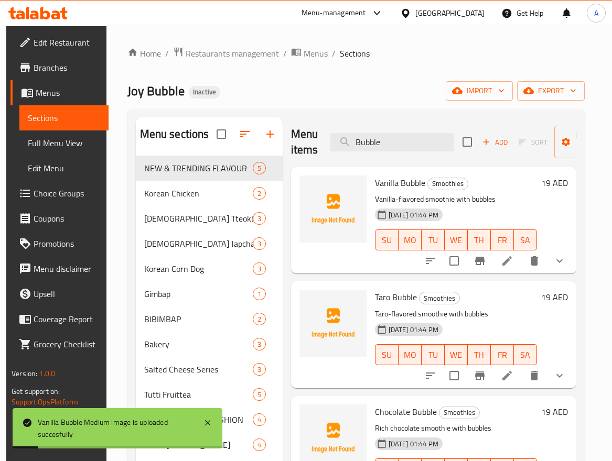
click at [512, 182] on h6 "Vanilla Bubble Smoothies" at bounding box center [456, 183] width 162 height 15
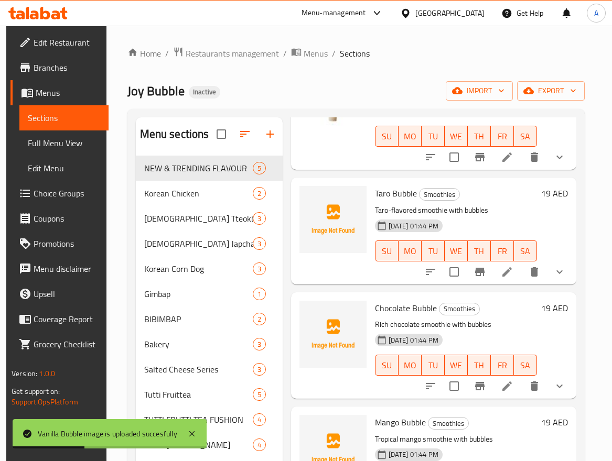
scroll to position [105, 0]
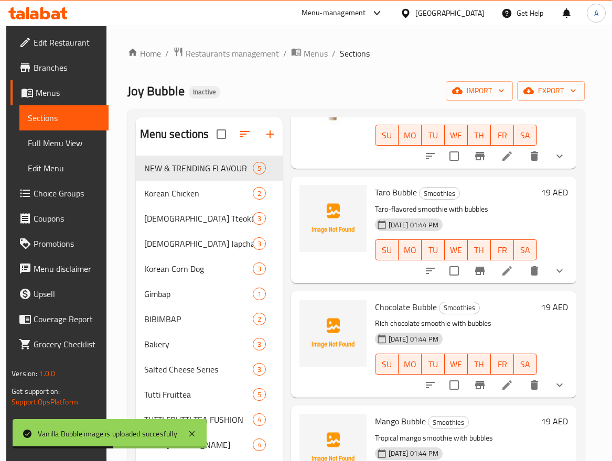
click at [397, 197] on span "Taro Bubble" at bounding box center [396, 193] width 42 height 16
copy h6 "Taro Bubble"
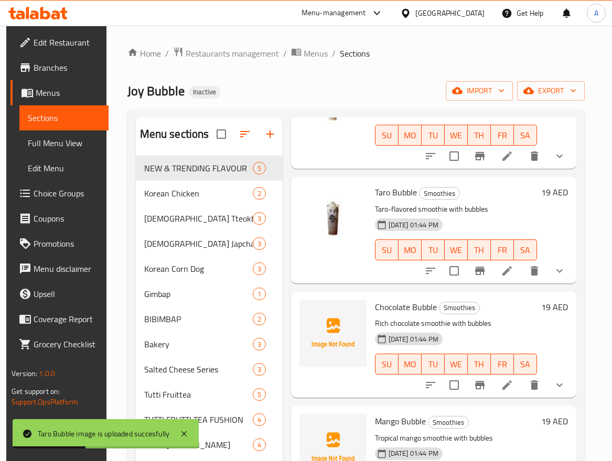
click at [369, 60] on div "Home / Restaurants management / Menus / Sections Joy Bubble Inactive import exp…" at bounding box center [355, 384] width 457 height 675
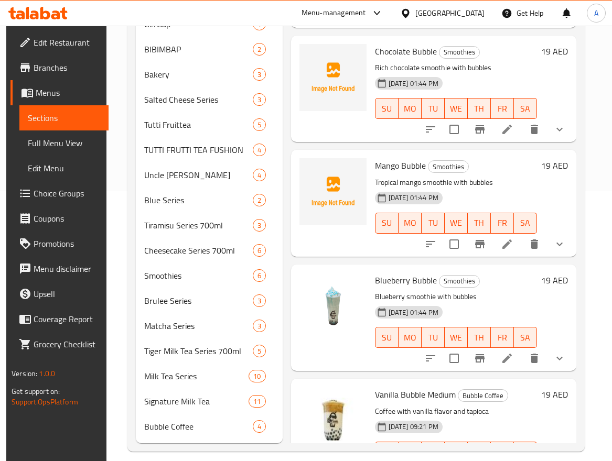
scroll to position [0, 0]
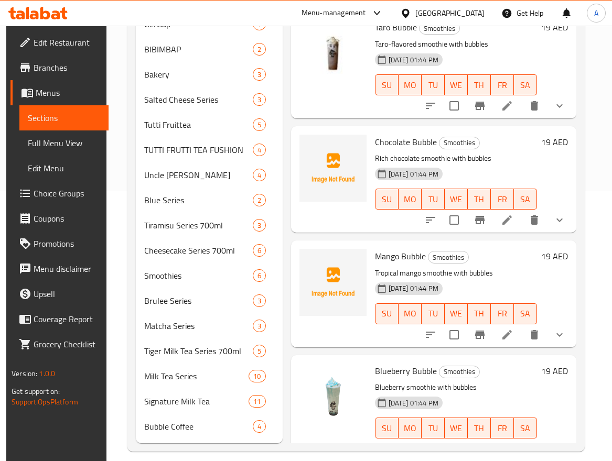
click at [417, 144] on span "Chocolate Bubble" at bounding box center [406, 142] width 62 height 16
copy h6 "Chocolate Bubble"
click at [401, 256] on span "Mango Bubble" at bounding box center [400, 257] width 51 height 16
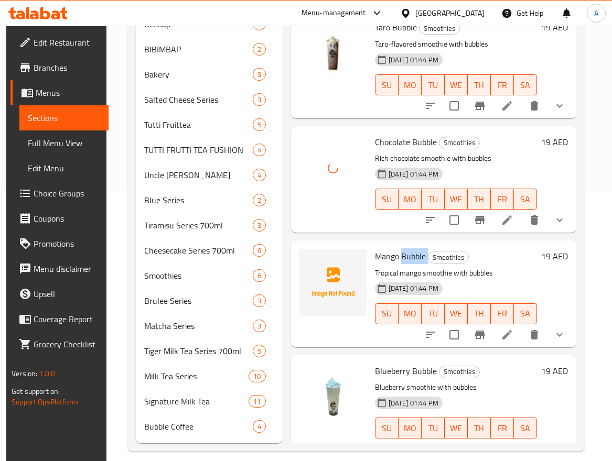
click at [402, 256] on span "Mango Bubble" at bounding box center [400, 257] width 51 height 16
copy h6 "Mango Bubble"
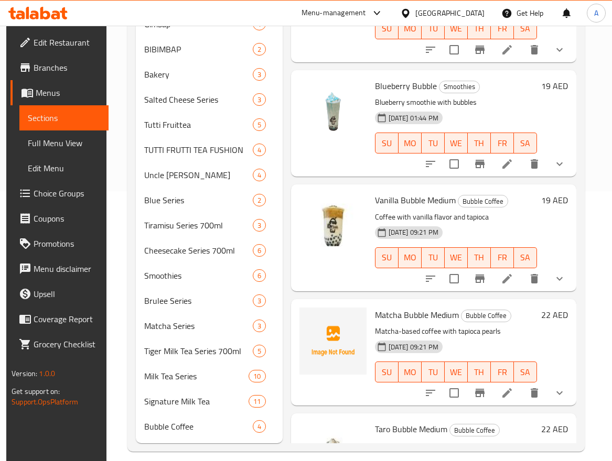
scroll to position [367, 0]
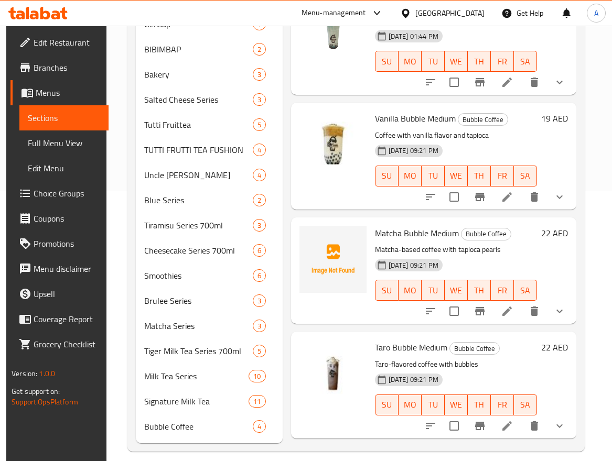
click at [427, 227] on span "Matcha Bubble Medium" at bounding box center [417, 233] width 84 height 16
copy h6 "Matcha Bubble Medium"
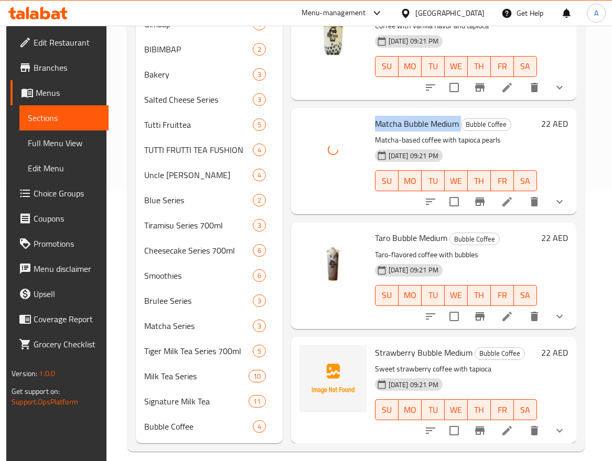
scroll to position [485, 0]
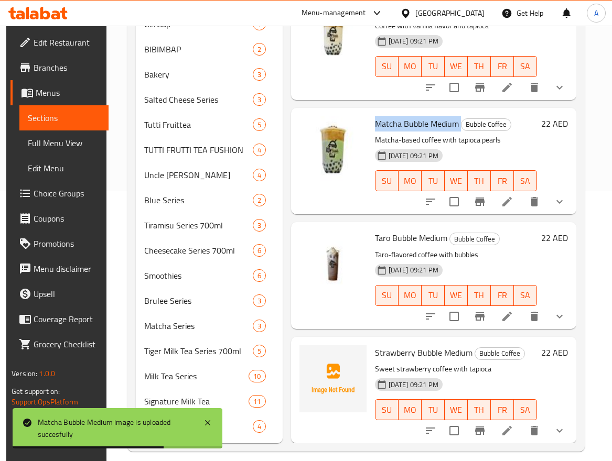
click at [389, 117] on span "Matcha Bubble Medium" at bounding box center [417, 124] width 84 height 16
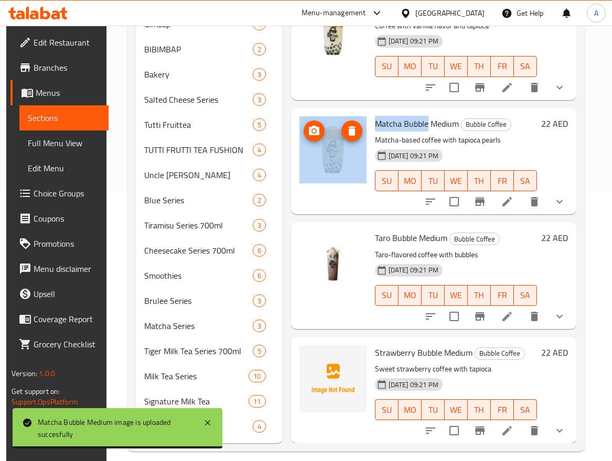
drag, startPoint x: 426, startPoint y: 115, endPoint x: 357, endPoint y: 123, distance: 69.6
click at [357, 123] on div "Matcha Bubble Medium Bubble Coffee Matcha-based coffee with tapioca pearls 10-0…" at bounding box center [433, 161] width 277 height 98
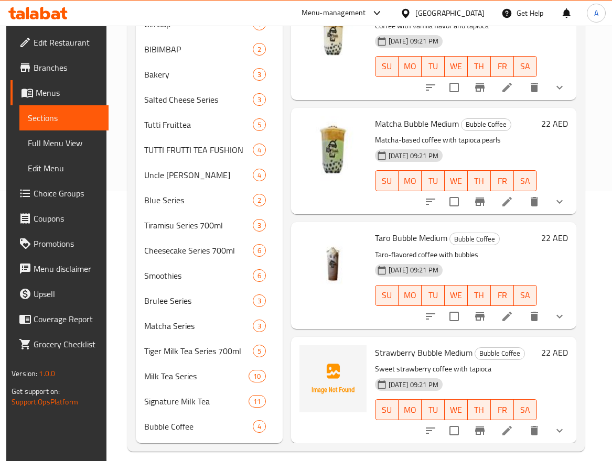
click at [525, 145] on div "10-08-2025 09:21 PM SU MO TU WE TH FR SA" at bounding box center [456, 173] width 170 height 57
drag, startPoint x: 428, startPoint y: 113, endPoint x: 374, endPoint y: 117, distance: 53.6
click at [375, 117] on span "Matcha Bubble Medium" at bounding box center [417, 124] width 84 height 16
copy span "Matcha Bubble"
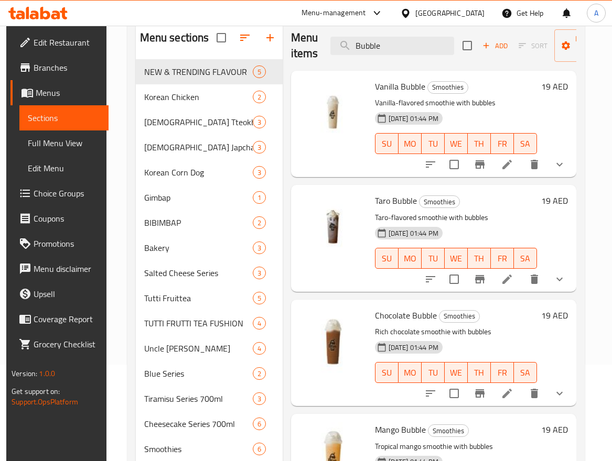
scroll to position [0, 0]
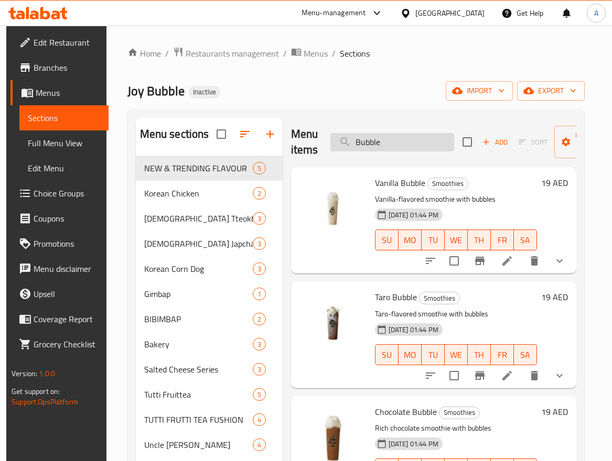
click at [401, 145] on input "Bubble" at bounding box center [392, 142] width 124 height 18
paste input "Matcha"
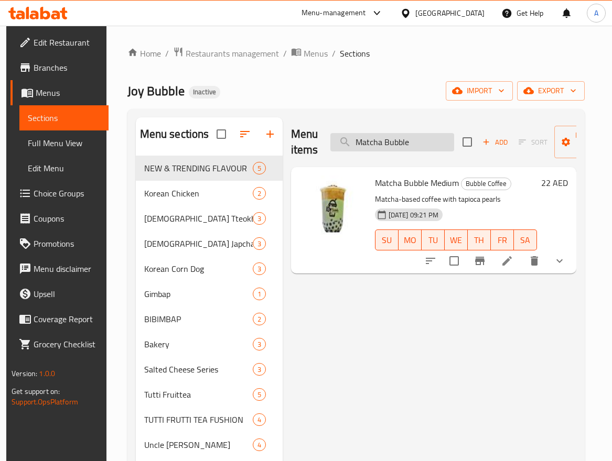
click at [431, 139] on input "Matcha Bubble" at bounding box center [392, 142] width 124 height 18
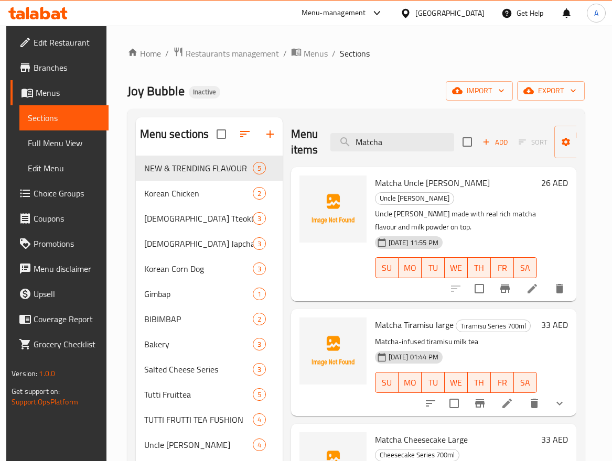
type input "Matcha"
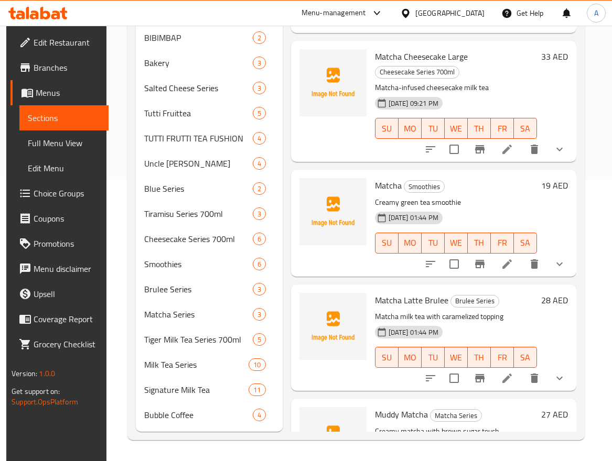
scroll to position [74, 0]
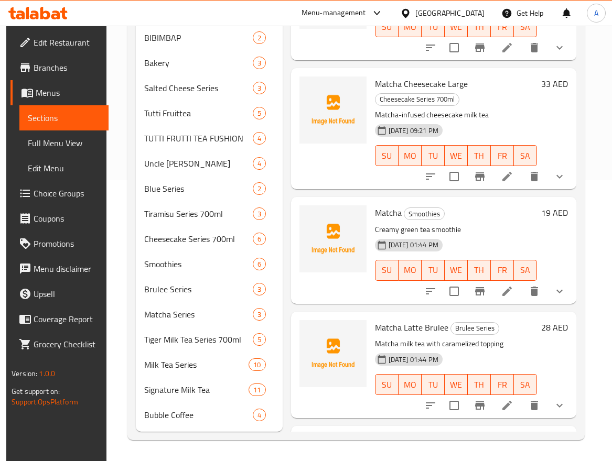
click at [475, 224] on p "Creamy green tea smoothie" at bounding box center [456, 229] width 162 height 13
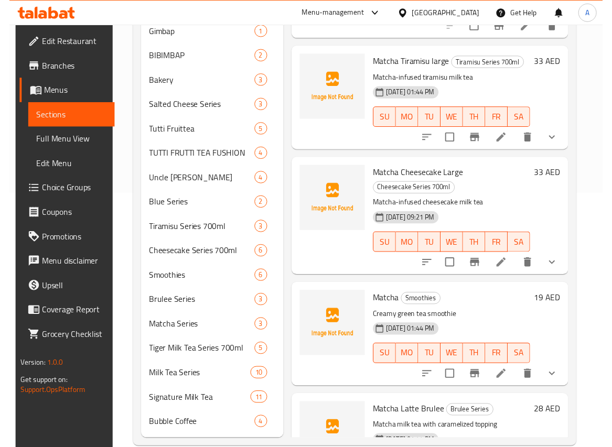
scroll to position [282, 0]
